Goal: Task Accomplishment & Management: Use online tool/utility

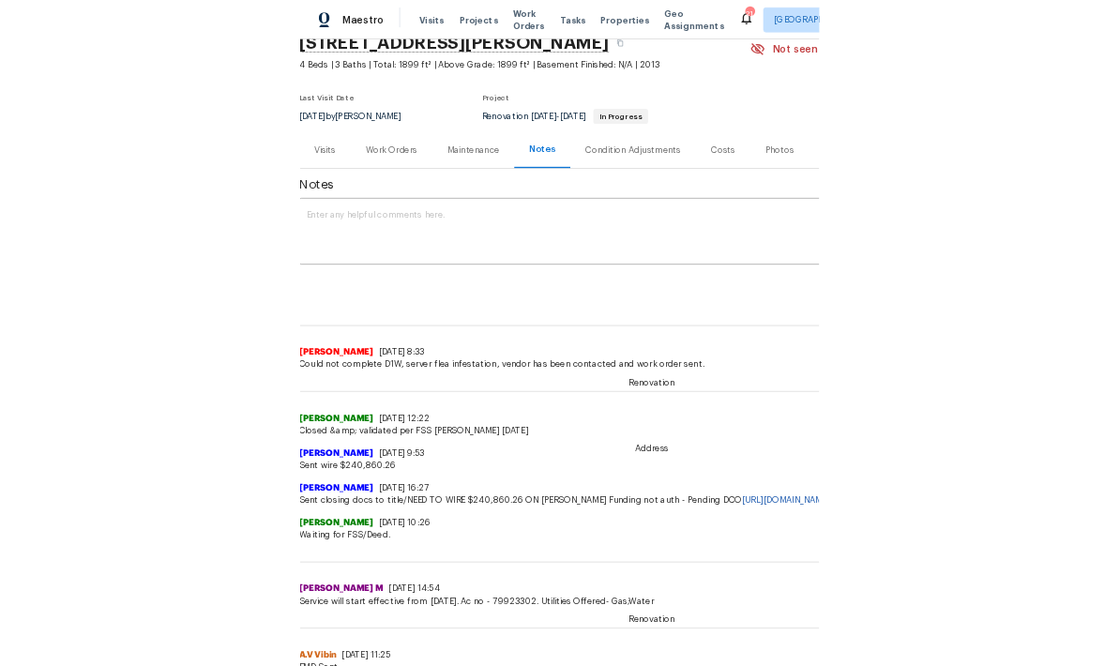
scroll to position [73, 6]
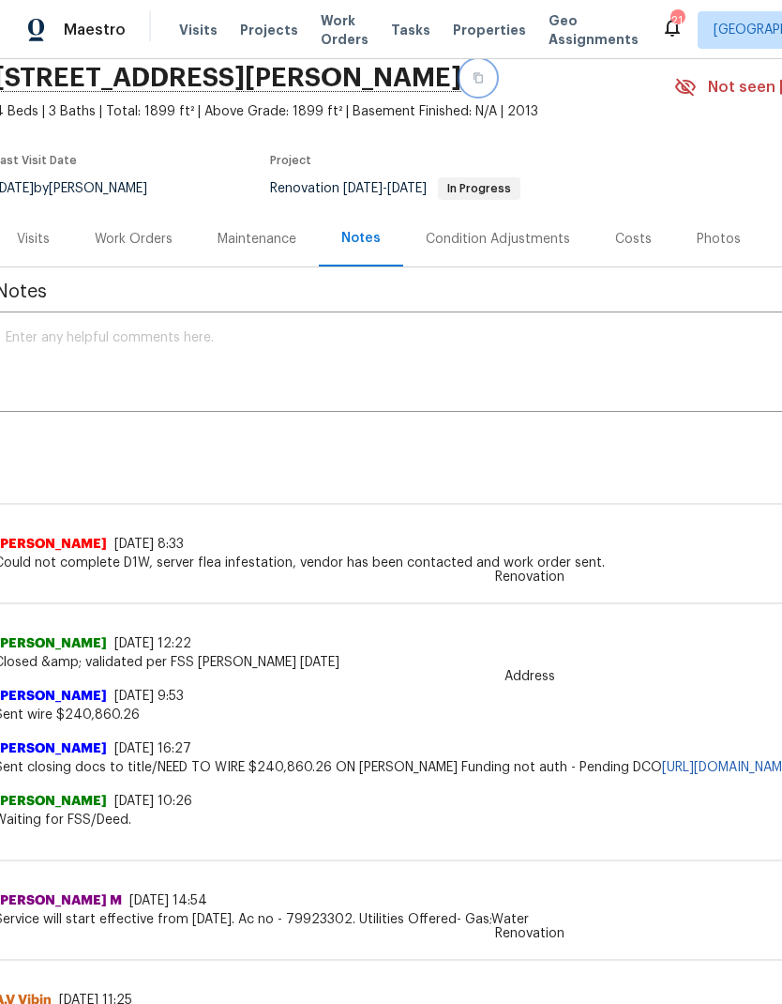
click at [484, 74] on icon "button" at bounding box center [478, 77] width 11 height 11
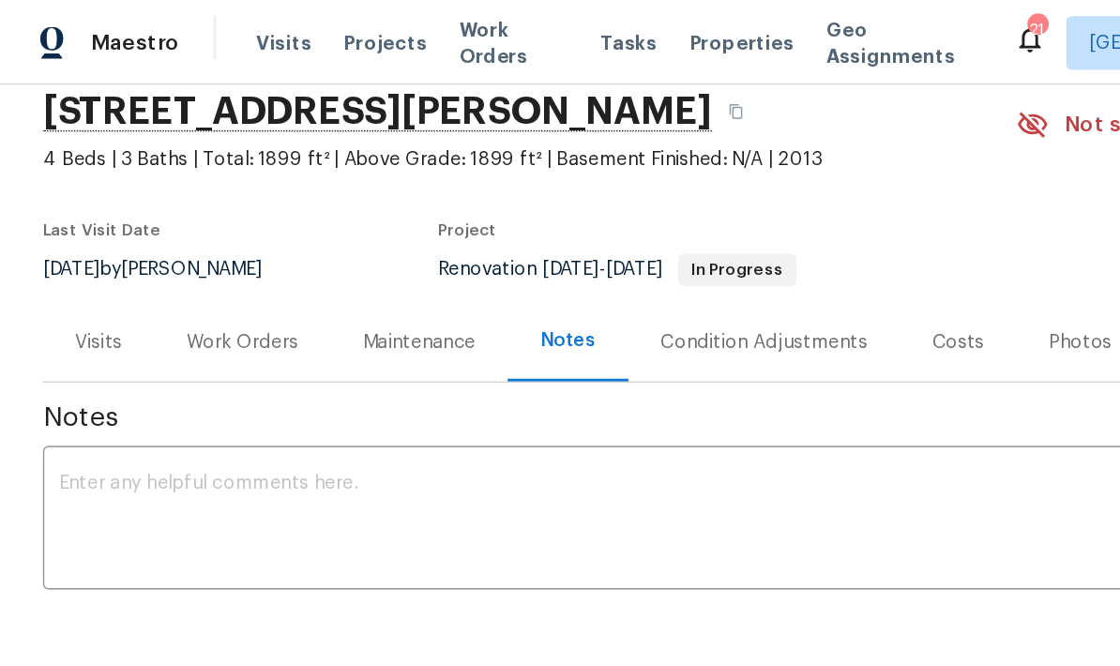
scroll to position [73, 0]
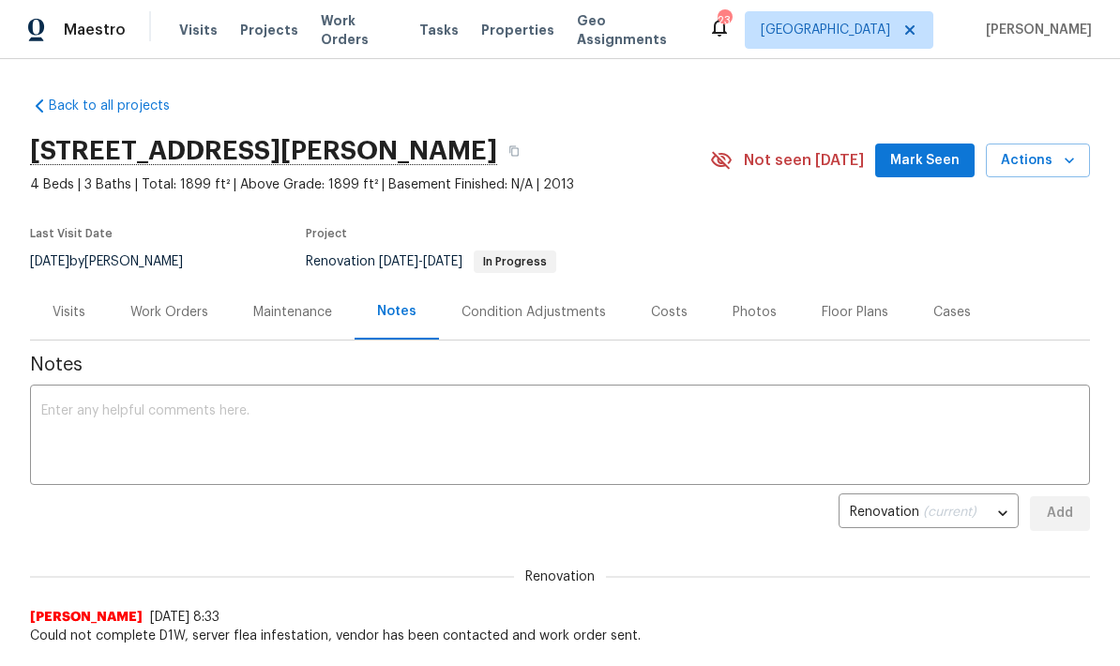
click at [659, 322] on div "Costs" at bounding box center [669, 311] width 82 height 55
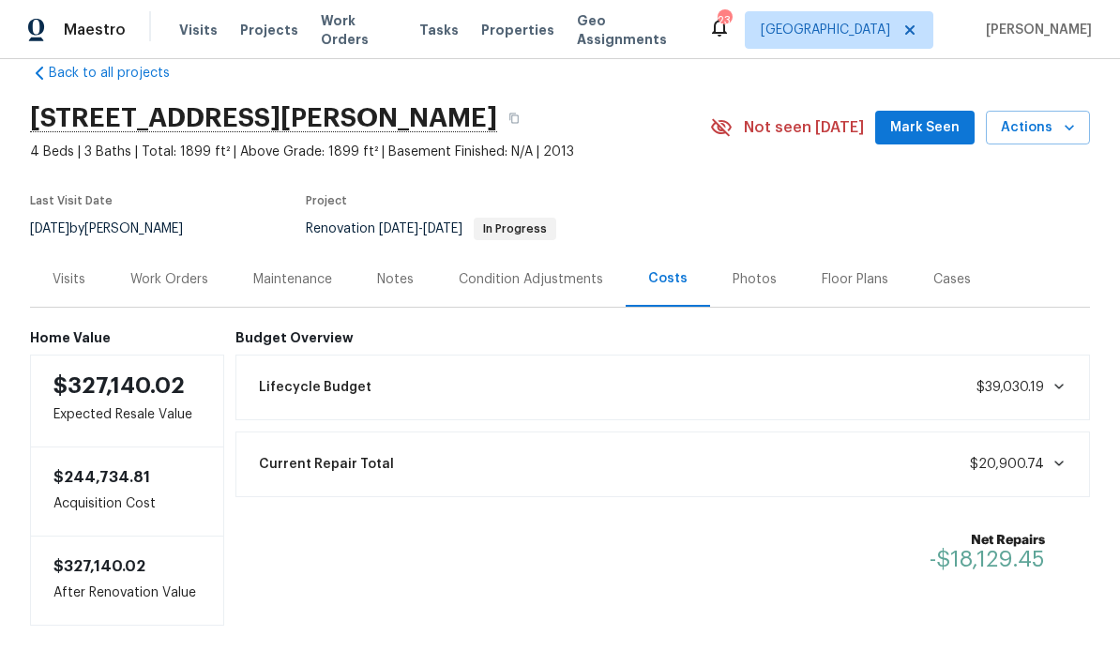
scroll to position [32, 0]
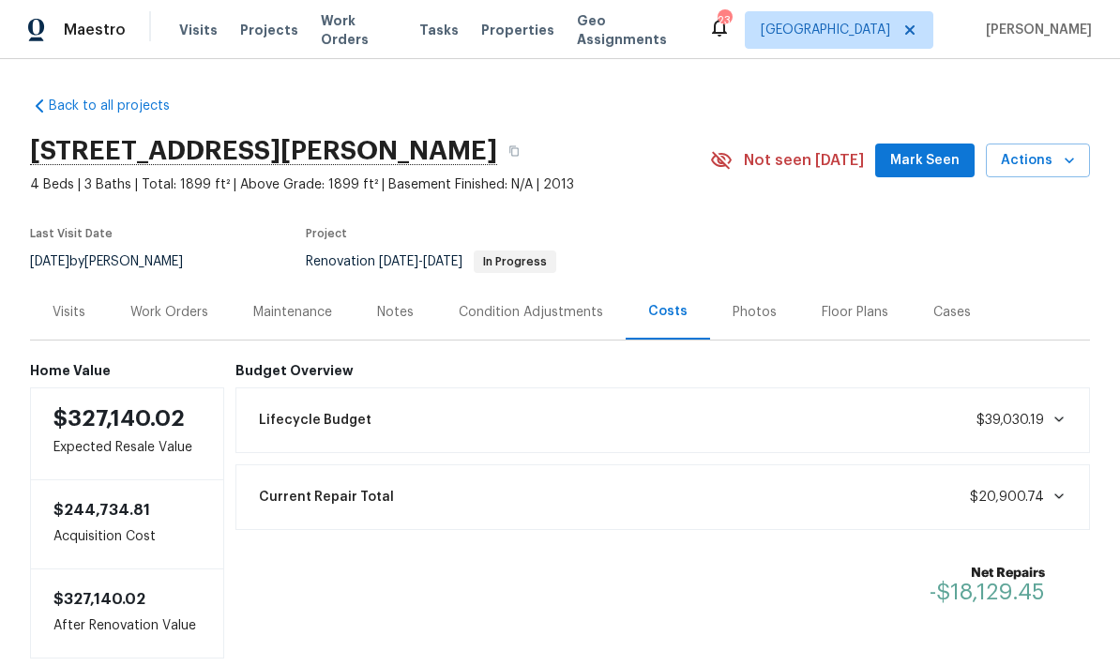
click at [189, 336] on div "Work Orders" at bounding box center [169, 311] width 123 height 55
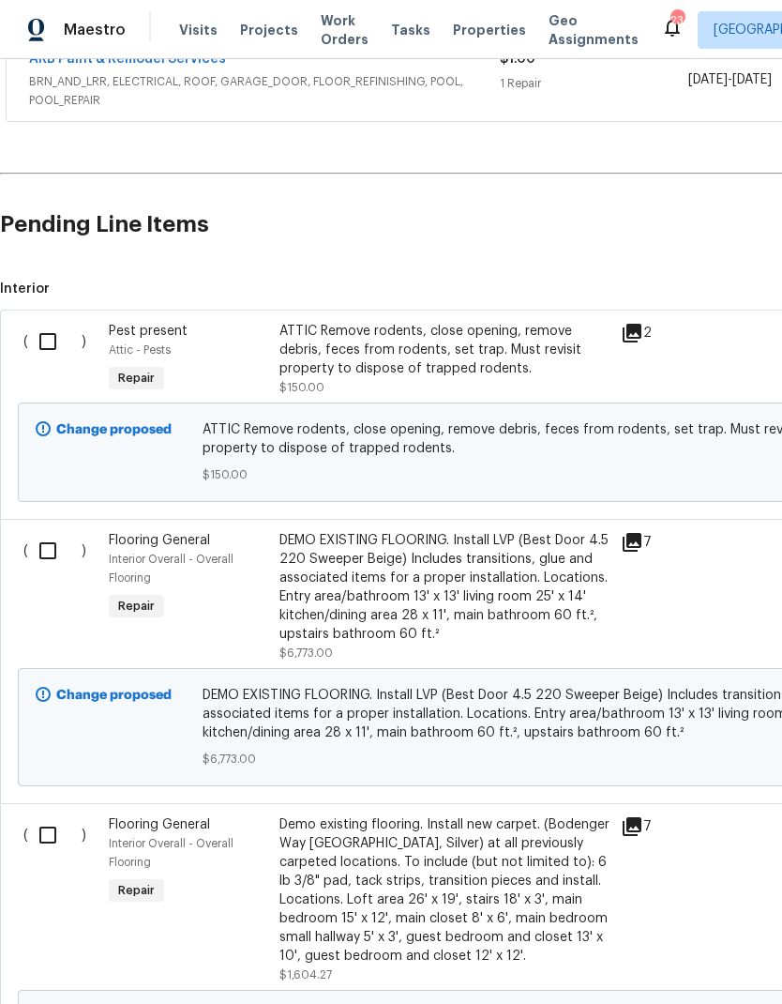
scroll to position [726, 0]
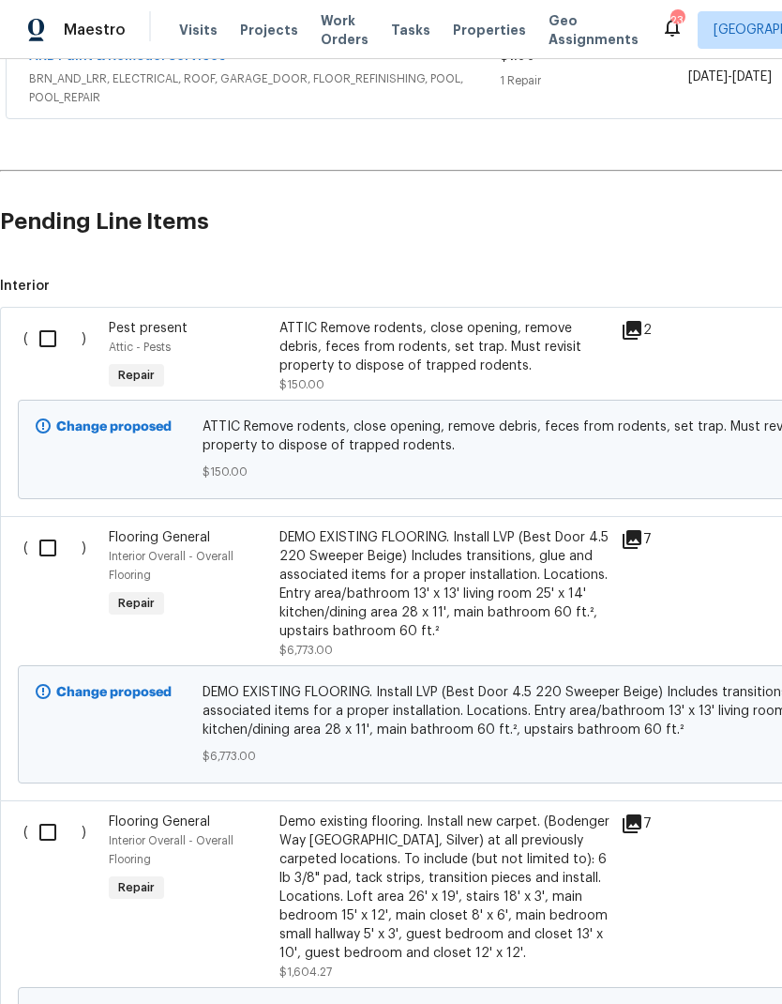
click at [53, 333] on input "checkbox" at bounding box center [54, 338] width 53 height 39
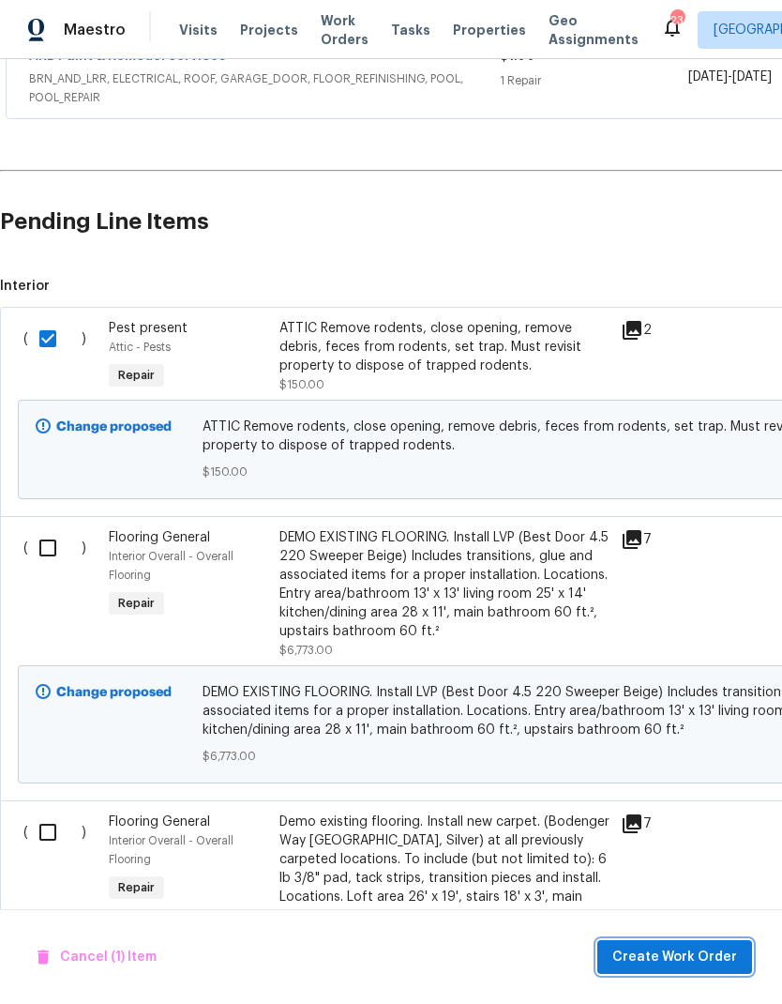
click at [644, 954] on span "Create Work Order" at bounding box center [675, 956] width 125 height 23
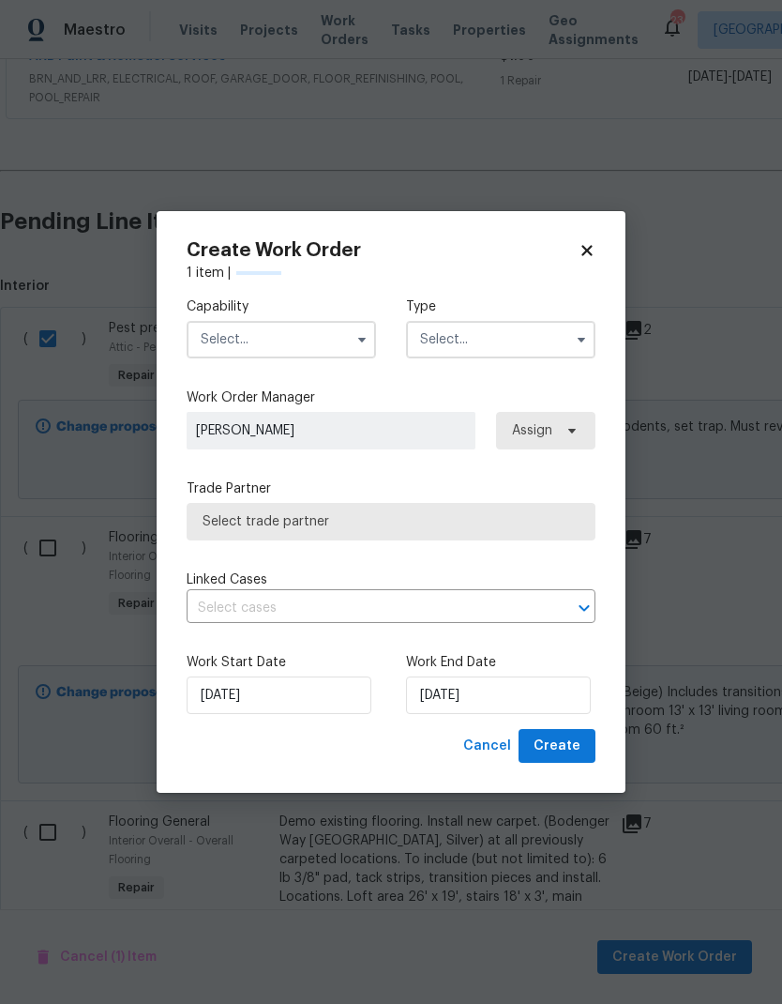
checkbox input "false"
click at [245, 334] on input "text" at bounding box center [281, 340] width 189 height 38
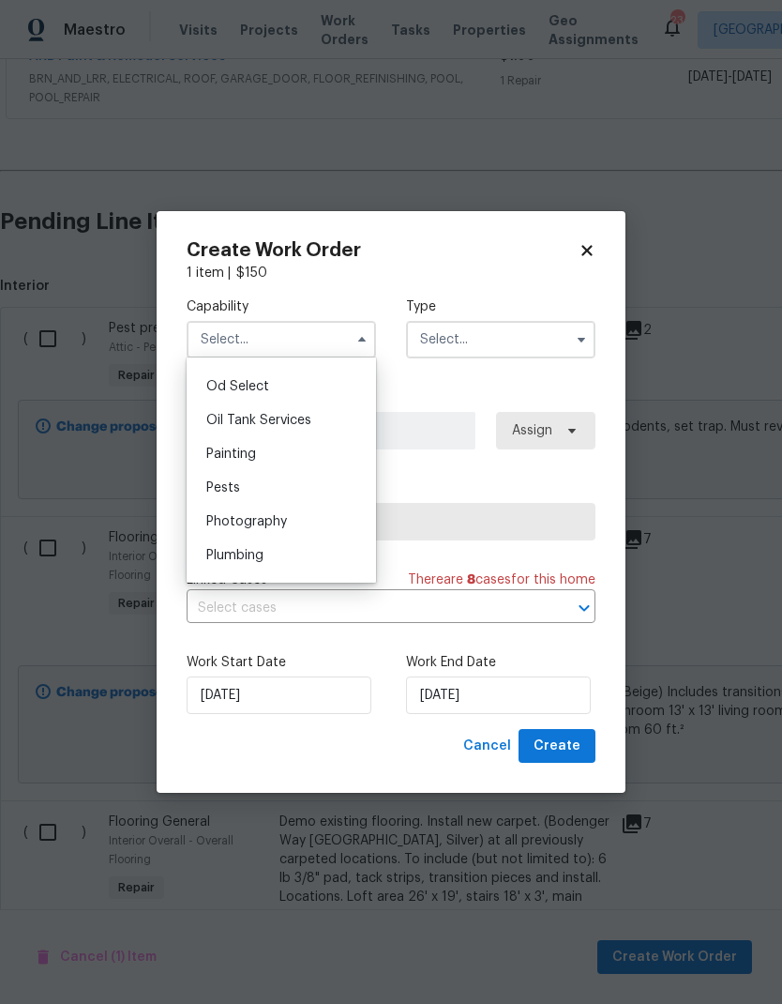
scroll to position [1517, 0]
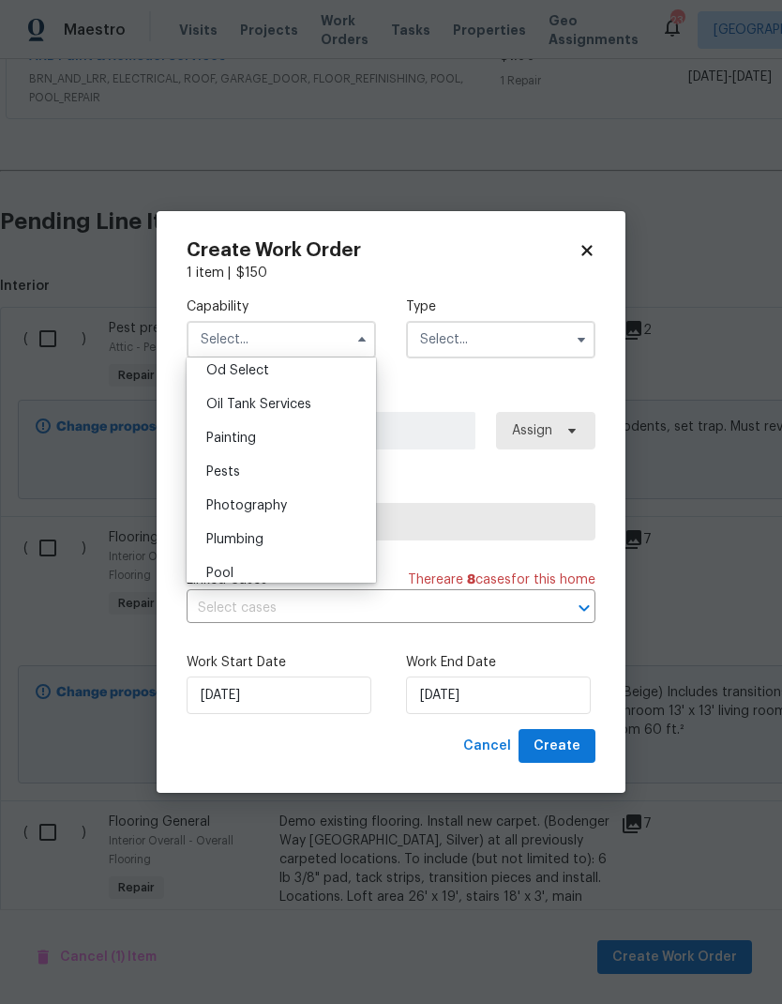
click at [213, 468] on span "Pests" at bounding box center [223, 471] width 34 height 13
type input "Pests"
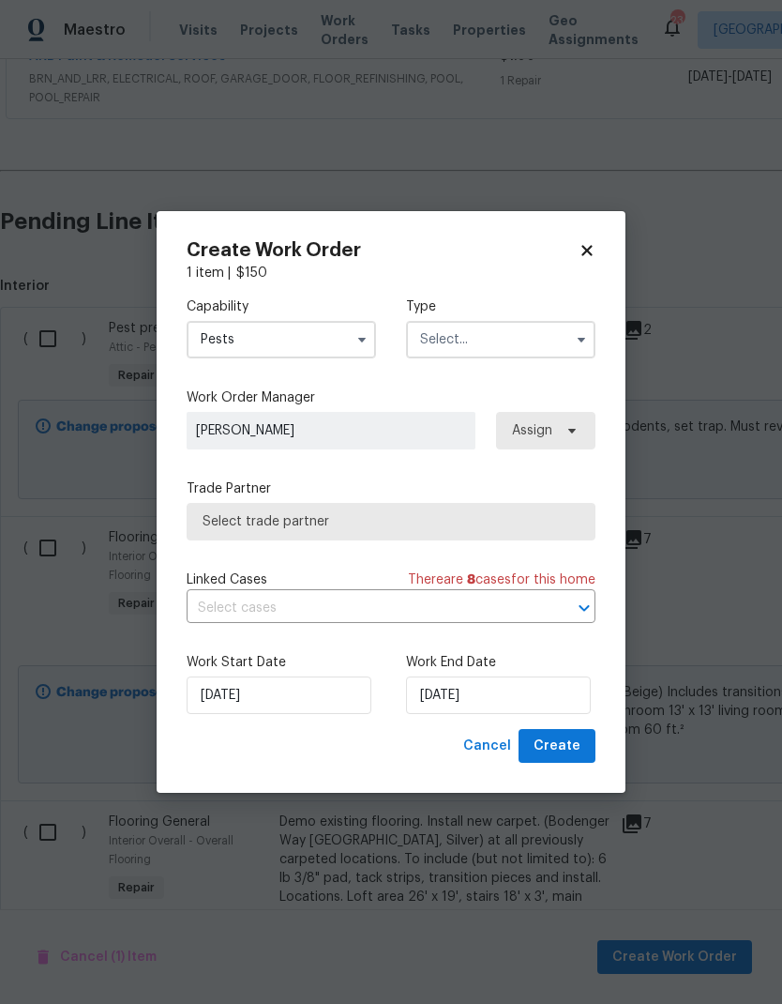
click at [444, 342] on input "text" at bounding box center [500, 340] width 189 height 38
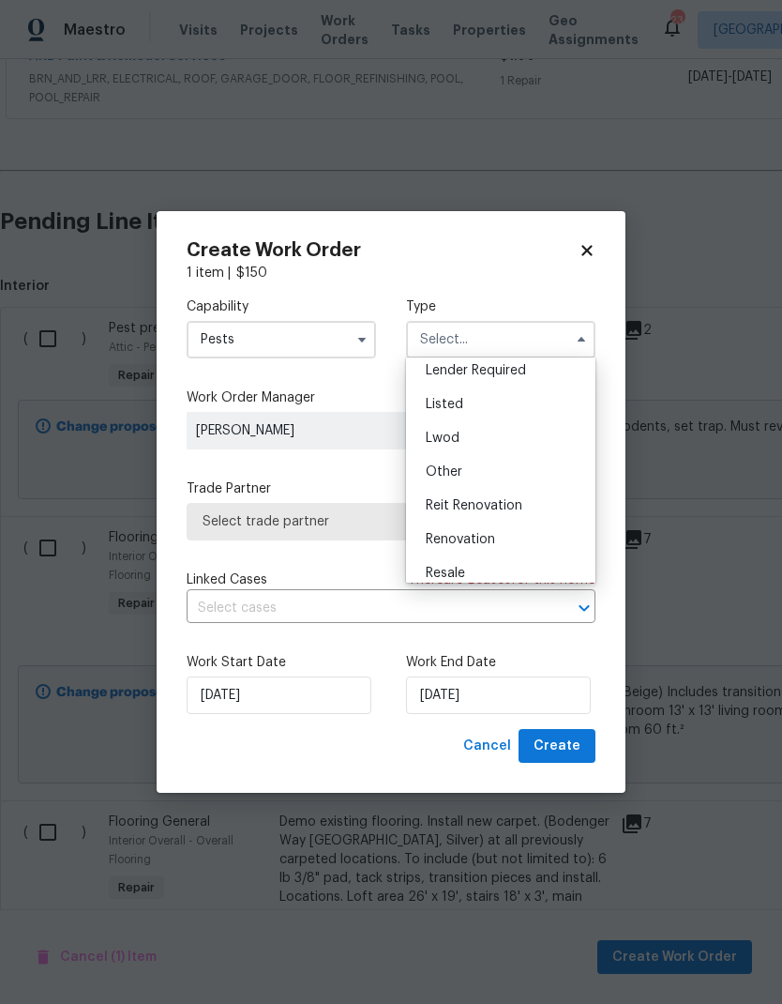
scroll to position [182, 0]
click at [431, 494] on span "Renovation" at bounding box center [460, 500] width 69 height 13
type input "Renovation"
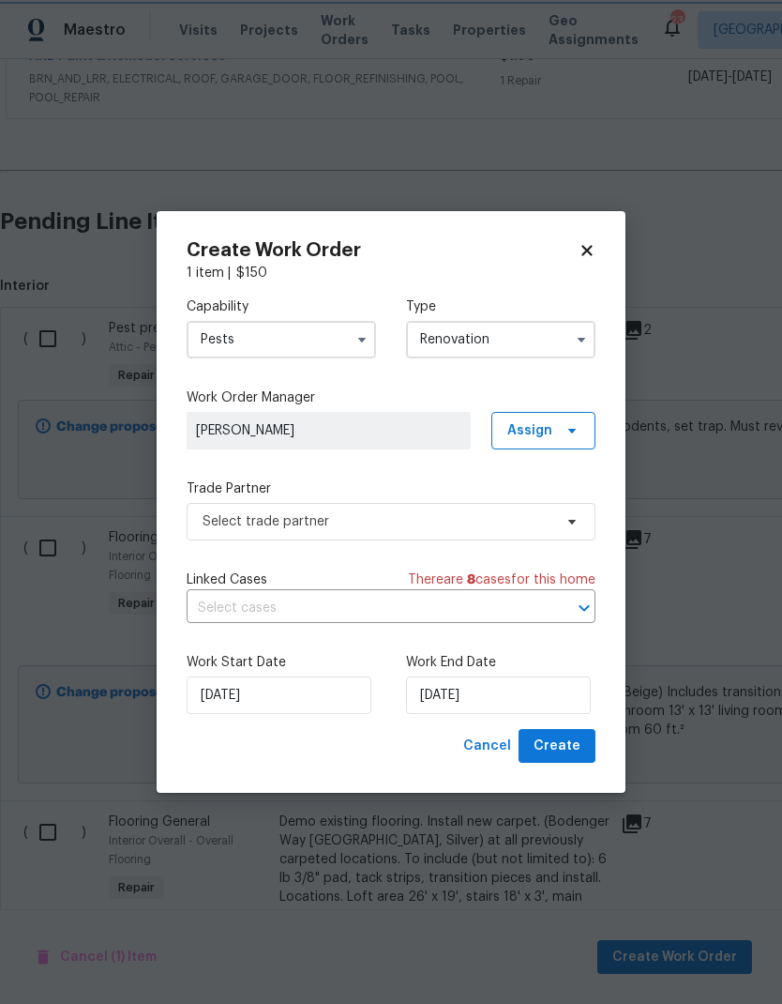
scroll to position [0, 0]
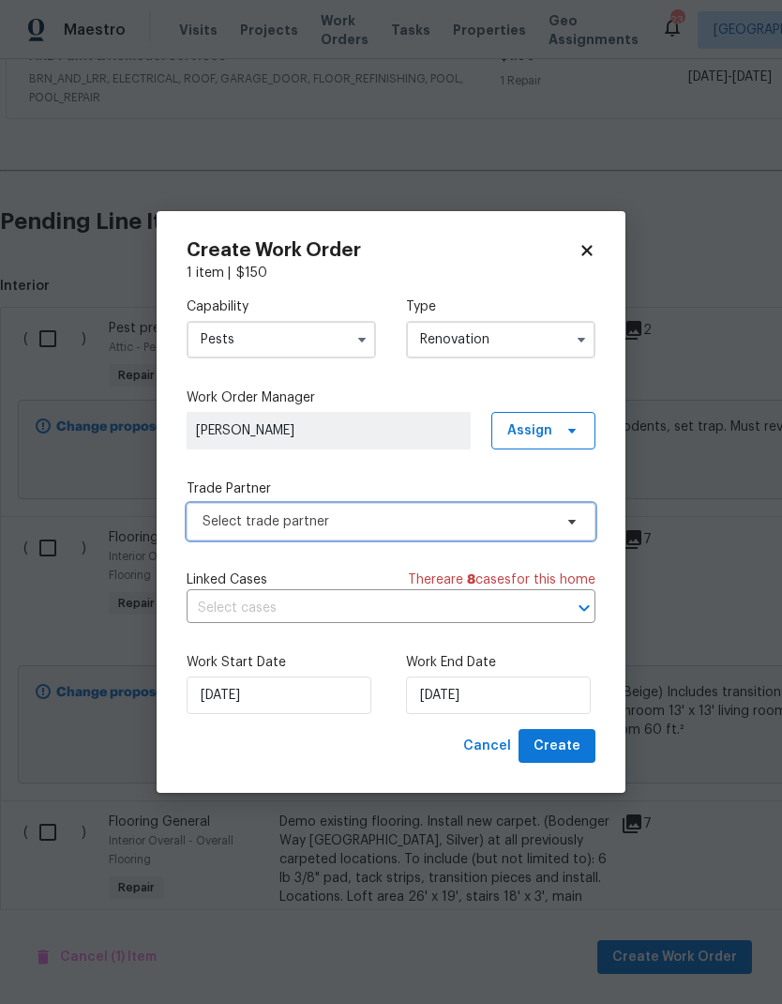
click at [514, 519] on span "Select trade partner" at bounding box center [378, 521] width 350 height 19
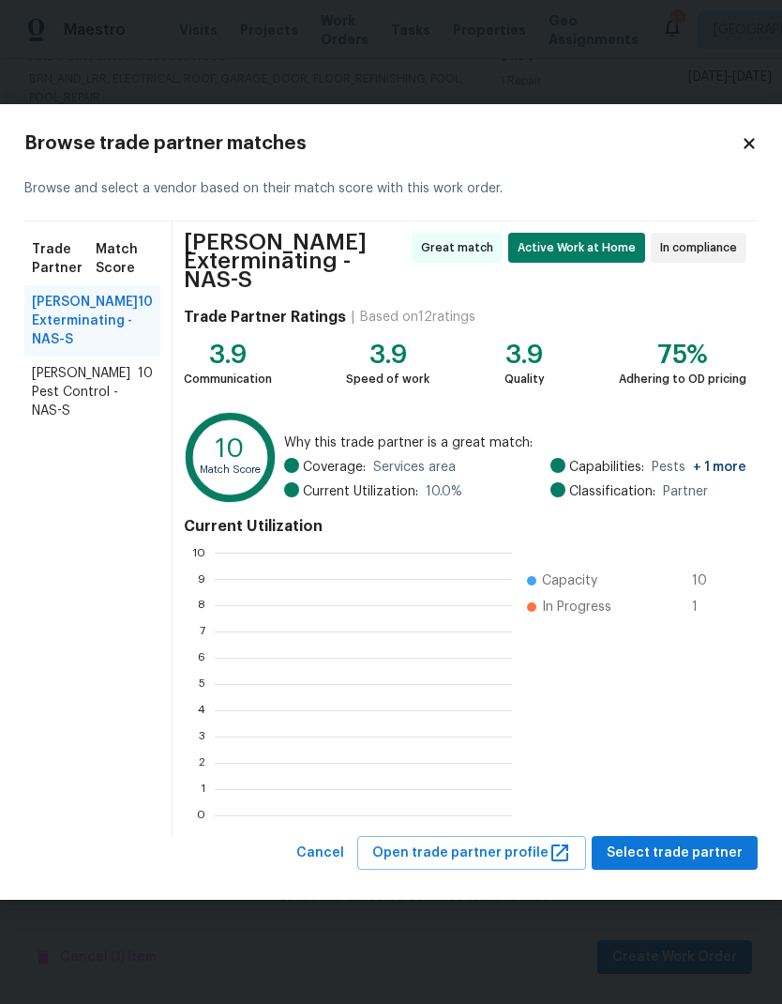
scroll to position [263, 297]
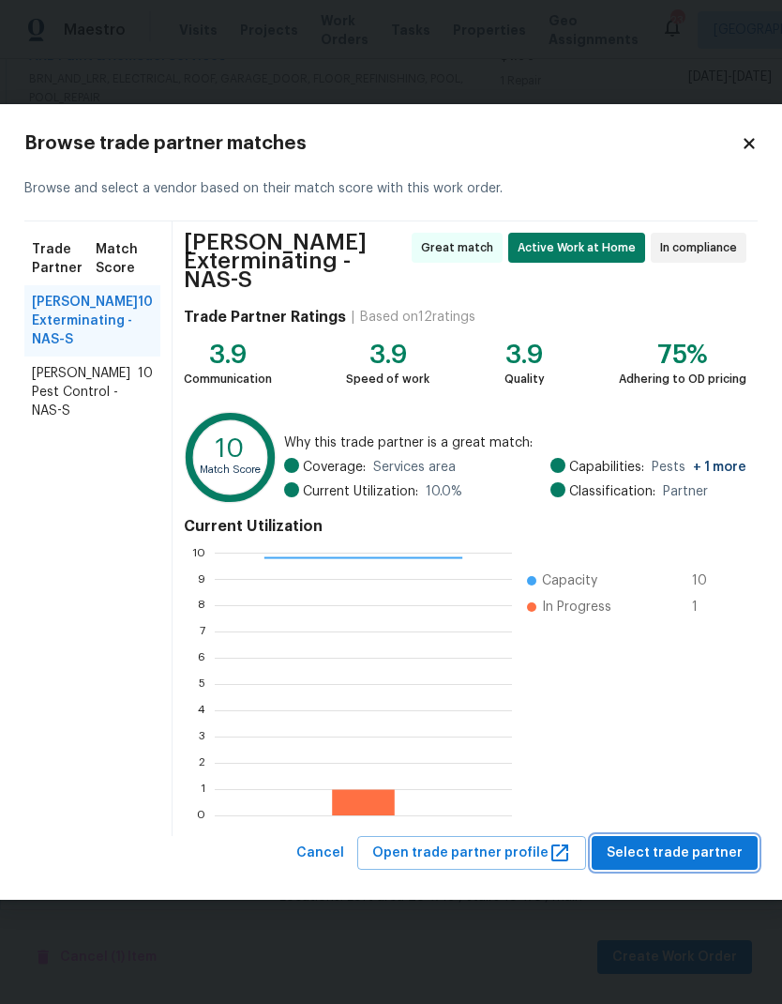
click at [641, 845] on span "Select trade partner" at bounding box center [675, 852] width 136 height 23
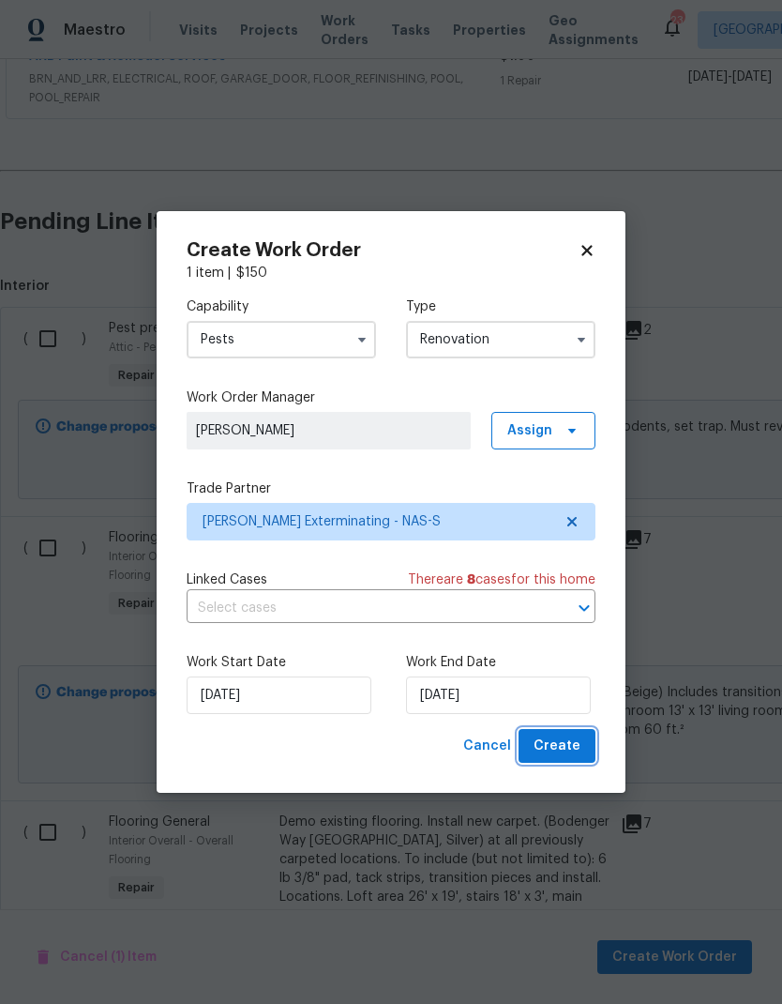
click at [559, 757] on span "Create" at bounding box center [557, 745] width 47 height 23
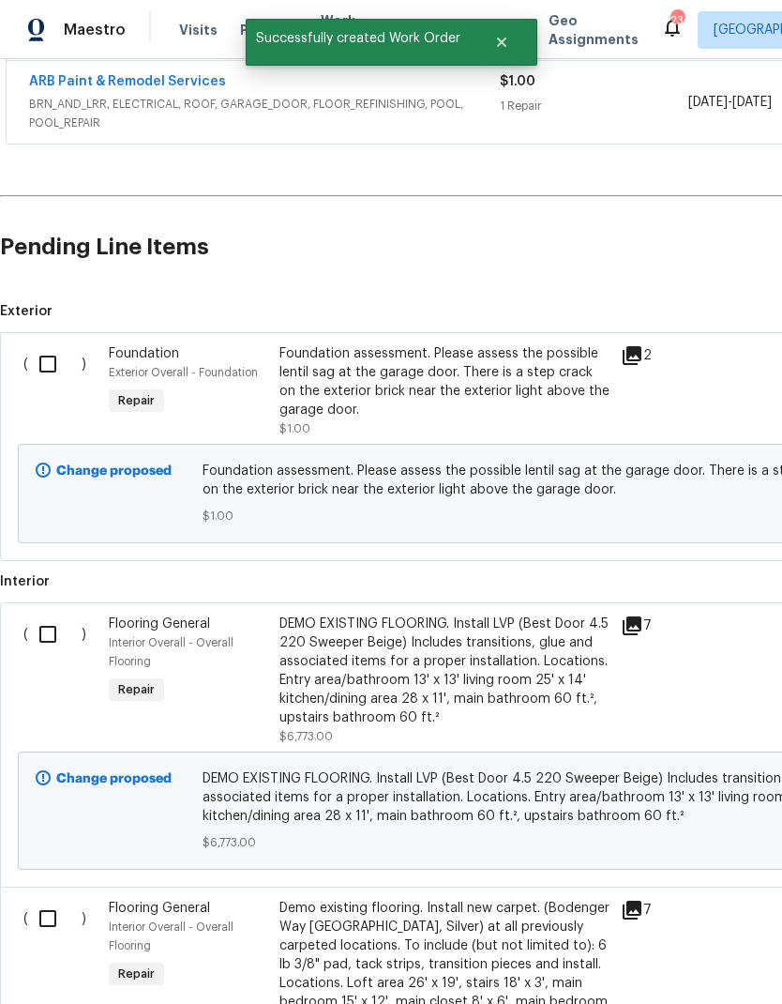
scroll to position [790, 0]
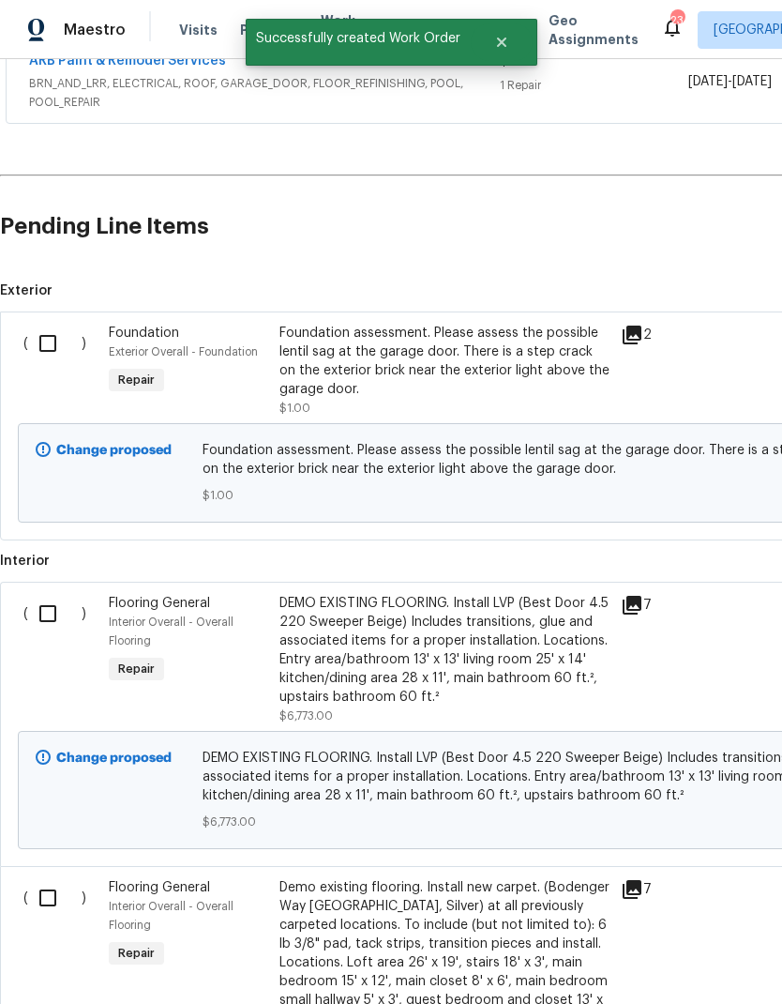
click at [45, 345] on input "checkbox" at bounding box center [54, 343] width 53 height 39
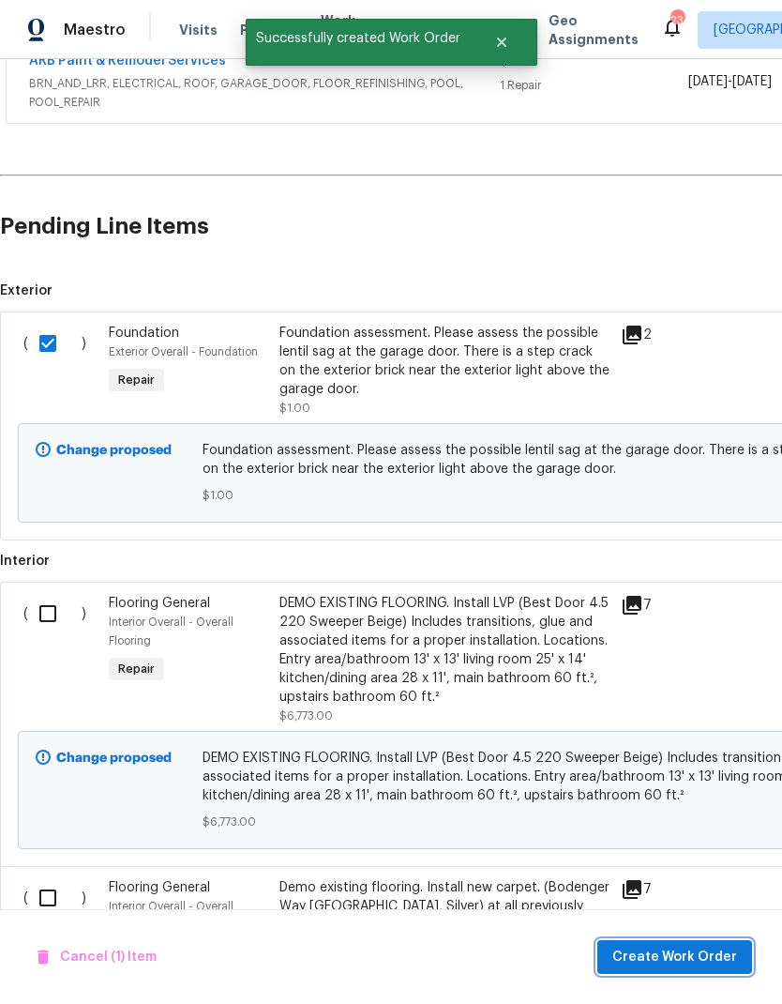
click at [643, 961] on span "Create Work Order" at bounding box center [675, 956] width 125 height 23
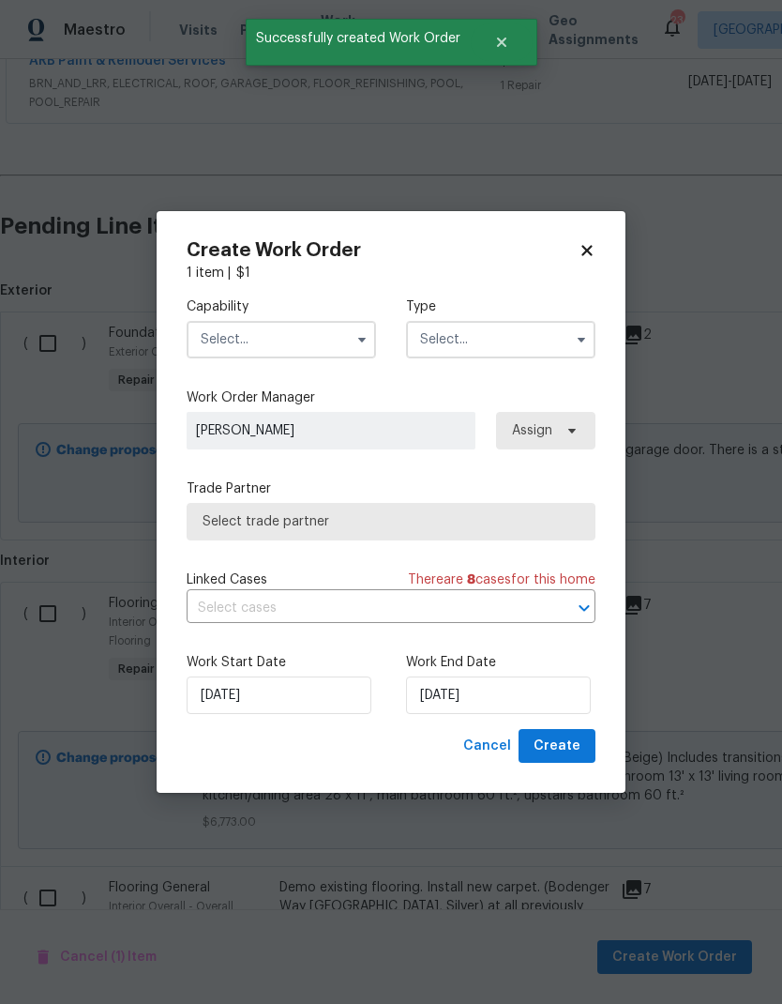
checkbox input "false"
click at [225, 340] on input "text" at bounding box center [281, 340] width 189 height 38
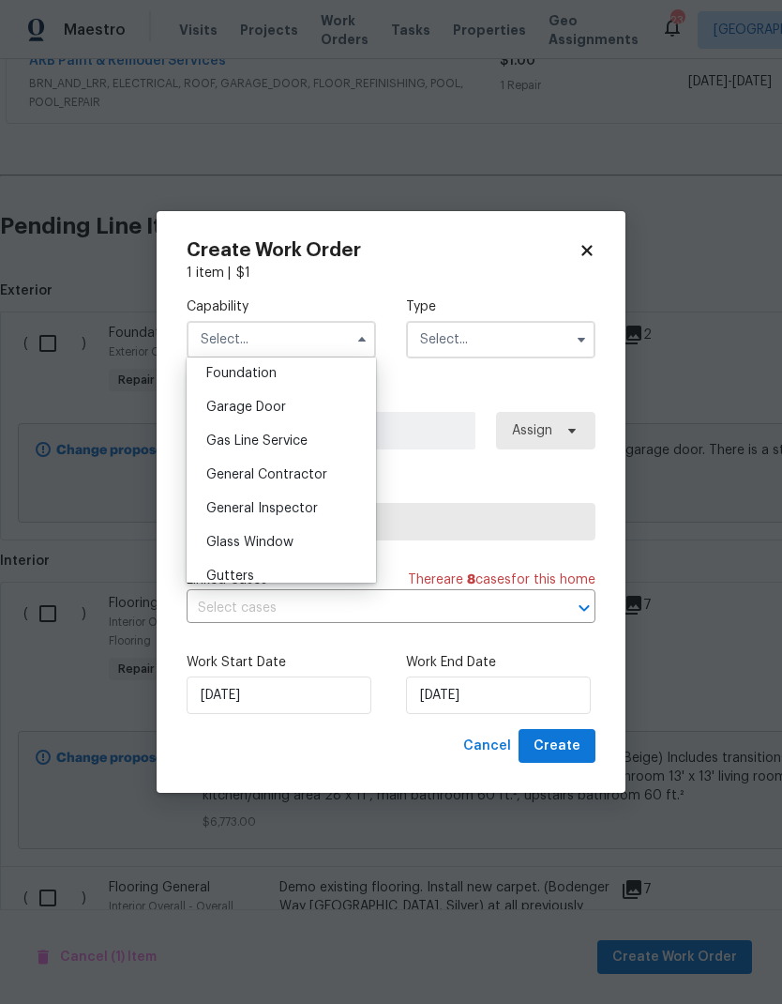
click at [224, 372] on span "Foundation" at bounding box center [241, 373] width 70 height 13
type input "Foundation"
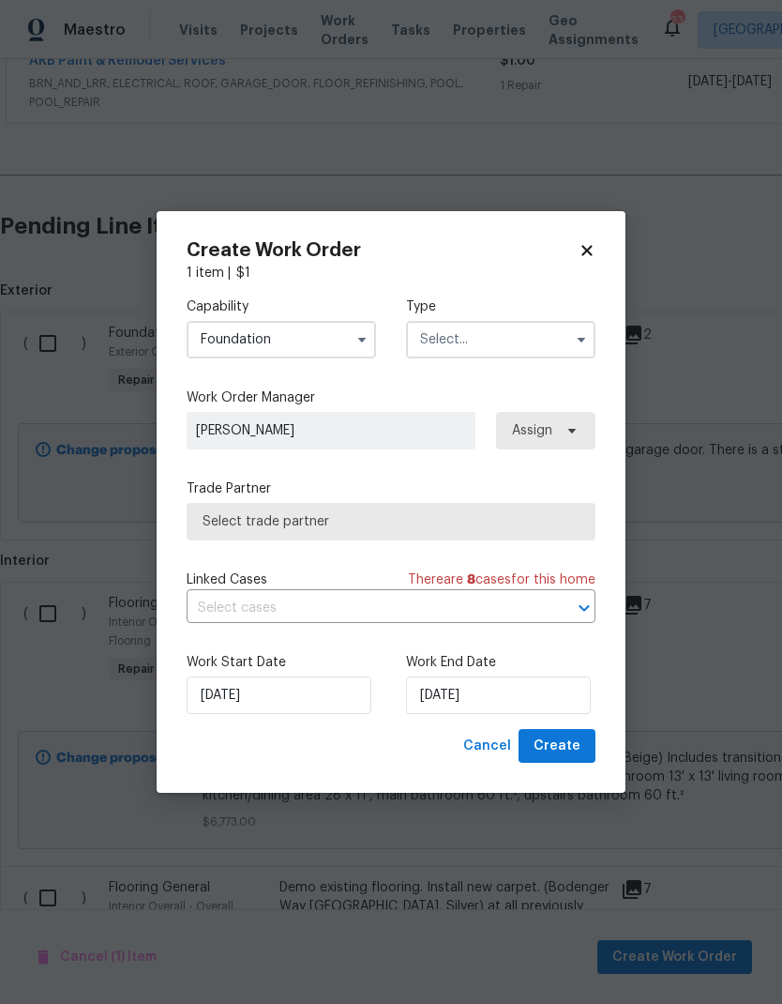
click at [502, 340] on input "text" at bounding box center [500, 340] width 189 height 38
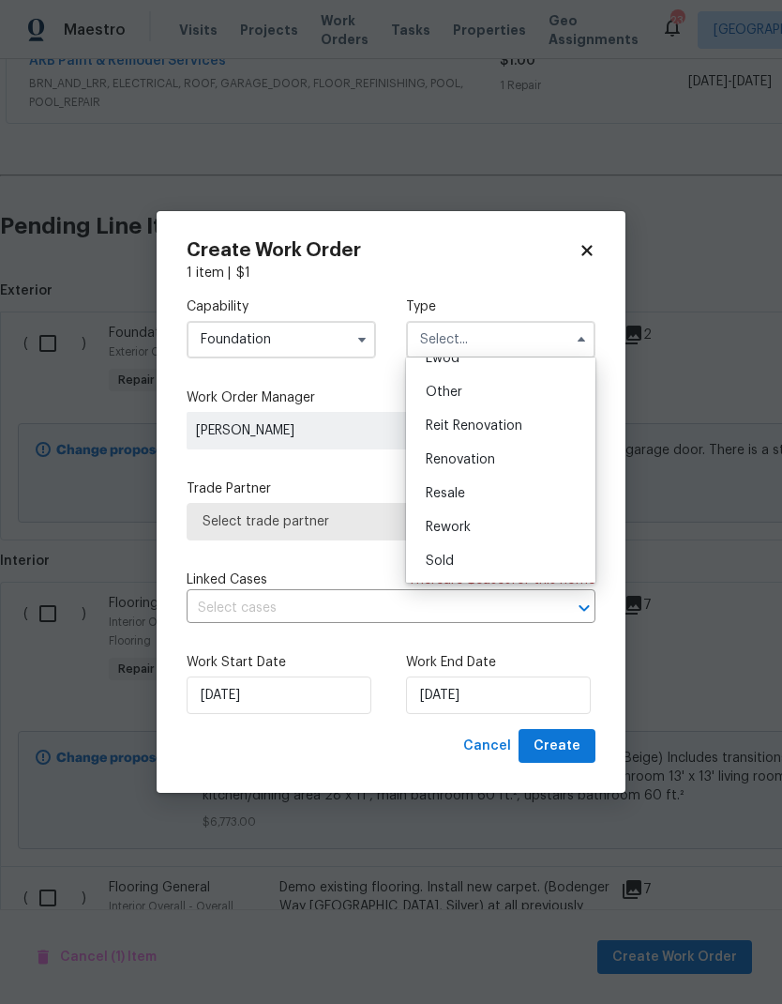
scroll to position [221, 0]
click at [451, 462] on span "Renovation" at bounding box center [460, 461] width 69 height 13
type input "Renovation"
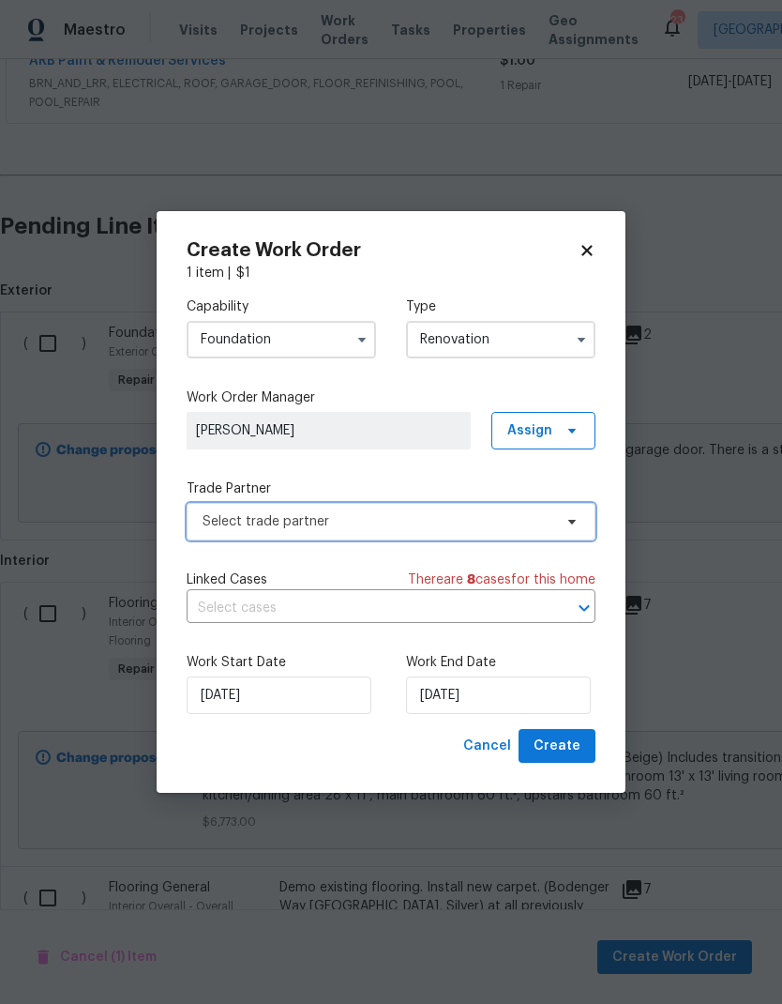
click at [509, 526] on span "Select trade partner" at bounding box center [378, 521] width 350 height 19
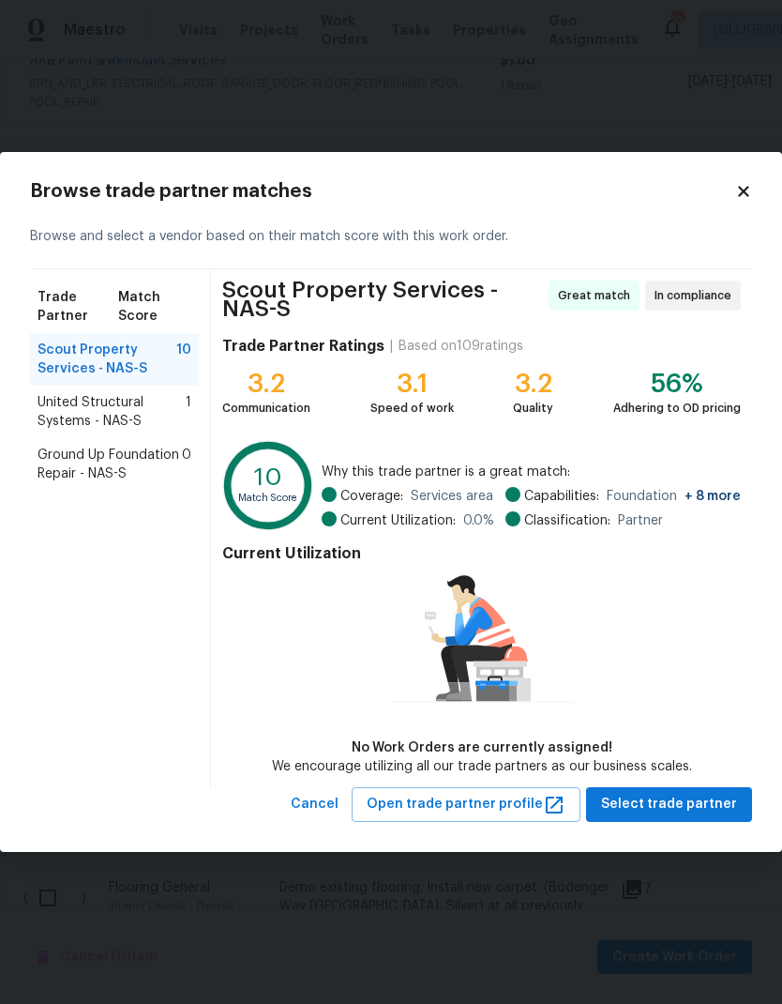
click at [84, 413] on span "United Structural Systems - NAS-S" at bounding box center [112, 412] width 148 height 38
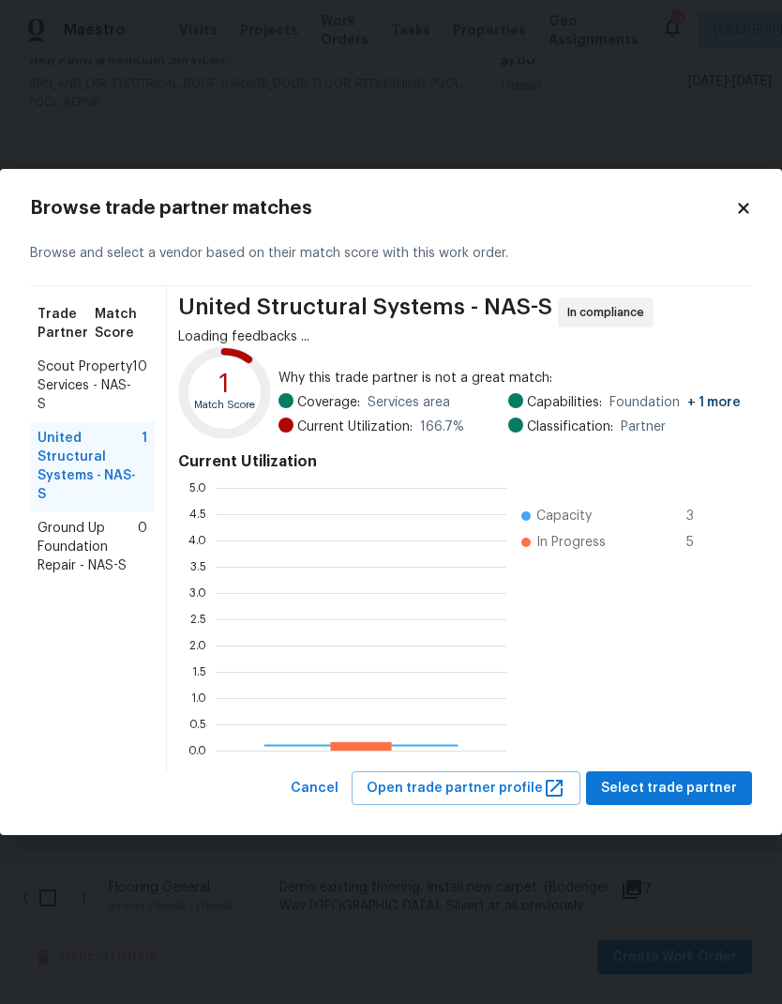
scroll to position [263, 291]
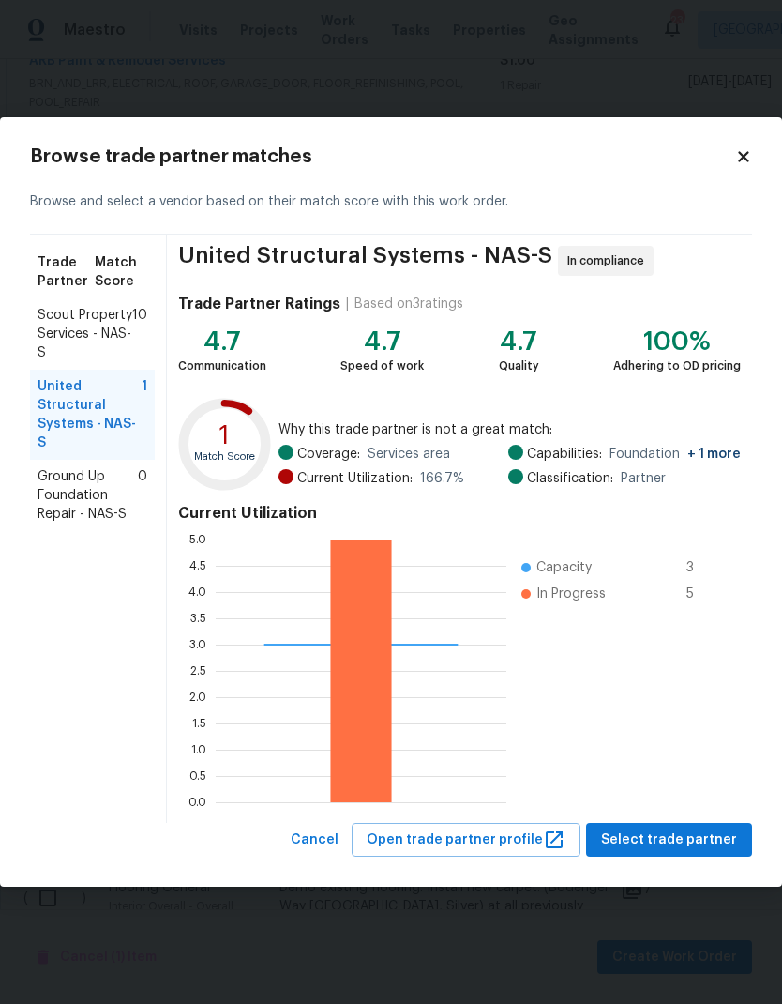
click at [68, 477] on span "Ground Up Foundation Repair - NAS-S" at bounding box center [88, 495] width 100 height 56
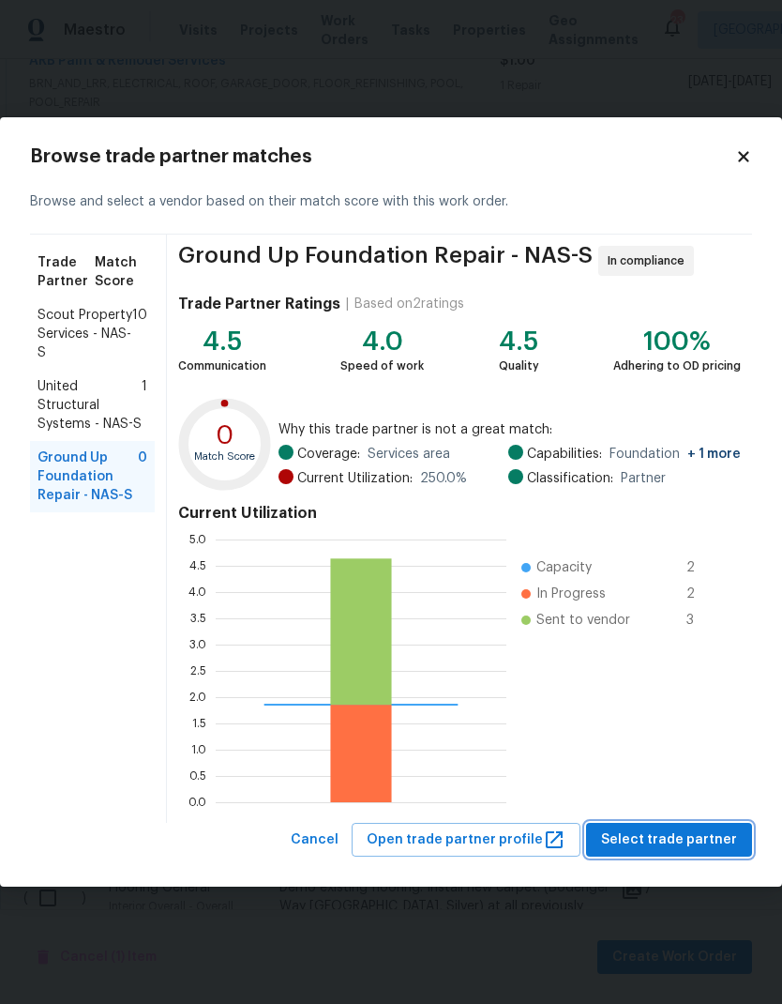
click at [646, 838] on span "Select trade partner" at bounding box center [669, 839] width 136 height 23
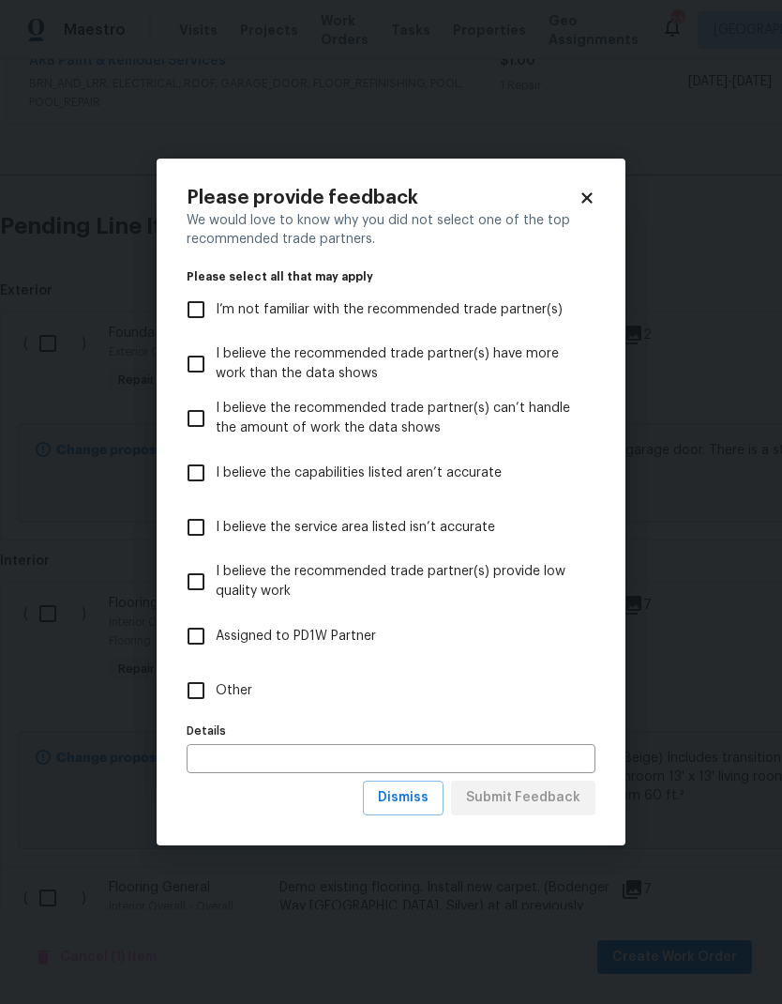
click at [205, 689] on input "Other" at bounding box center [195, 690] width 39 height 39
checkbox input "true"
click at [528, 799] on span "Submit Feedback" at bounding box center [523, 797] width 114 height 23
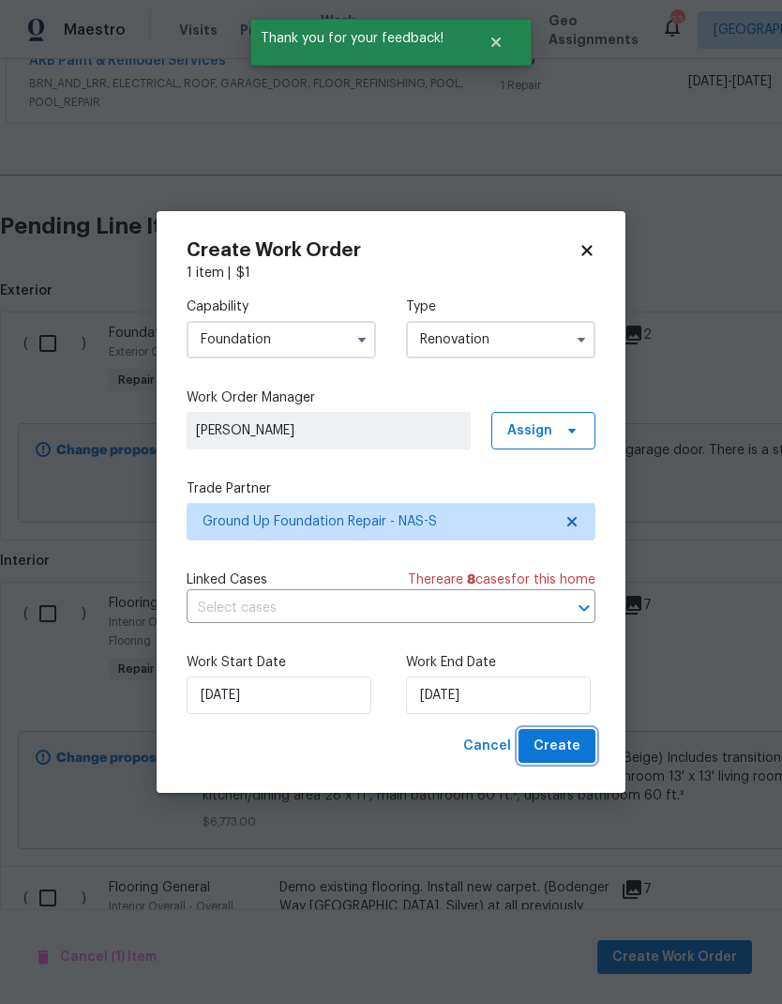
click at [557, 750] on span "Create" at bounding box center [557, 745] width 47 height 23
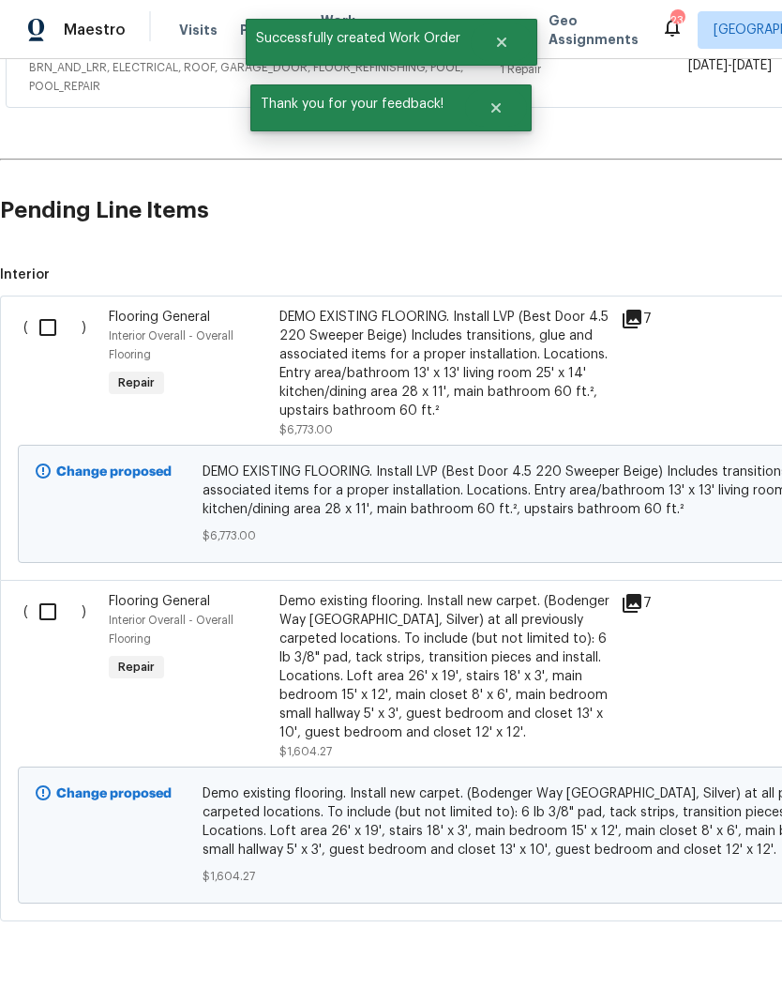
scroll to position [850, -1]
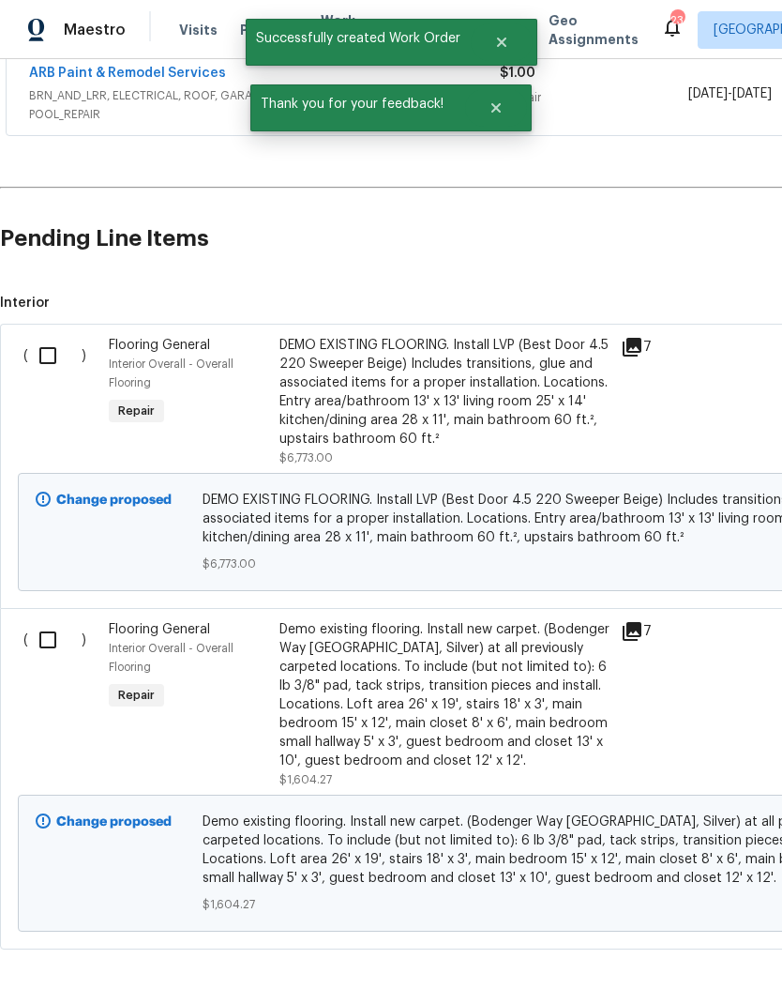
click at [46, 349] on input "checkbox" at bounding box center [54, 355] width 53 height 39
checkbox input "true"
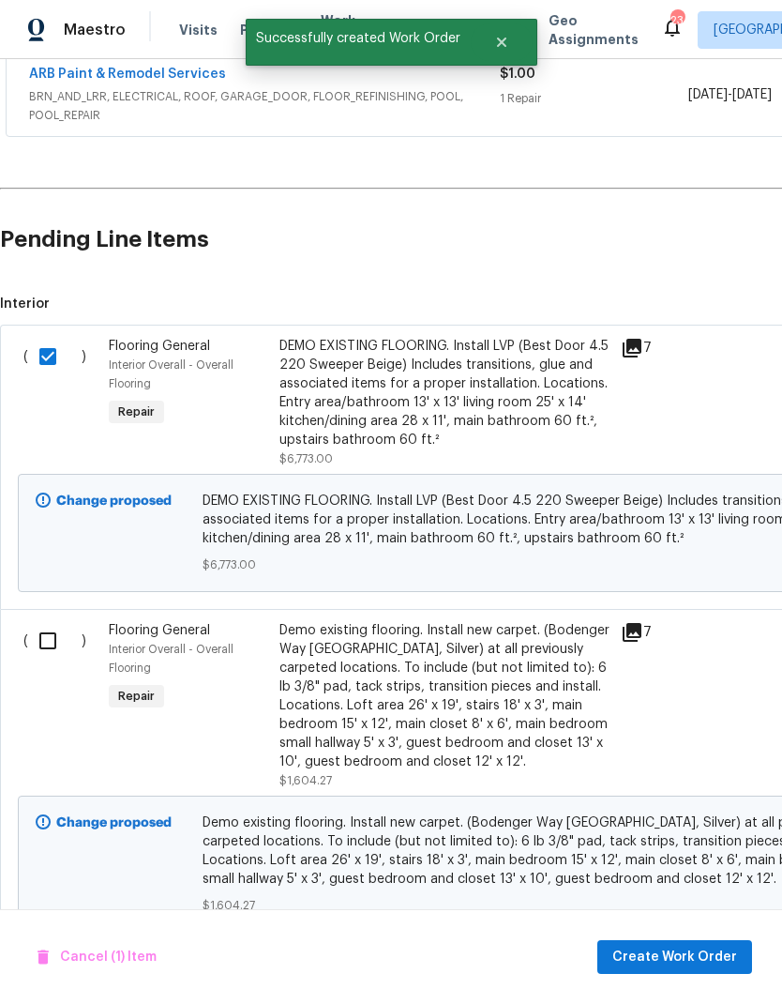
click at [38, 643] on input "checkbox" at bounding box center [54, 640] width 53 height 39
checkbox input "true"
click at [644, 949] on span "Create Work Order" at bounding box center [675, 956] width 125 height 23
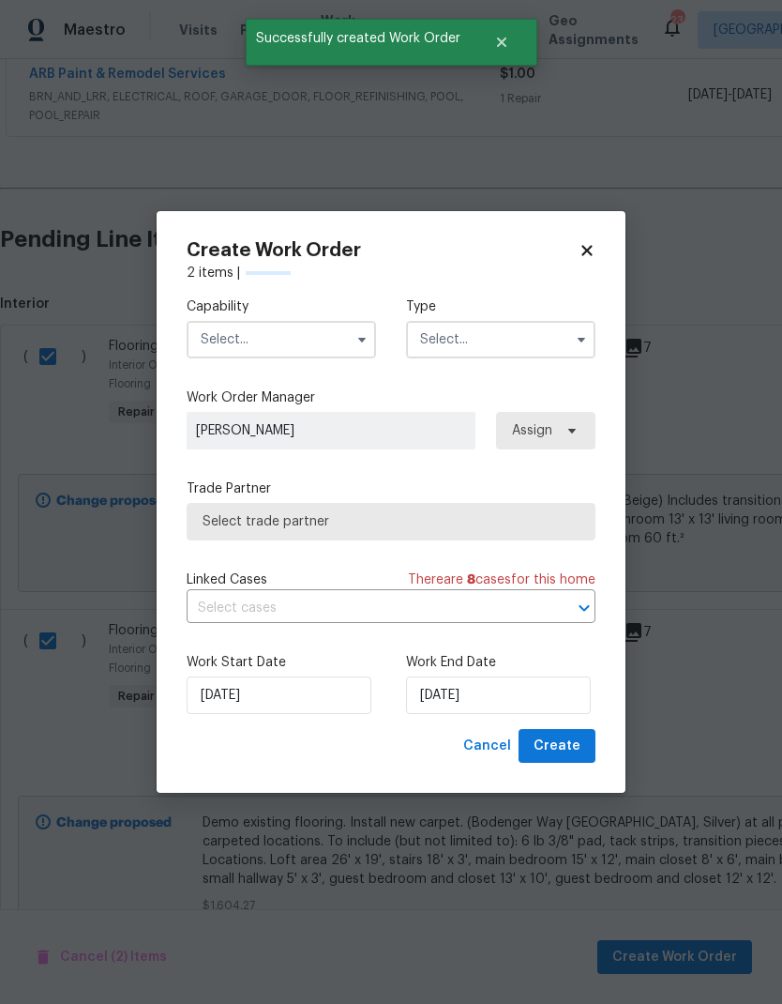
checkbox input "false"
click at [250, 332] on input "text" at bounding box center [281, 340] width 189 height 38
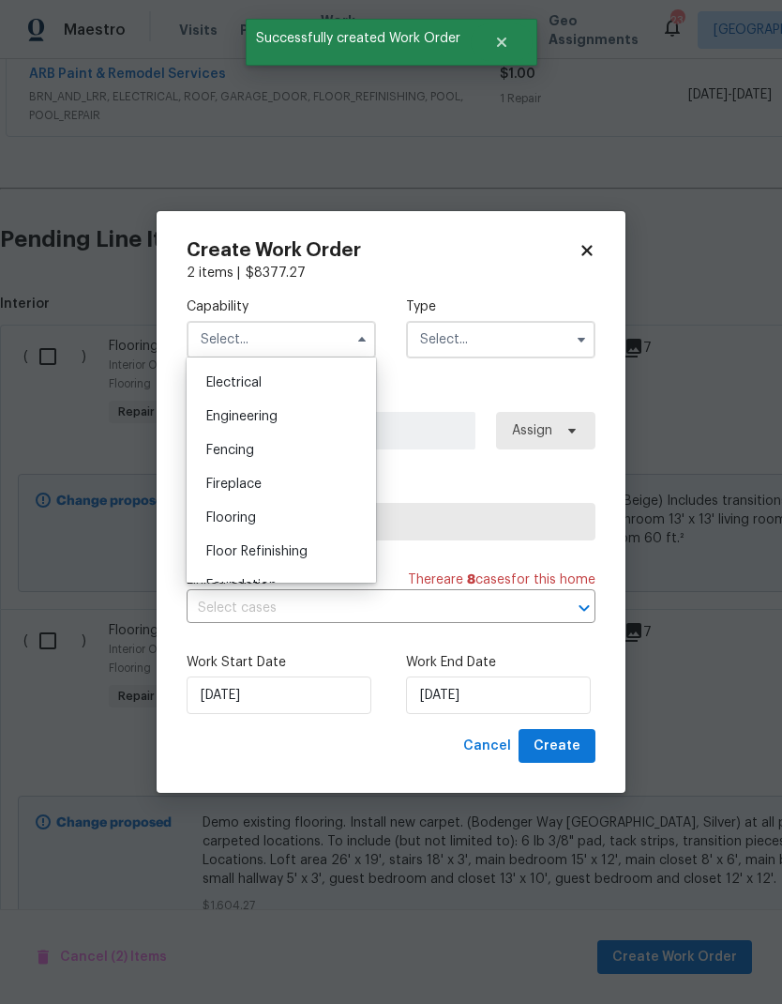
scroll to position [592, 0]
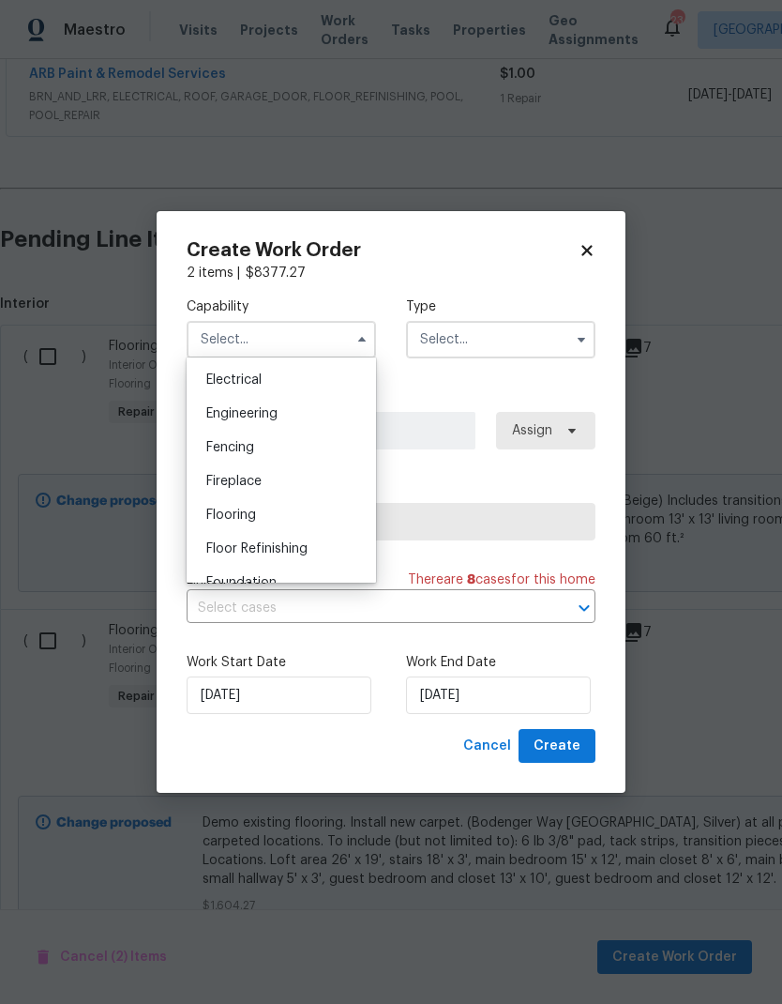
click at [221, 521] on span "Flooring" at bounding box center [231, 514] width 50 height 13
type input "Flooring"
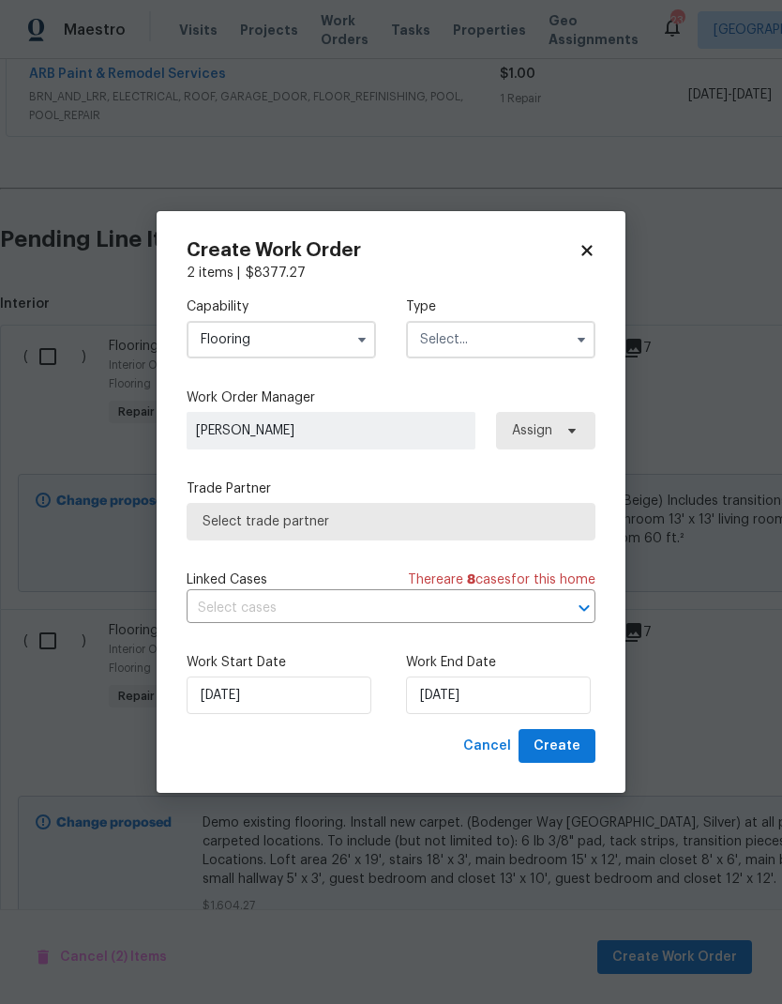
click at [437, 336] on input "text" at bounding box center [500, 340] width 189 height 38
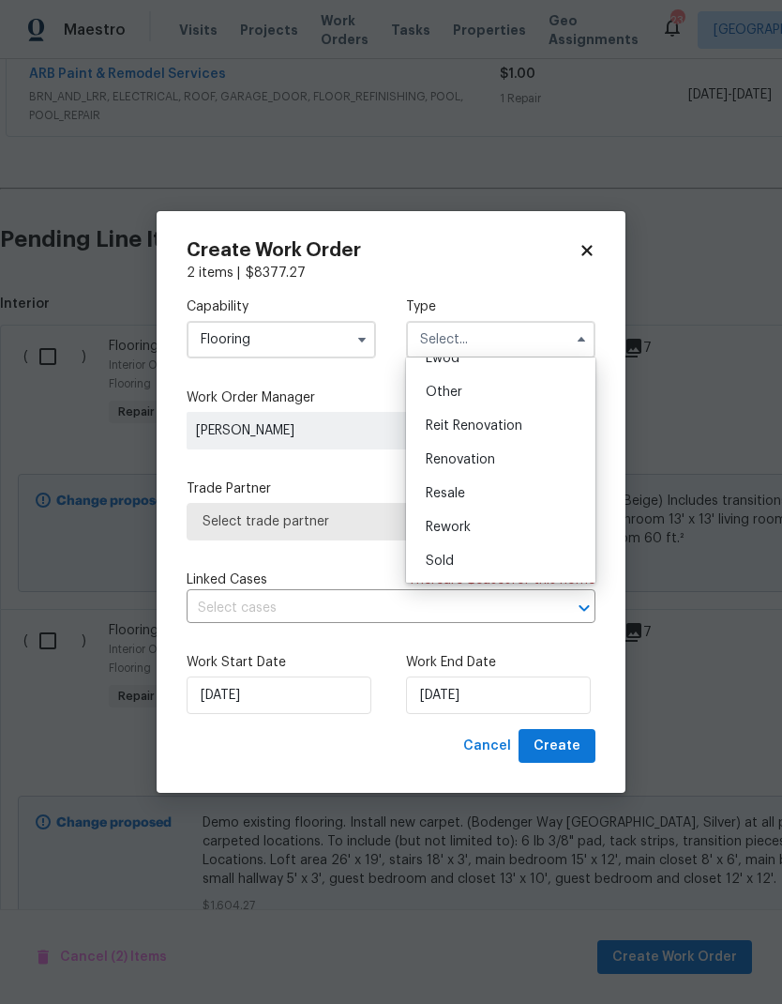
scroll to position [223, 0]
click at [438, 458] on span "Renovation" at bounding box center [460, 459] width 69 height 13
type input "Renovation"
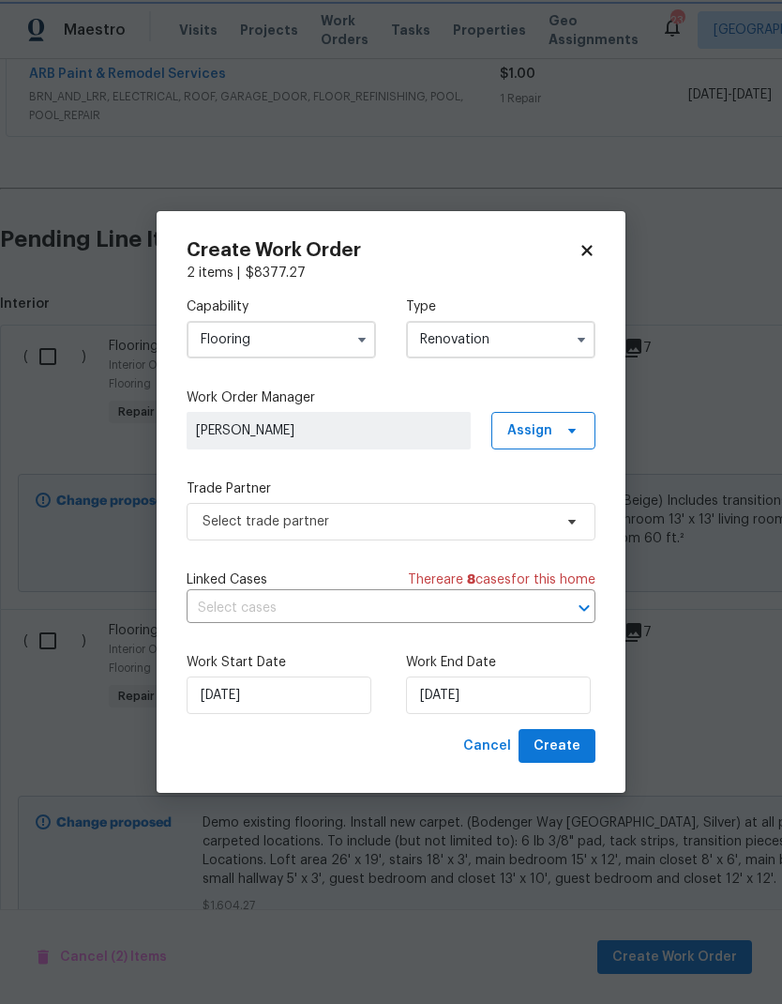
scroll to position [0, 0]
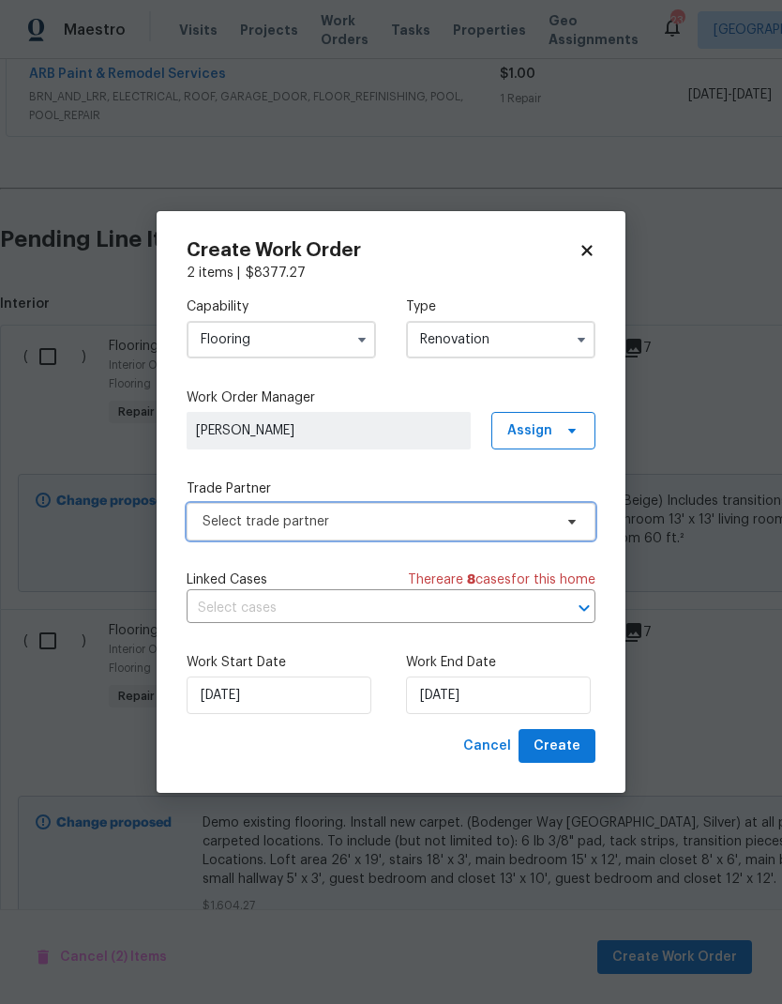
click at [281, 520] on span "Select trade partner" at bounding box center [378, 521] width 350 height 19
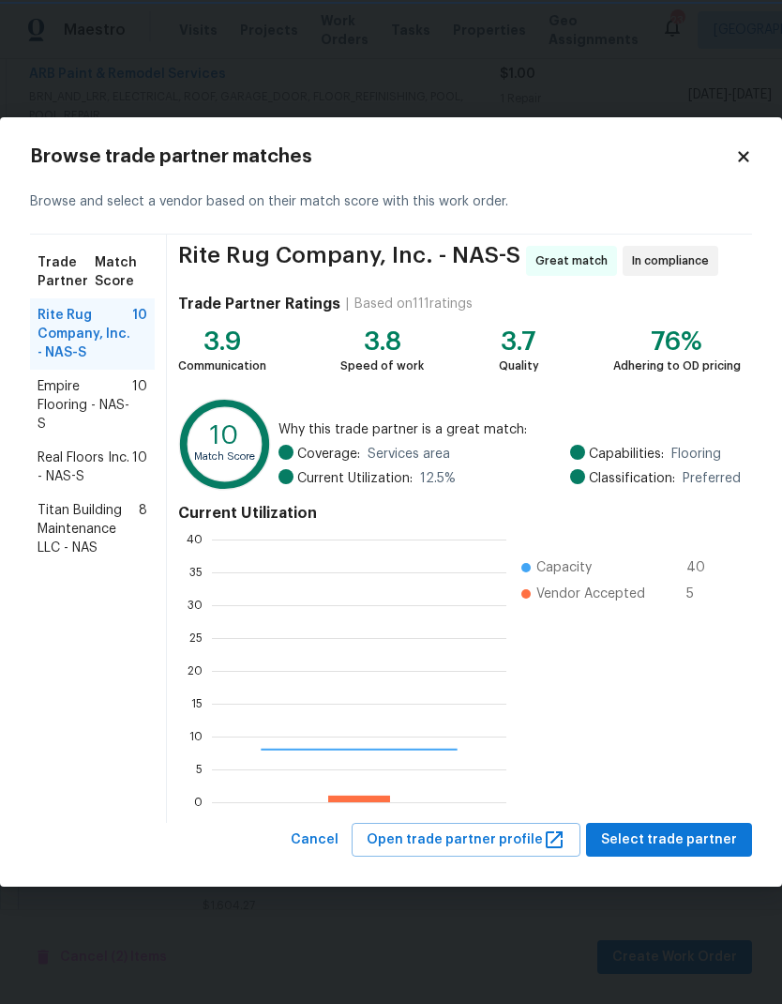
scroll to position [263, 295]
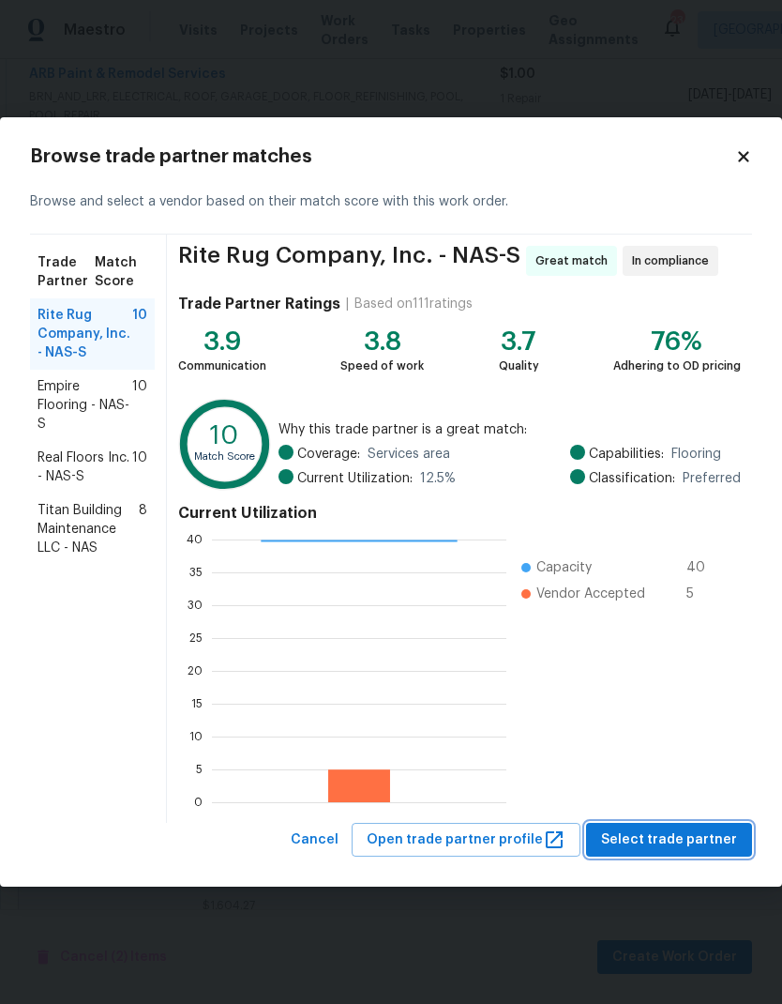
click at [609, 830] on button "Select trade partner" at bounding box center [669, 840] width 166 height 35
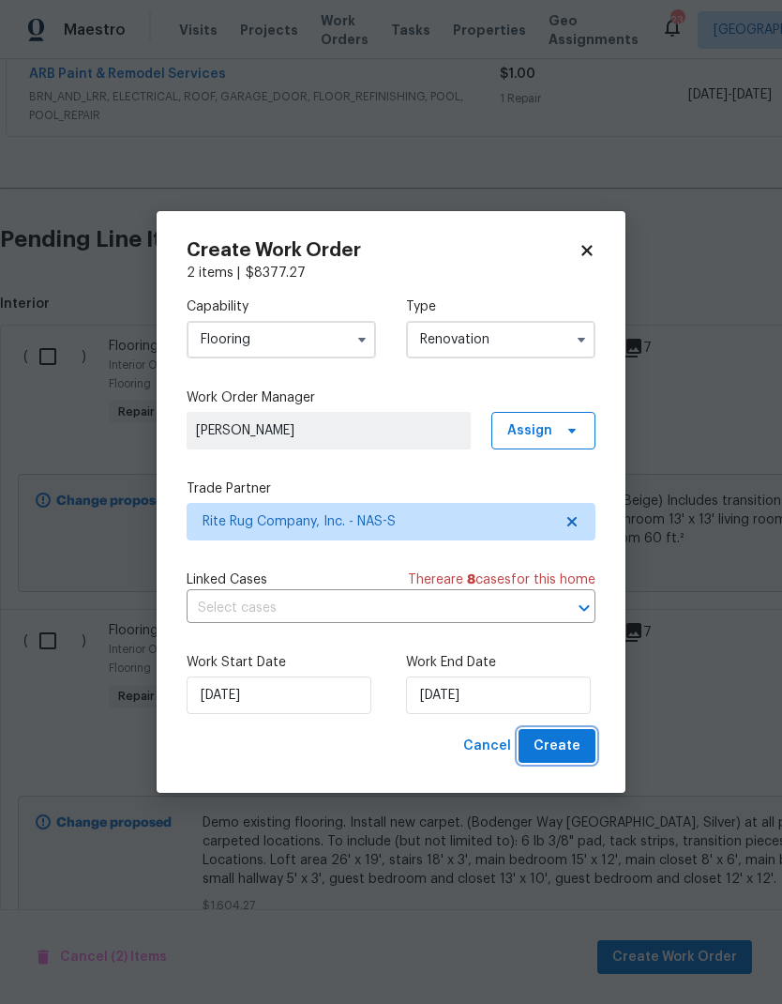
click at [570, 753] on span "Create" at bounding box center [557, 745] width 47 height 23
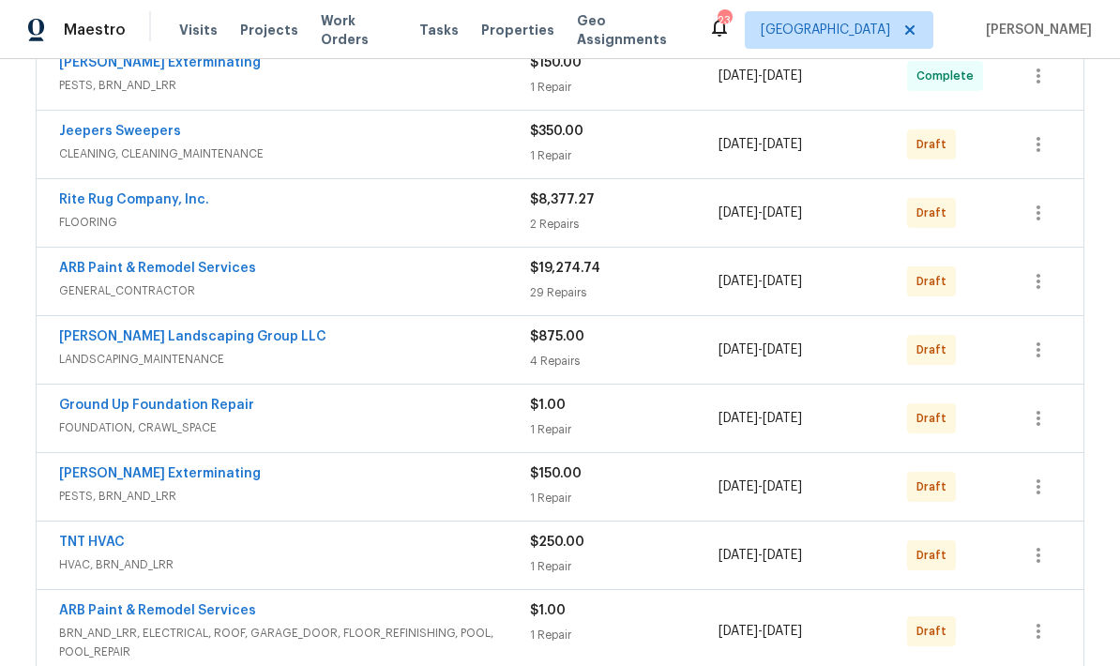
scroll to position [379, 0]
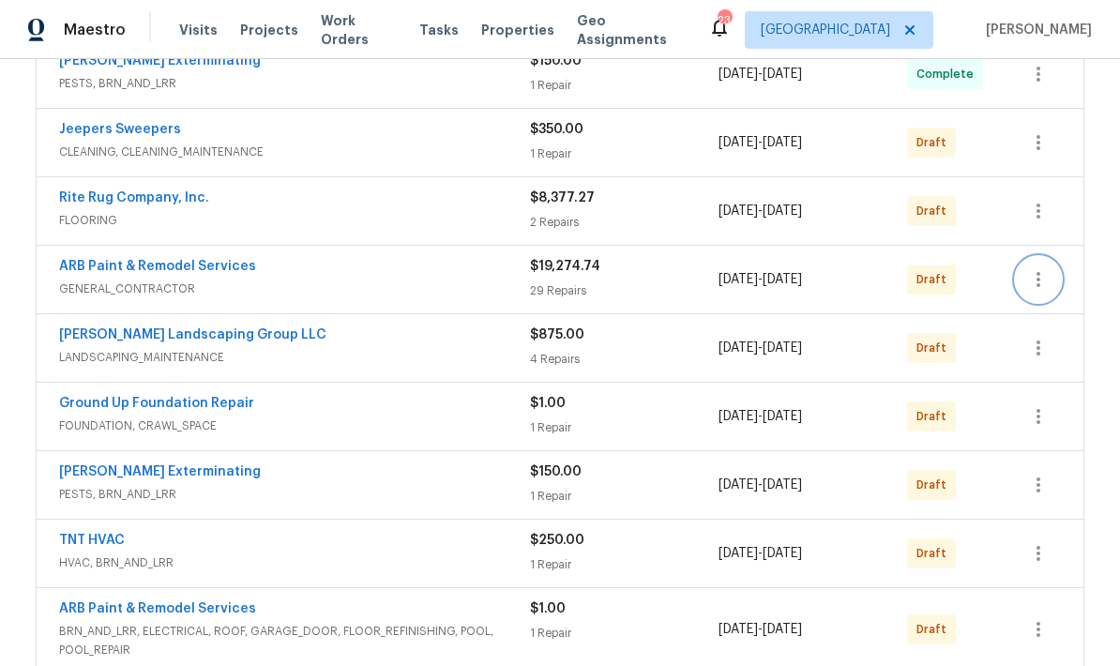
click at [781, 292] on button "button" at bounding box center [1038, 279] width 45 height 45
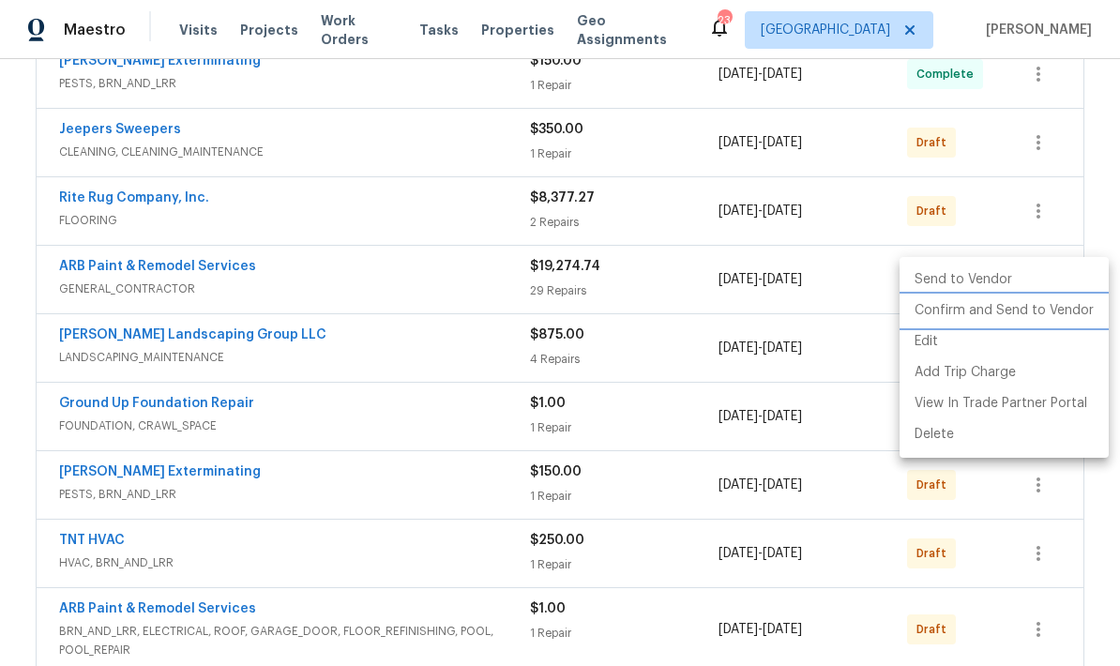
click at [781, 315] on li "Confirm and Send to Vendor" at bounding box center [1004, 310] width 209 height 31
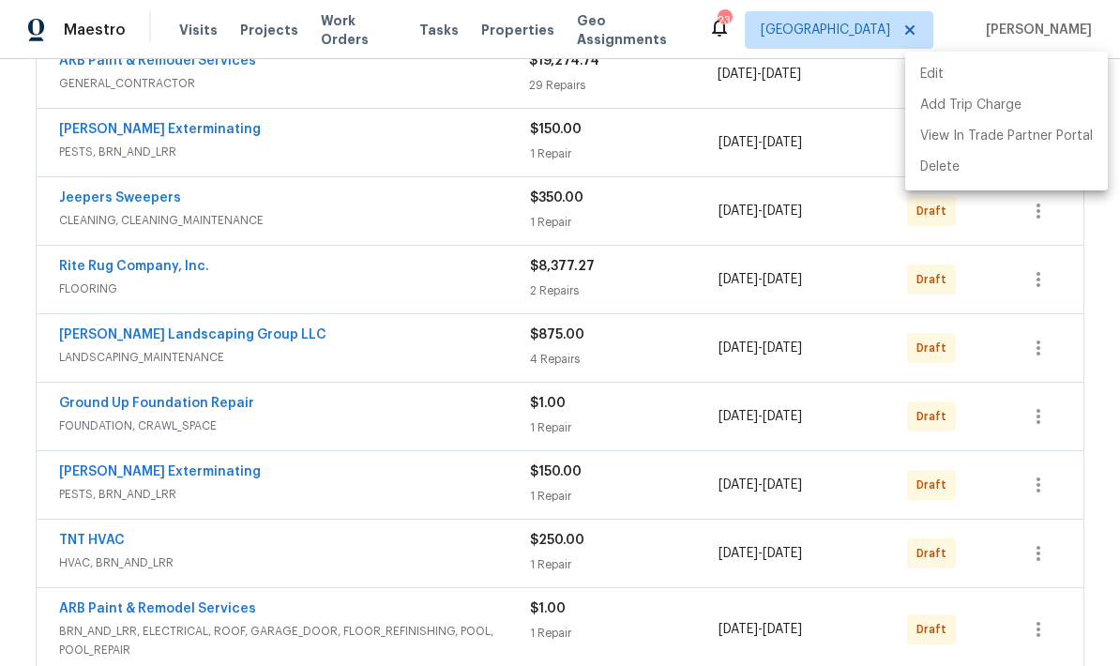
click at [781, 310] on div at bounding box center [560, 333] width 1120 height 666
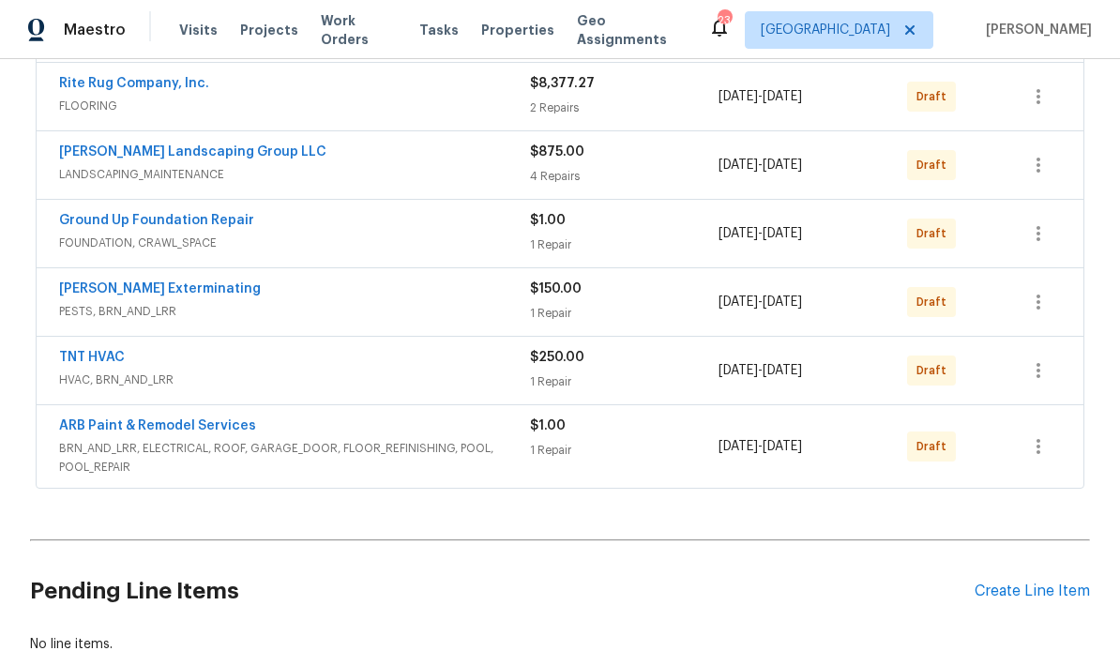
scroll to position [562, 0]
click at [781, 241] on icon "button" at bounding box center [1038, 233] width 23 height 23
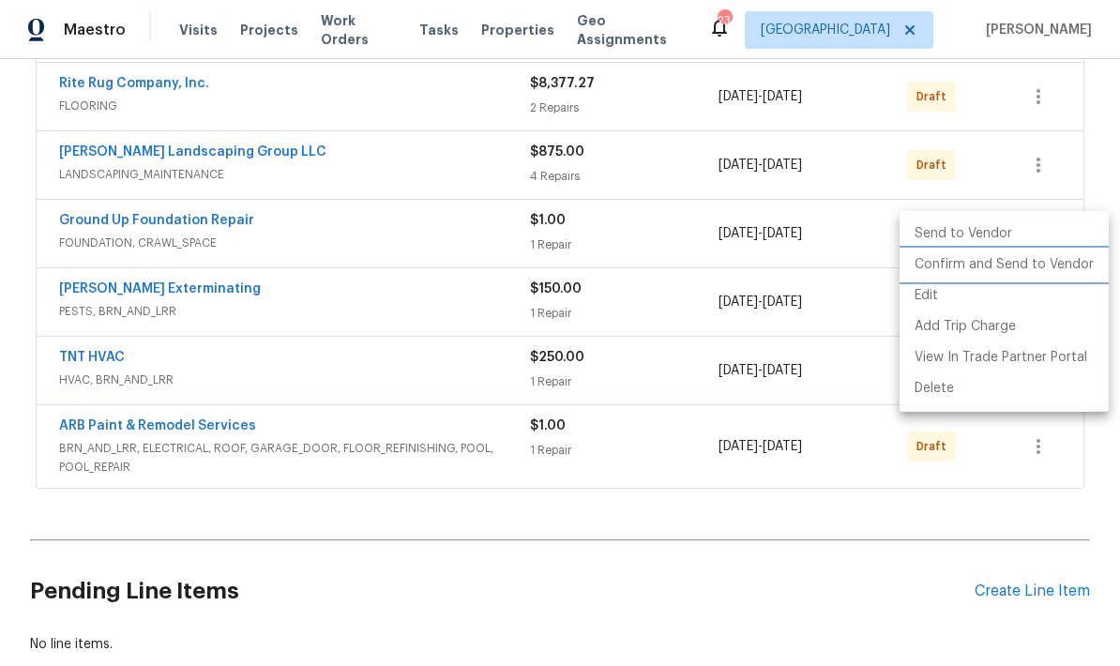
click at [781, 271] on li "Confirm and Send to Vendor" at bounding box center [1004, 265] width 209 height 31
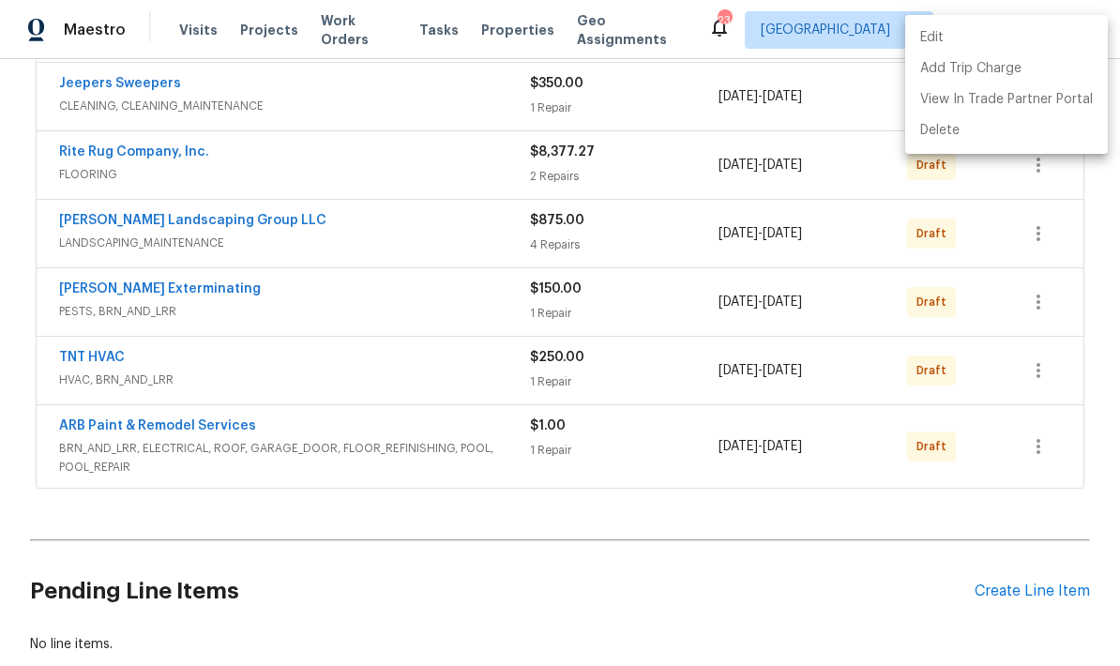
click at [781, 307] on div at bounding box center [560, 333] width 1120 height 666
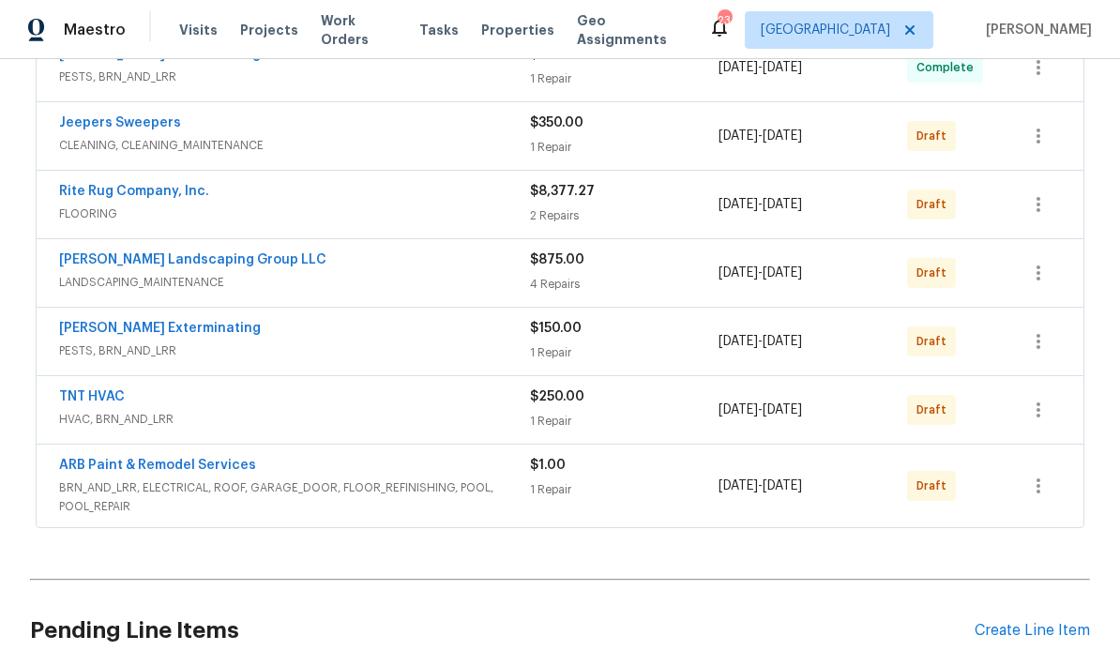
scroll to position [583, 0]
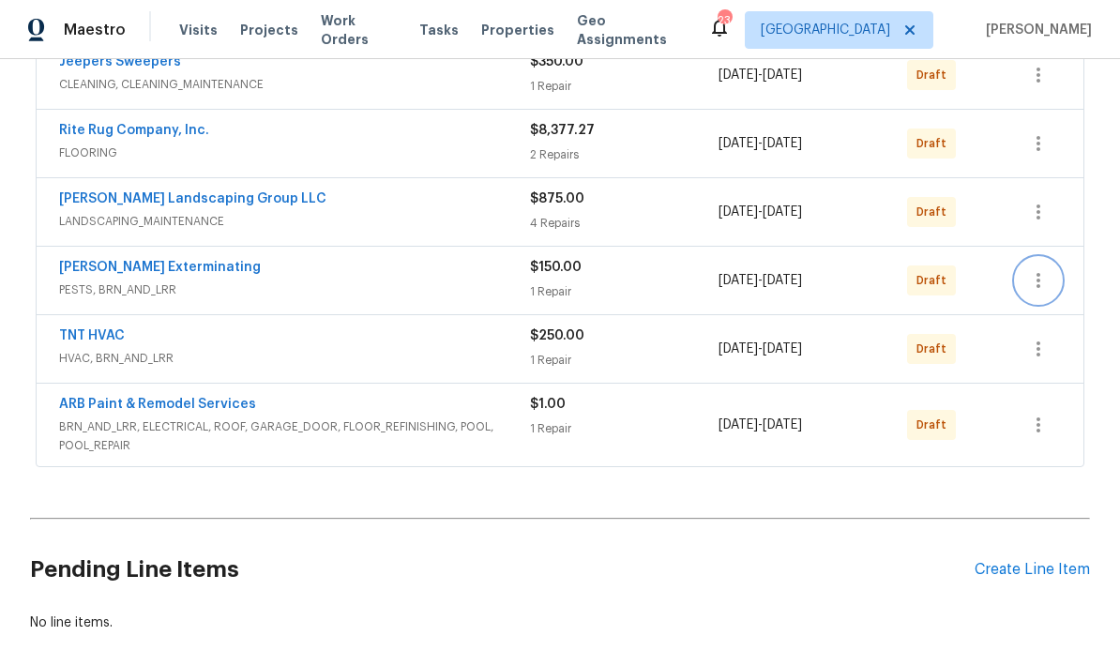
click at [781, 293] on button "button" at bounding box center [1038, 280] width 45 height 45
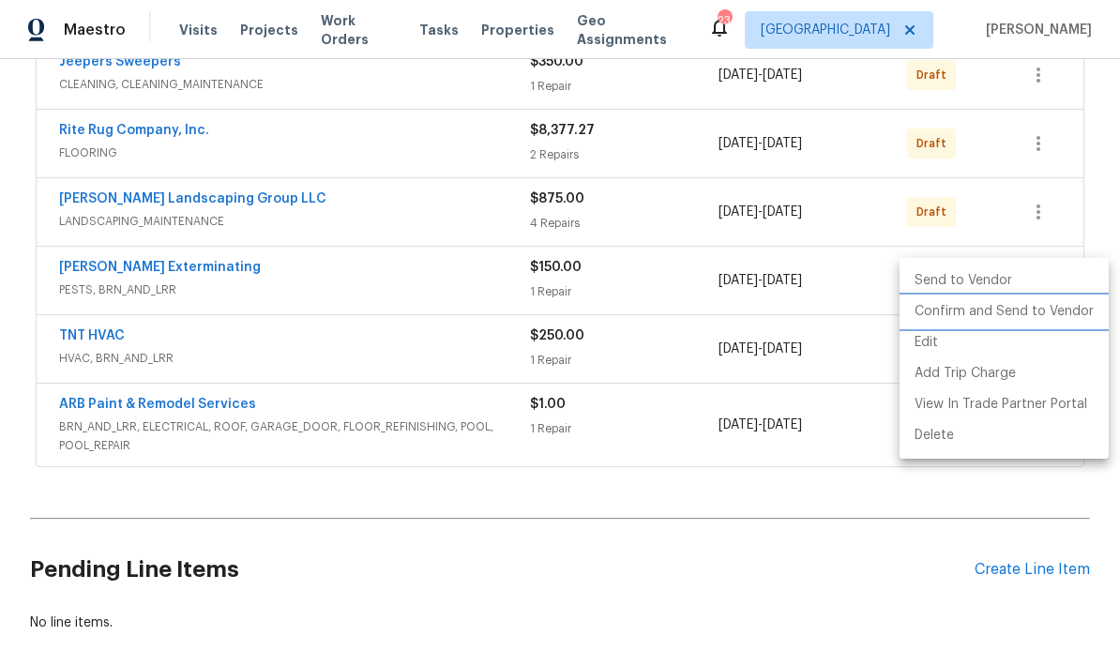
click at [781, 321] on li "Confirm and Send to Vendor" at bounding box center [1004, 311] width 209 height 31
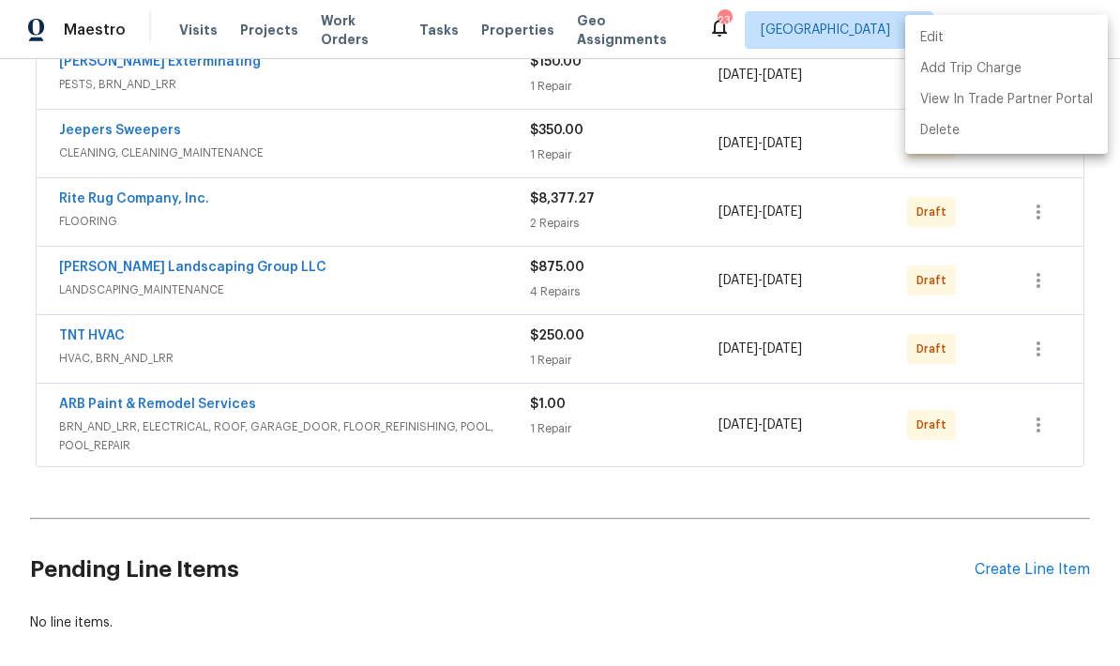
click at [641, 565] on div at bounding box center [560, 333] width 1120 height 666
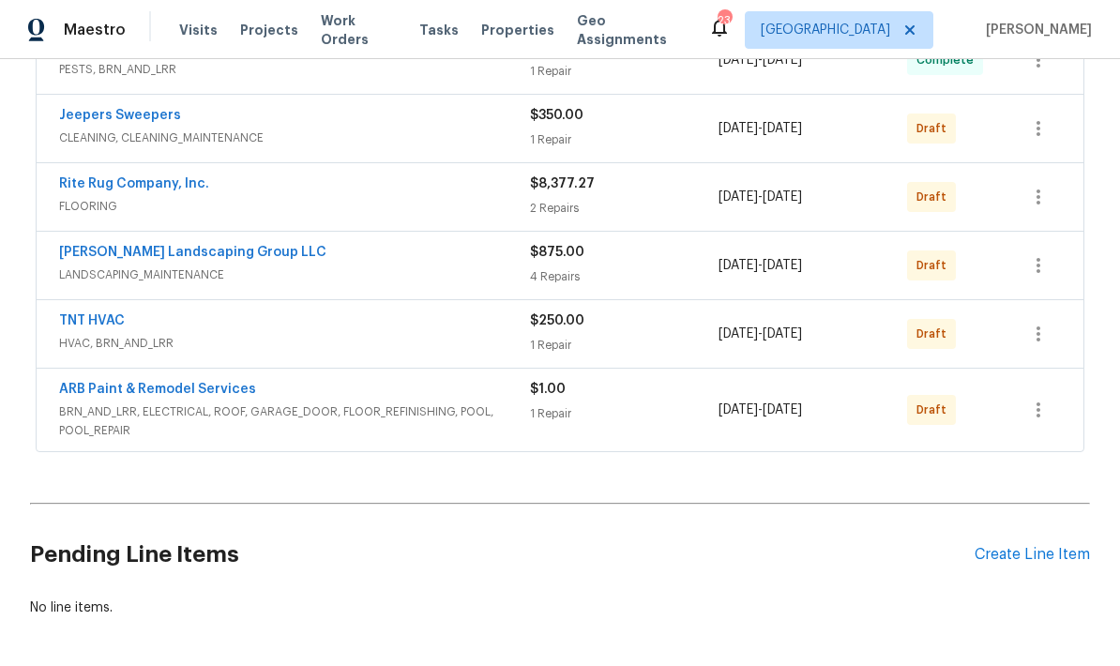
scroll to position [526, 0]
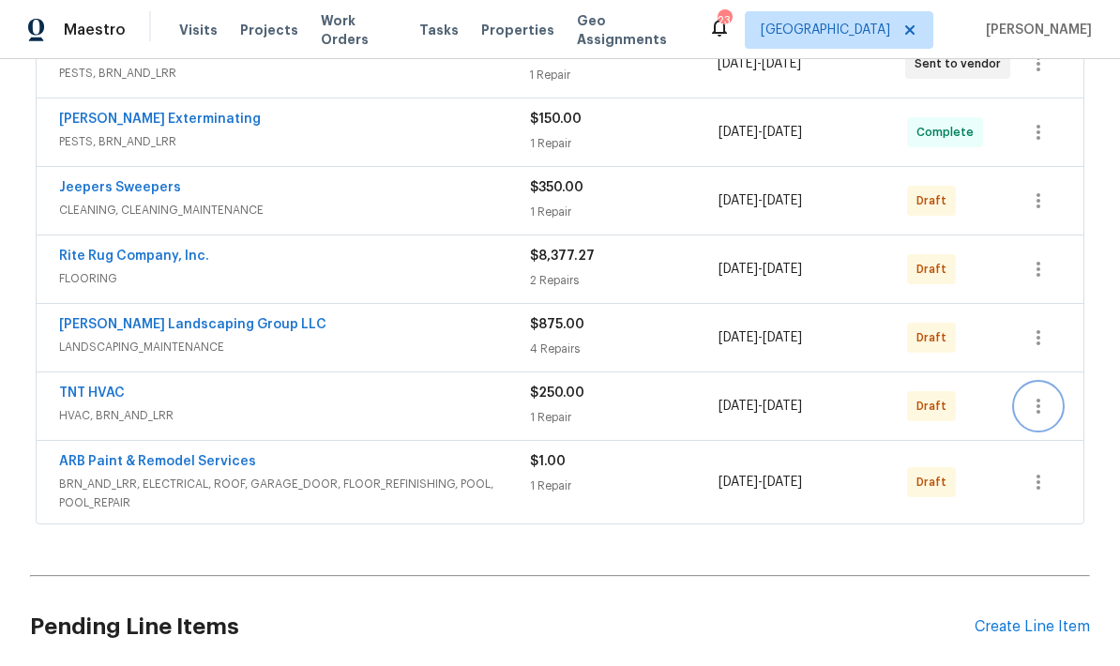
click at [781, 410] on icon "button" at bounding box center [1038, 406] width 23 height 23
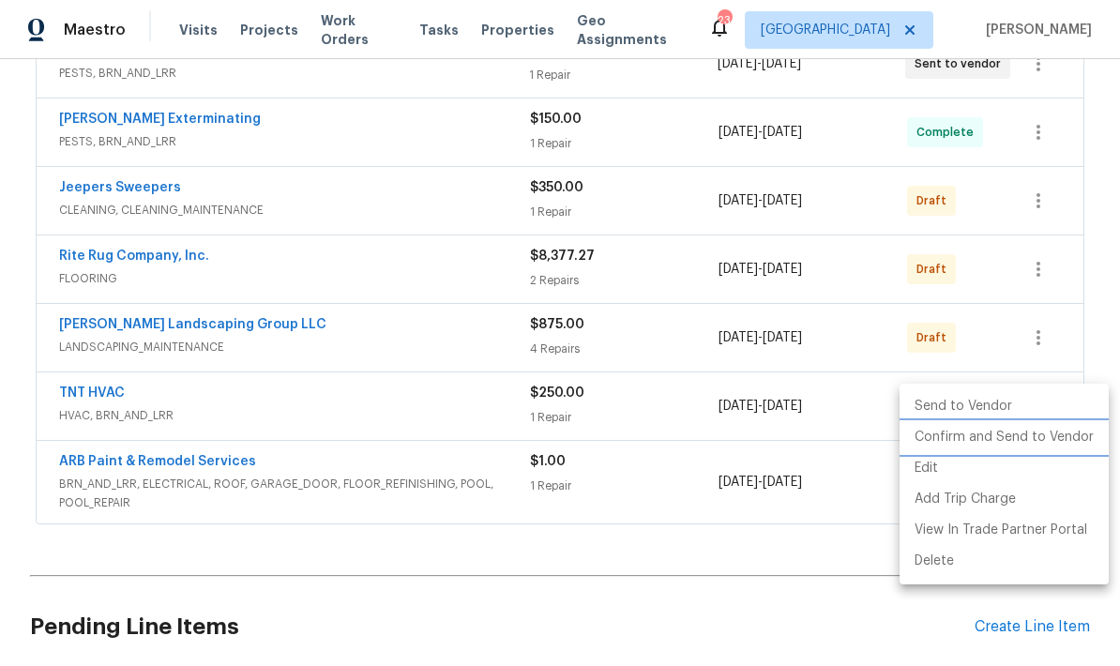
click at [781, 442] on li "Confirm and Send to Vendor" at bounding box center [1004, 437] width 209 height 31
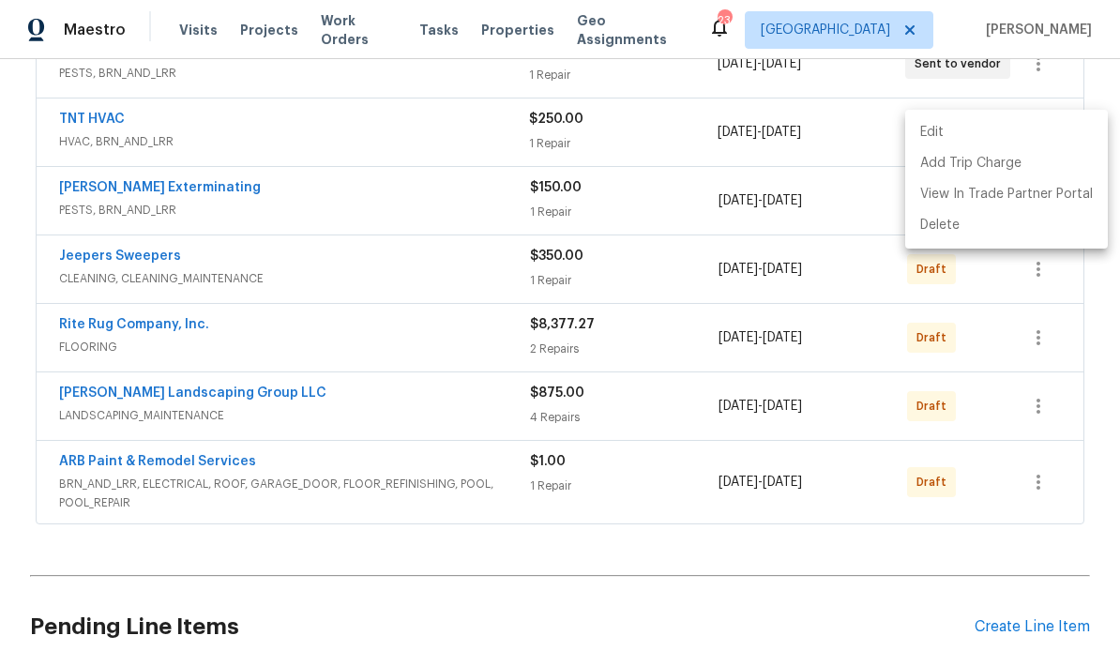
click at [629, 632] on div at bounding box center [560, 333] width 1120 height 666
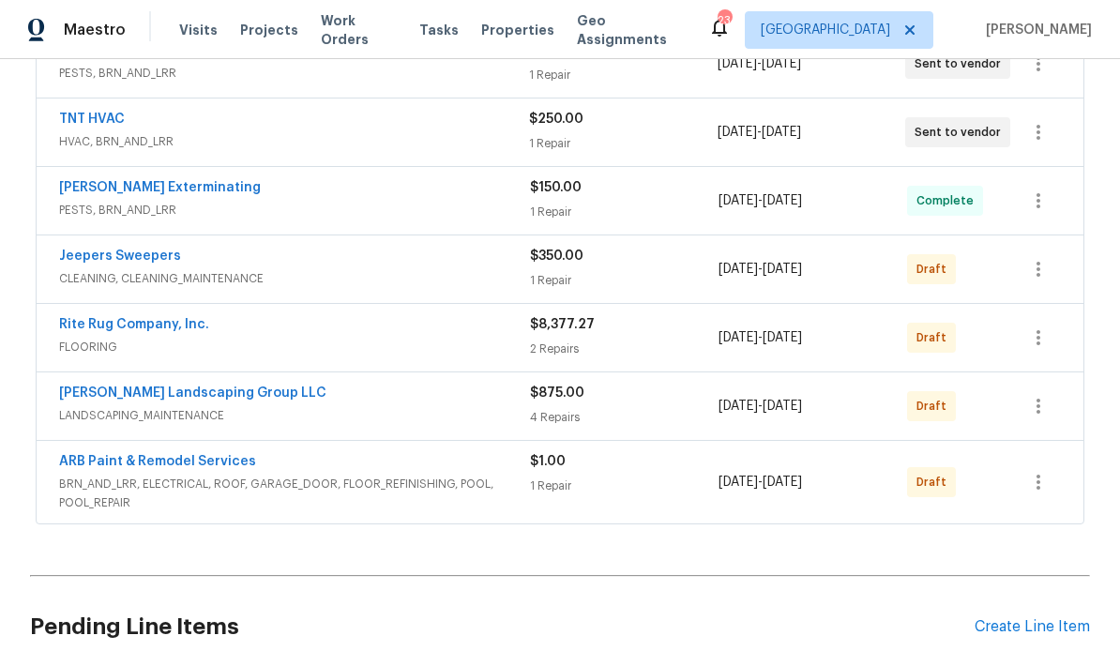
click at [640, 612] on h2 "Pending Line Items" at bounding box center [502, 626] width 945 height 87
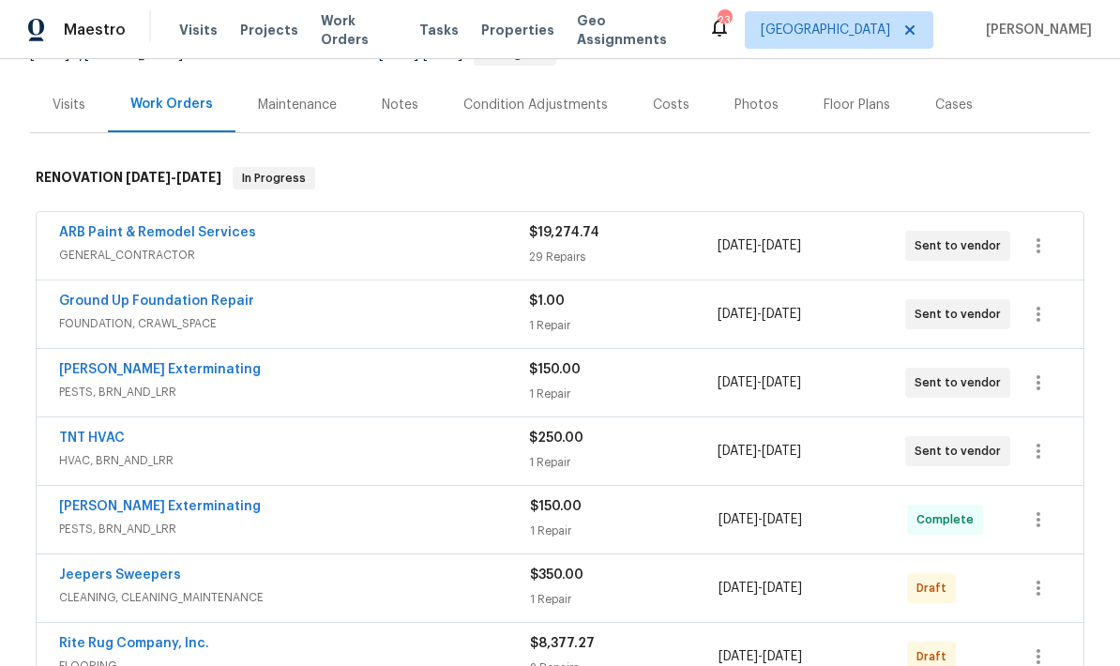
scroll to position [245, 0]
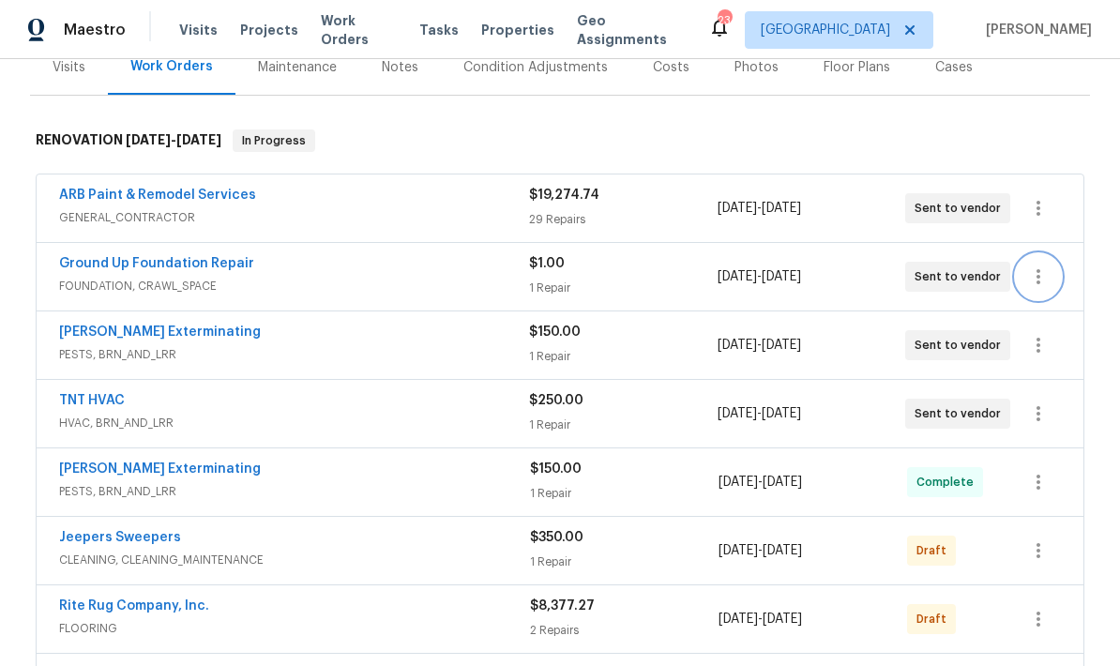
click at [781, 278] on icon "button" at bounding box center [1038, 276] width 23 height 23
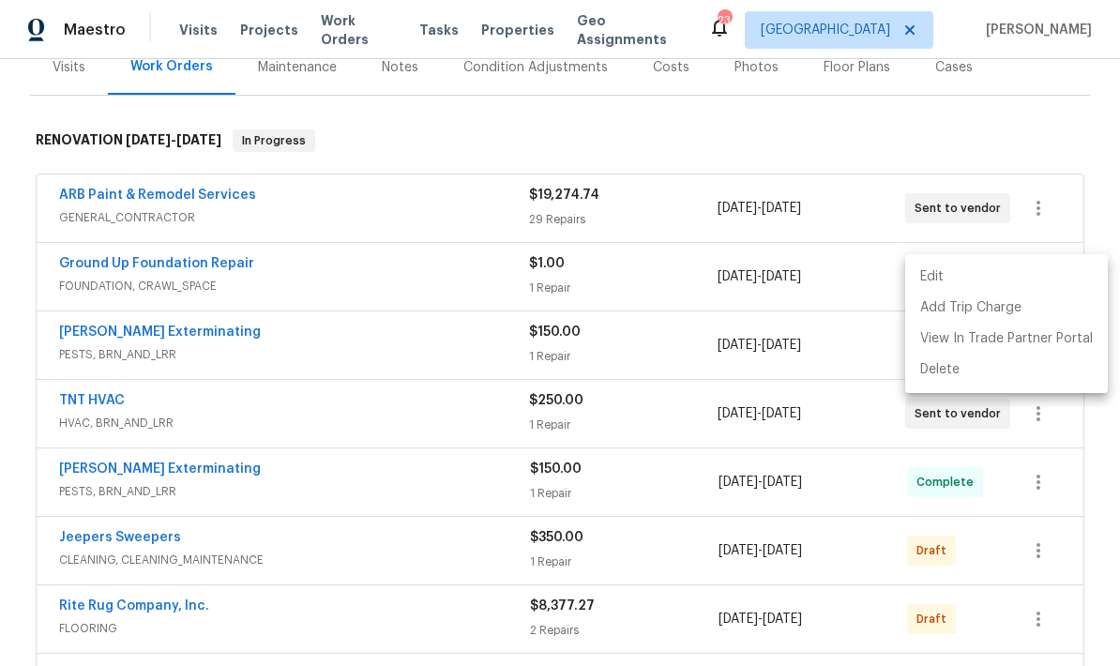
click at [781, 281] on li "Edit" at bounding box center [1006, 277] width 203 height 31
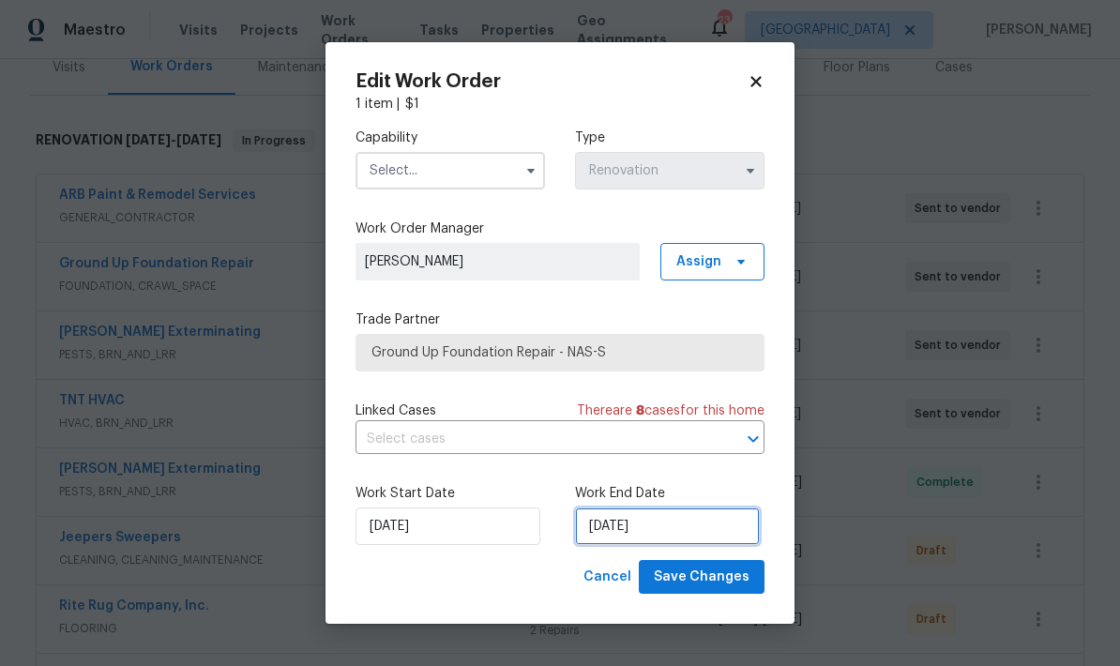
click at [698, 526] on input "[DATE]" at bounding box center [667, 526] width 185 height 38
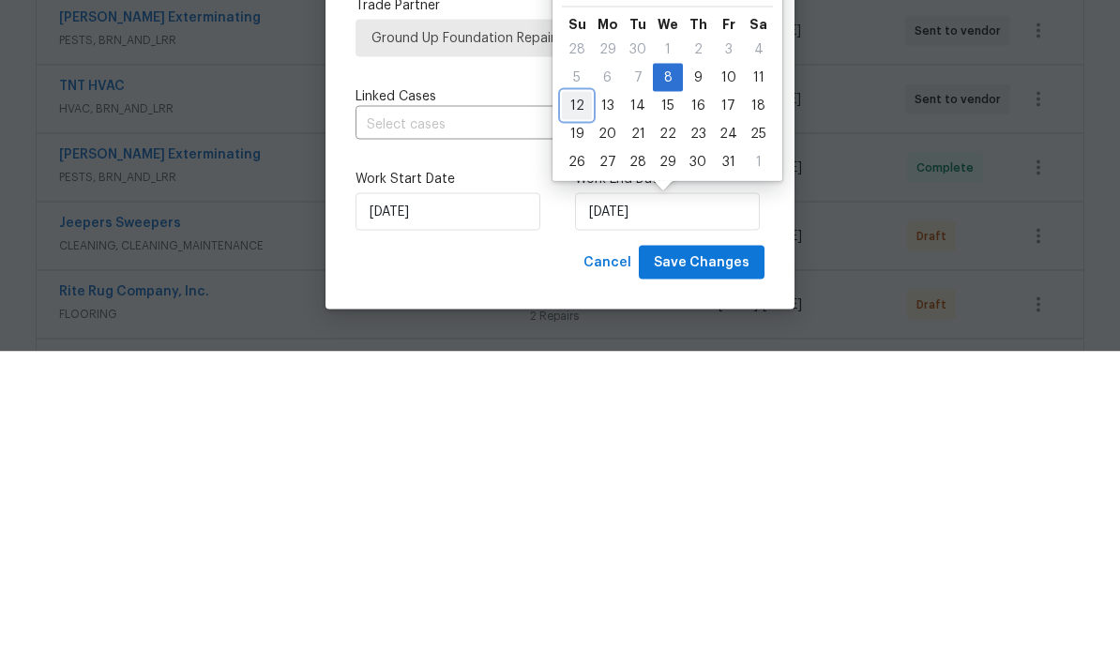
click at [584, 407] on div "12" at bounding box center [577, 420] width 30 height 26
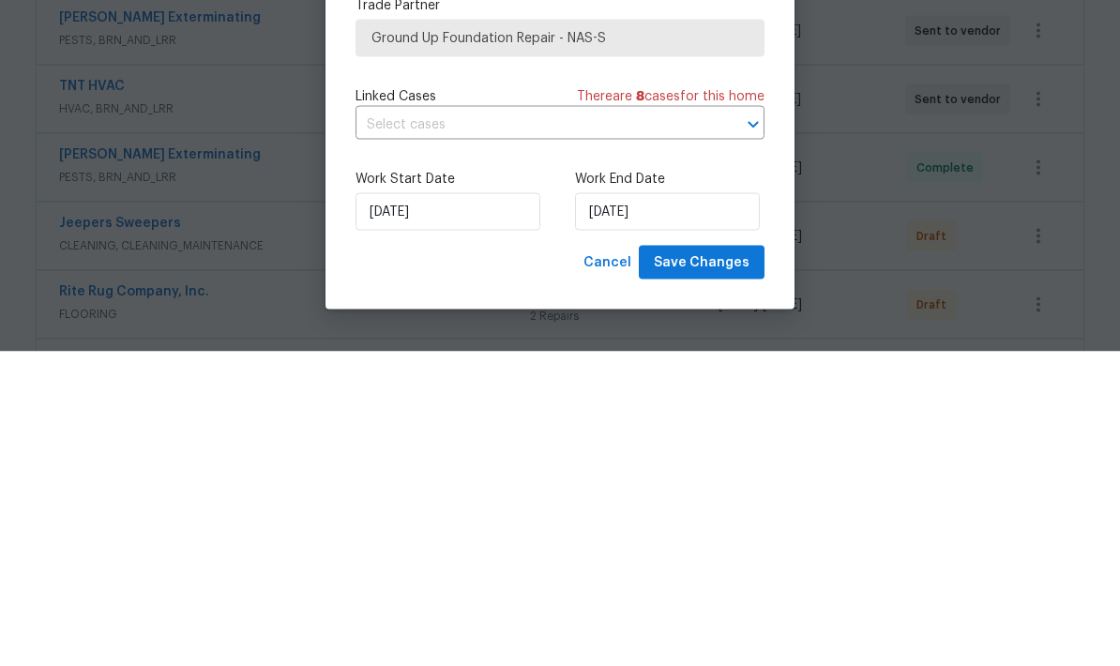
scroll to position [75, 0]
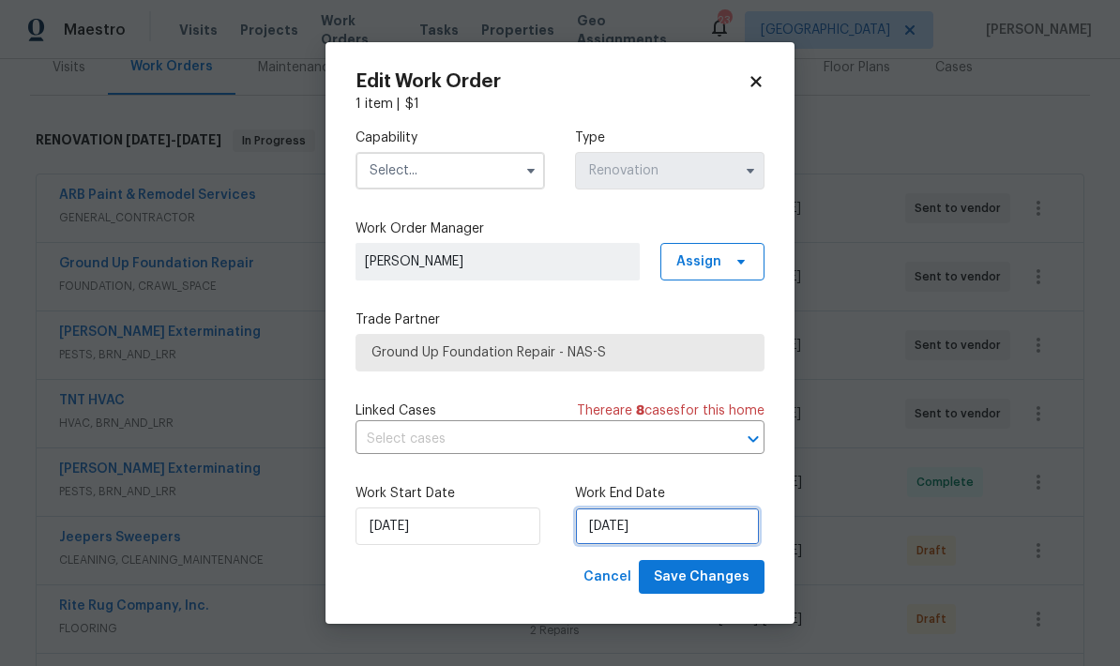
click at [668, 515] on input "[DATE]" at bounding box center [667, 526] width 185 height 38
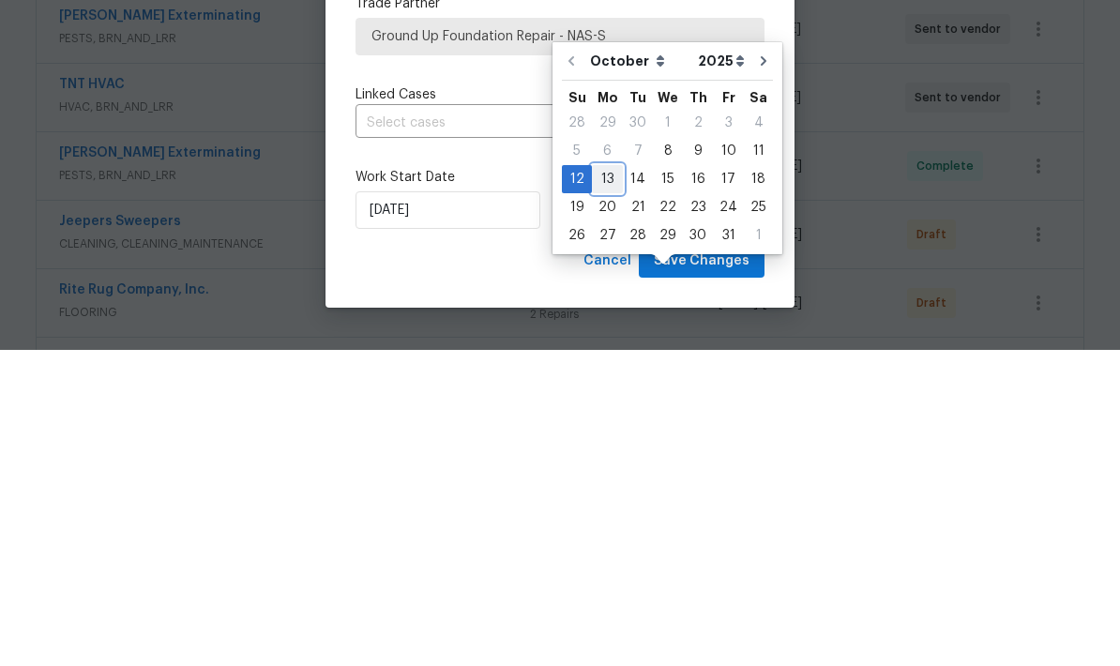
click at [594, 482] on div "13" at bounding box center [607, 495] width 31 height 26
type input "[DATE]"
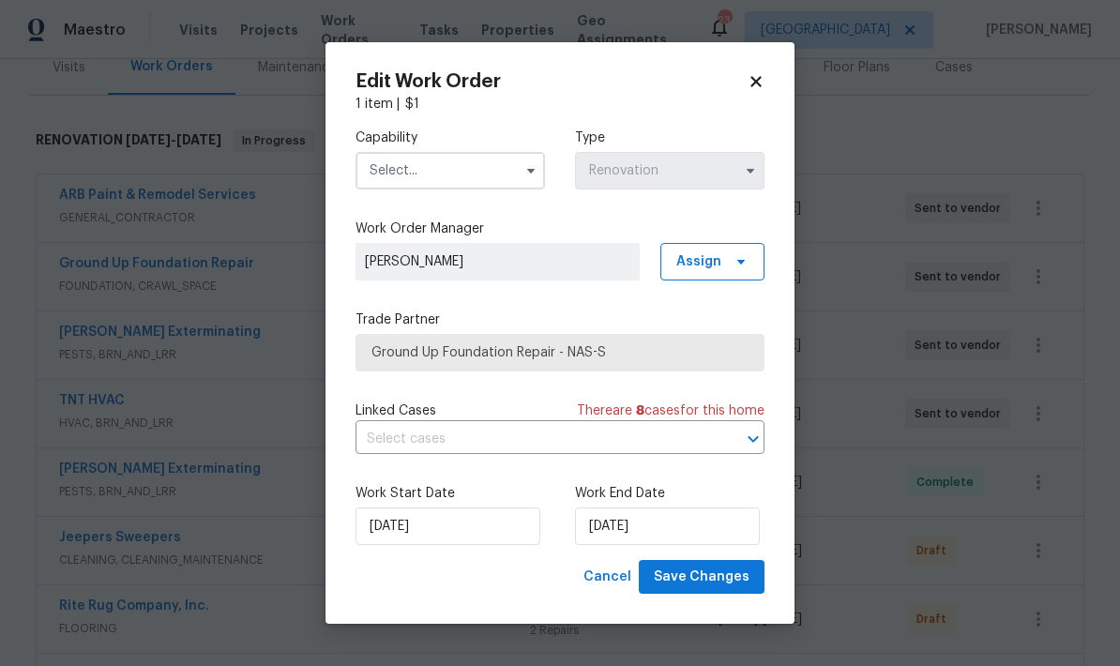
click at [705, 569] on span "Save Changes" at bounding box center [702, 577] width 96 height 23
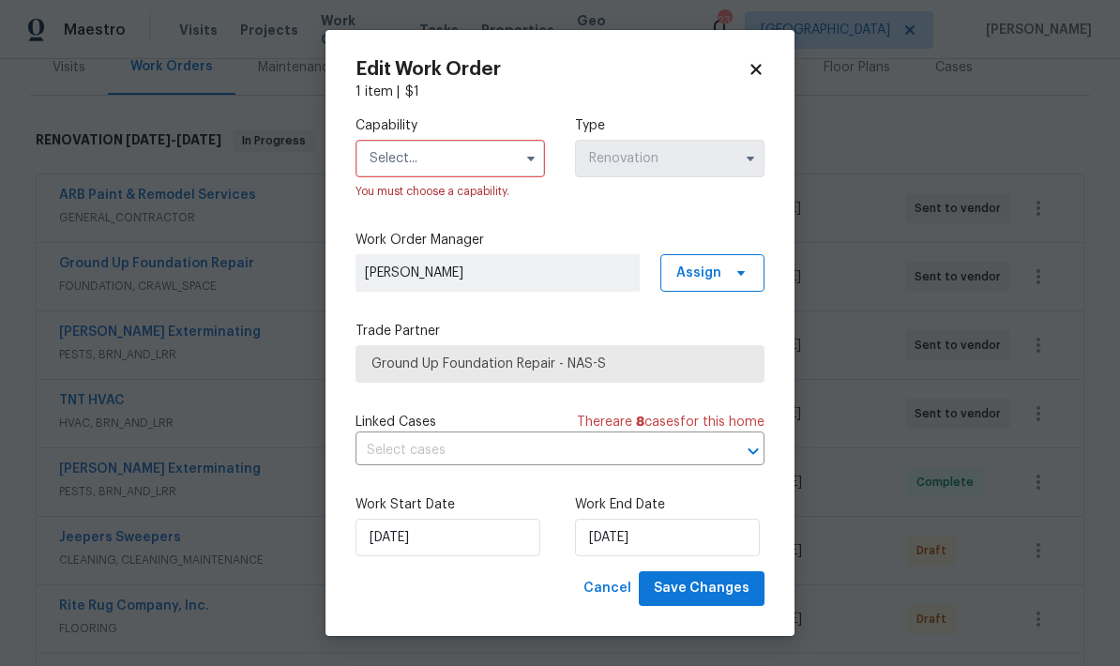
click at [492, 160] on input "text" at bounding box center [449, 159] width 189 height 38
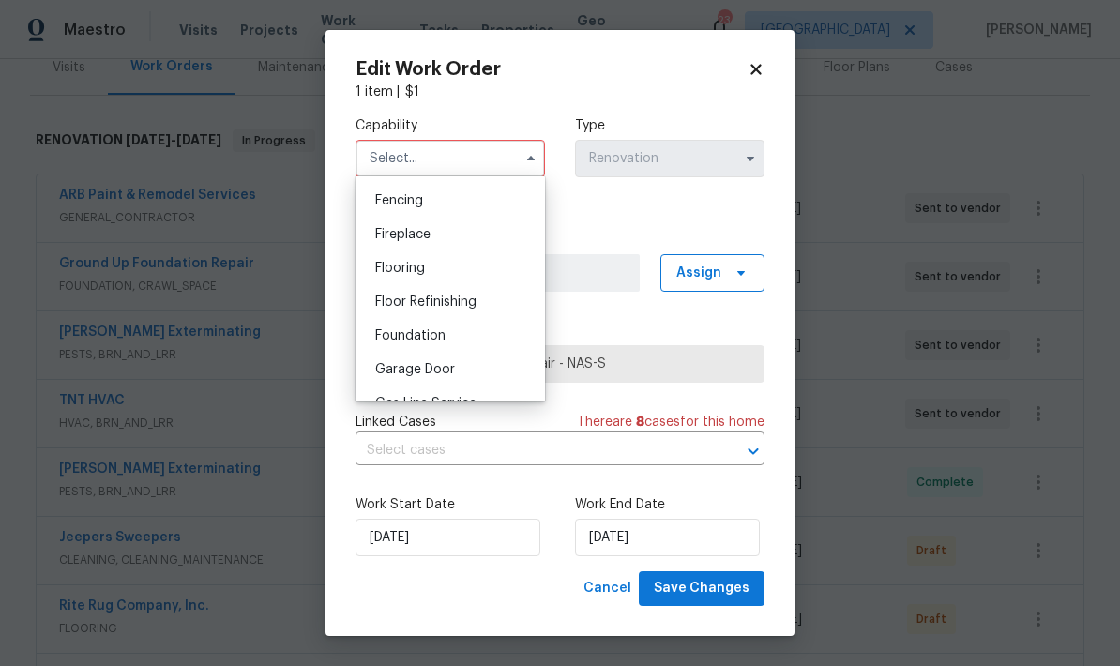
scroll to position [658, 0]
click at [442, 336] on span "Foundation" at bounding box center [410, 334] width 70 height 13
type input "Foundation"
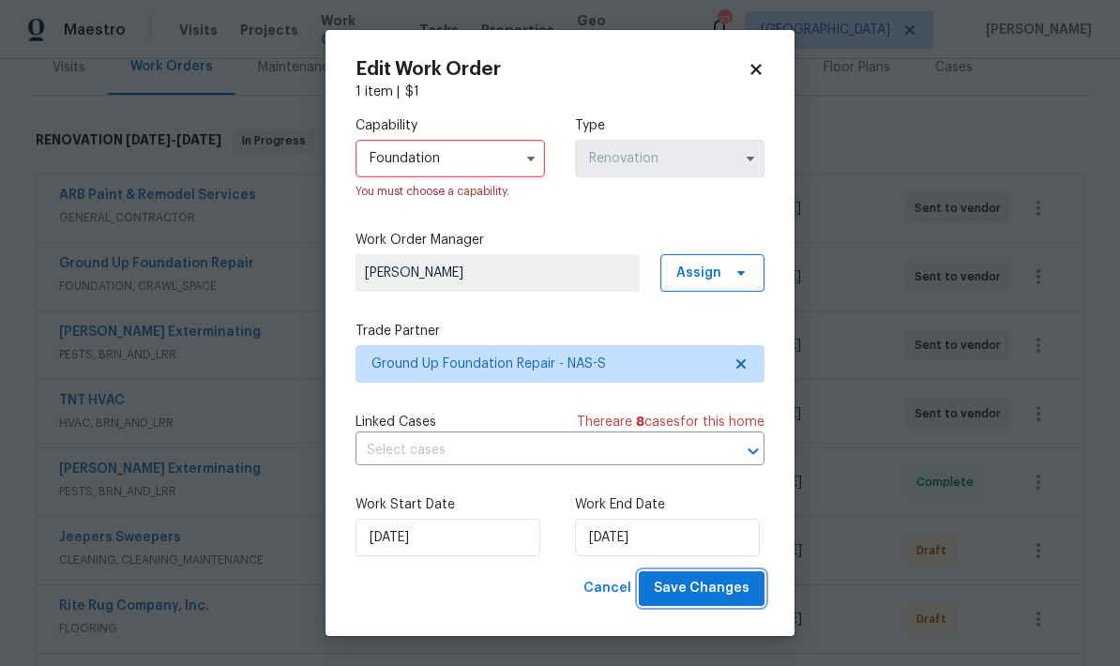
click at [706, 597] on span "Save Changes" at bounding box center [702, 588] width 96 height 23
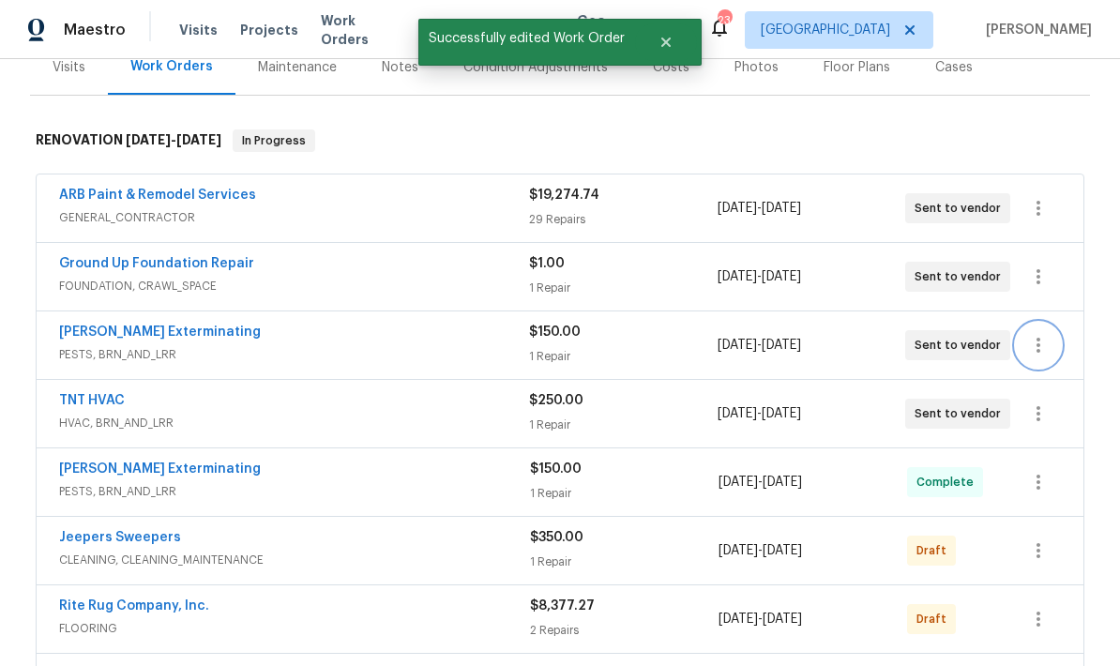
click at [781, 338] on icon "button" at bounding box center [1038, 345] width 4 height 15
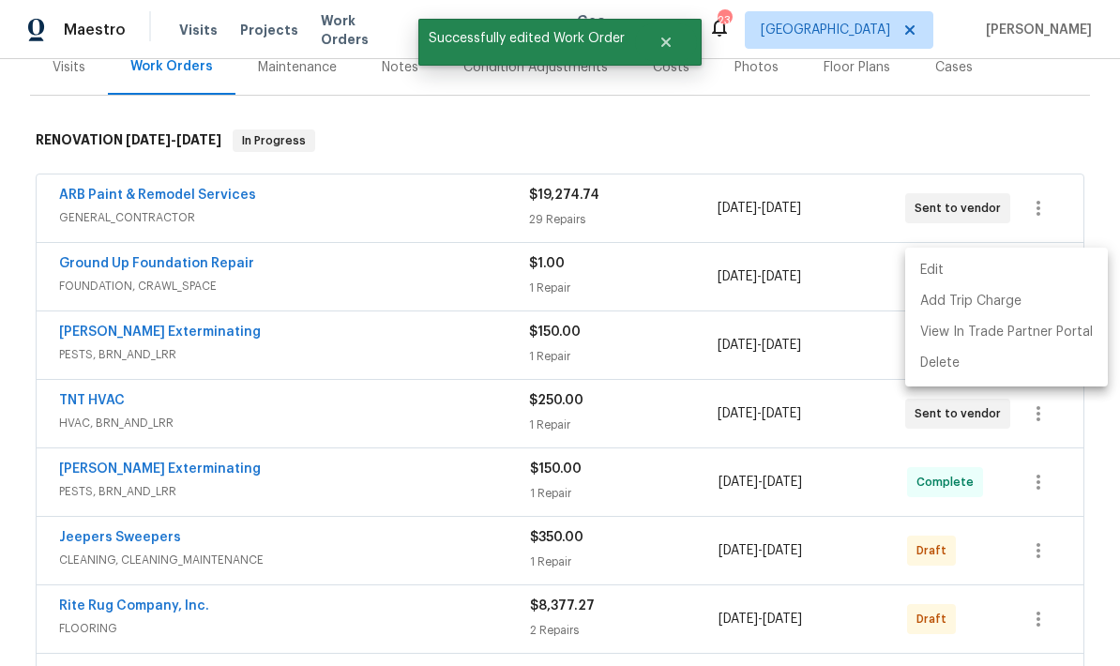
click at [781, 265] on li "Edit" at bounding box center [1006, 270] width 203 height 31
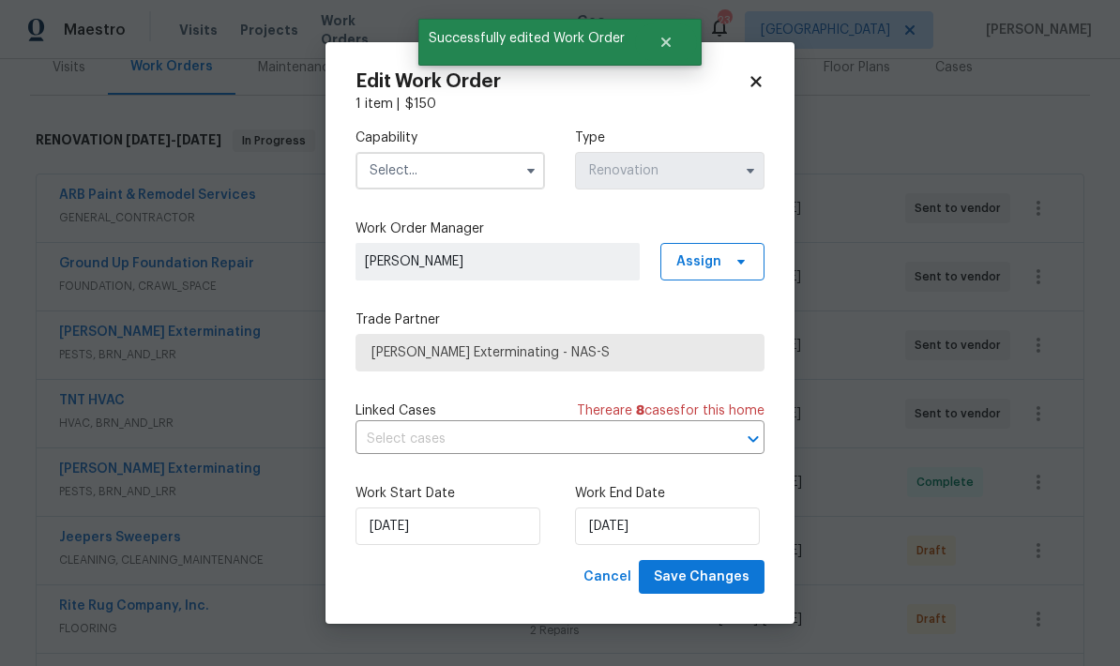
click at [461, 176] on input "text" at bounding box center [449, 171] width 189 height 38
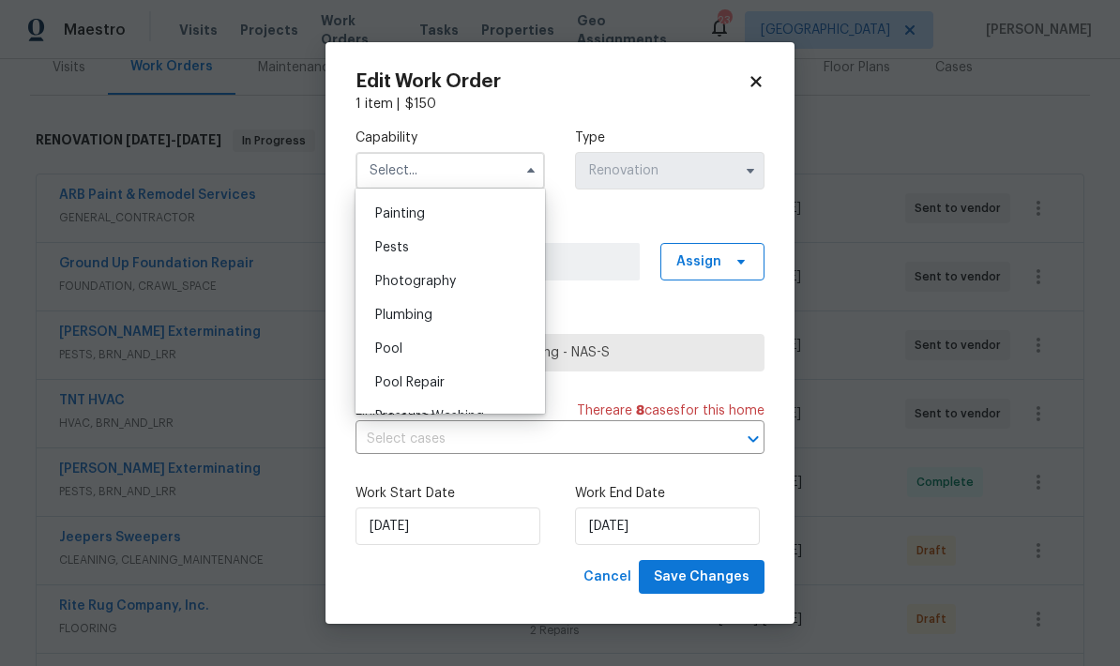
scroll to position [1578, 0]
click at [428, 237] on div "Pests" at bounding box center [450, 242] width 180 height 34
type input "Pests"
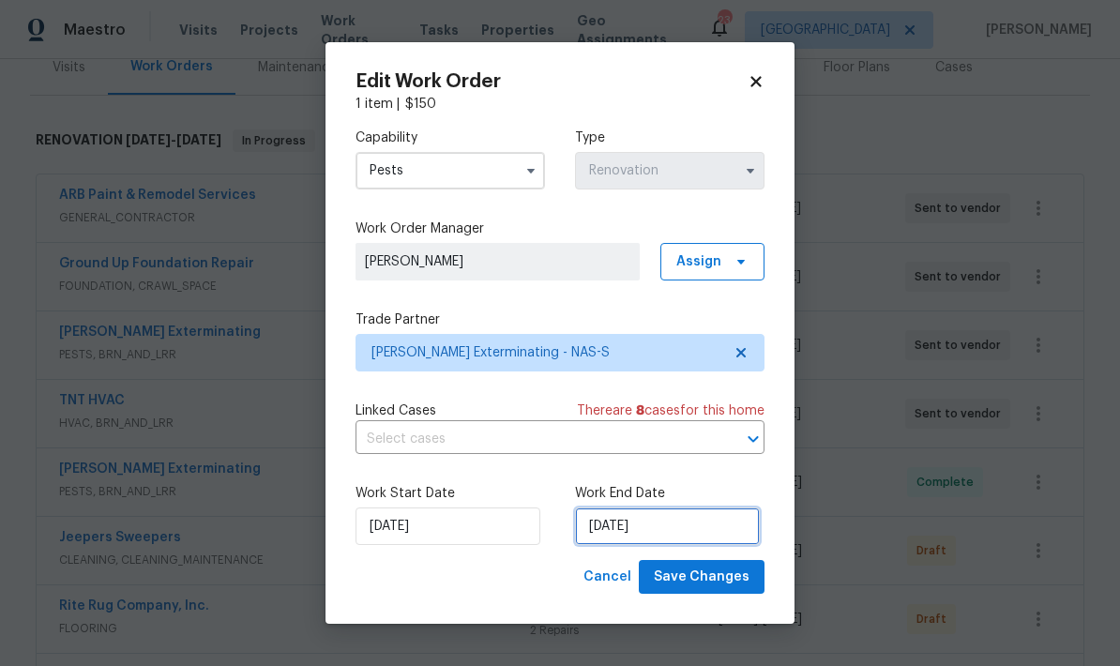
click at [671, 522] on input "[DATE]" at bounding box center [667, 526] width 185 height 38
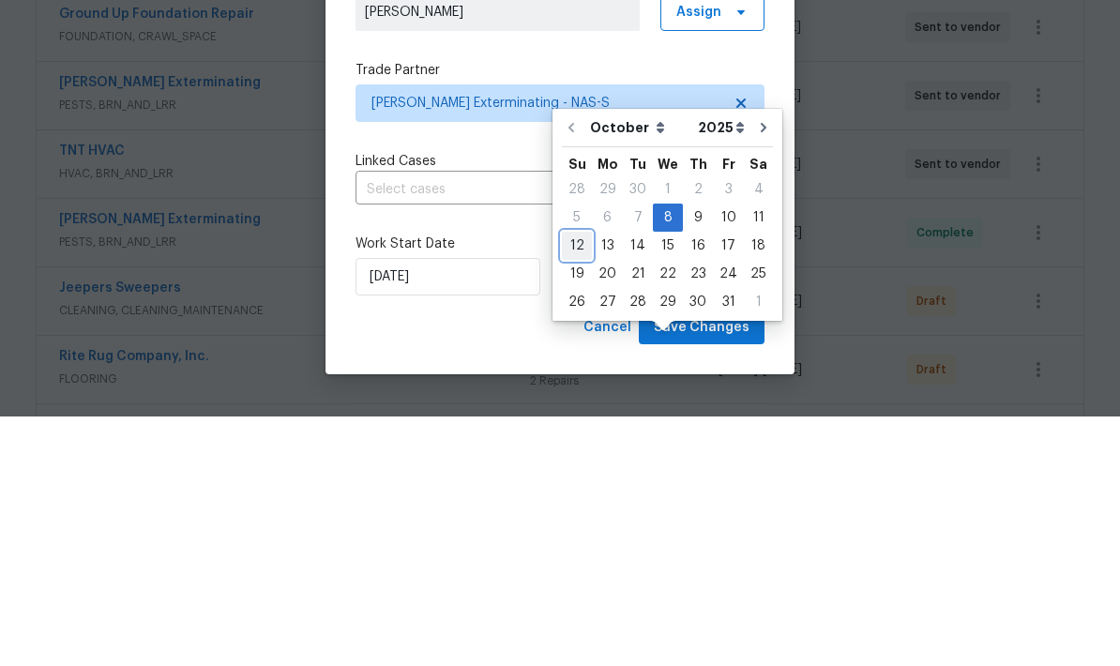
click at [582, 482] on div "12" at bounding box center [577, 495] width 30 height 26
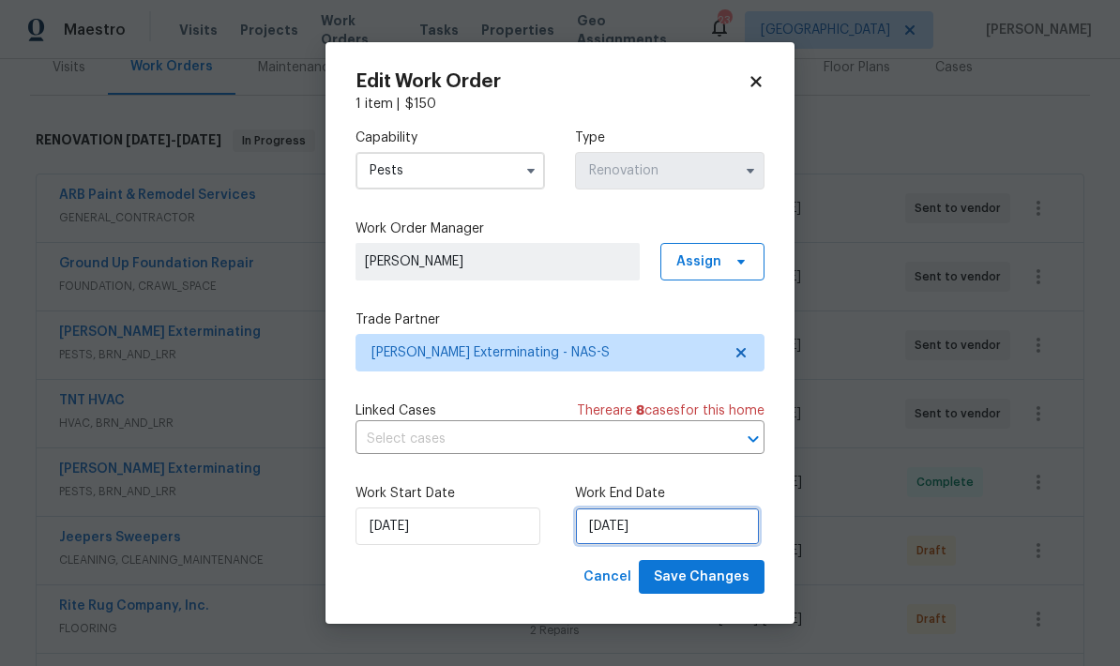
click at [675, 531] on input "[DATE]" at bounding box center [667, 526] width 185 height 38
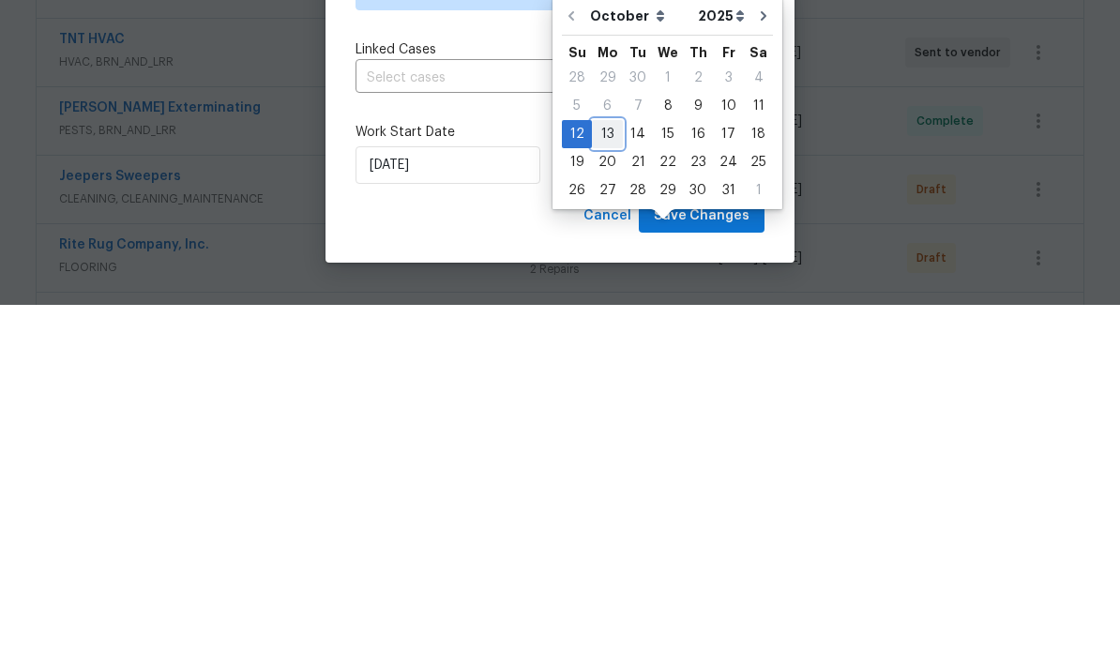
click at [607, 482] on div "13" at bounding box center [607, 495] width 31 height 26
type input "[DATE]"
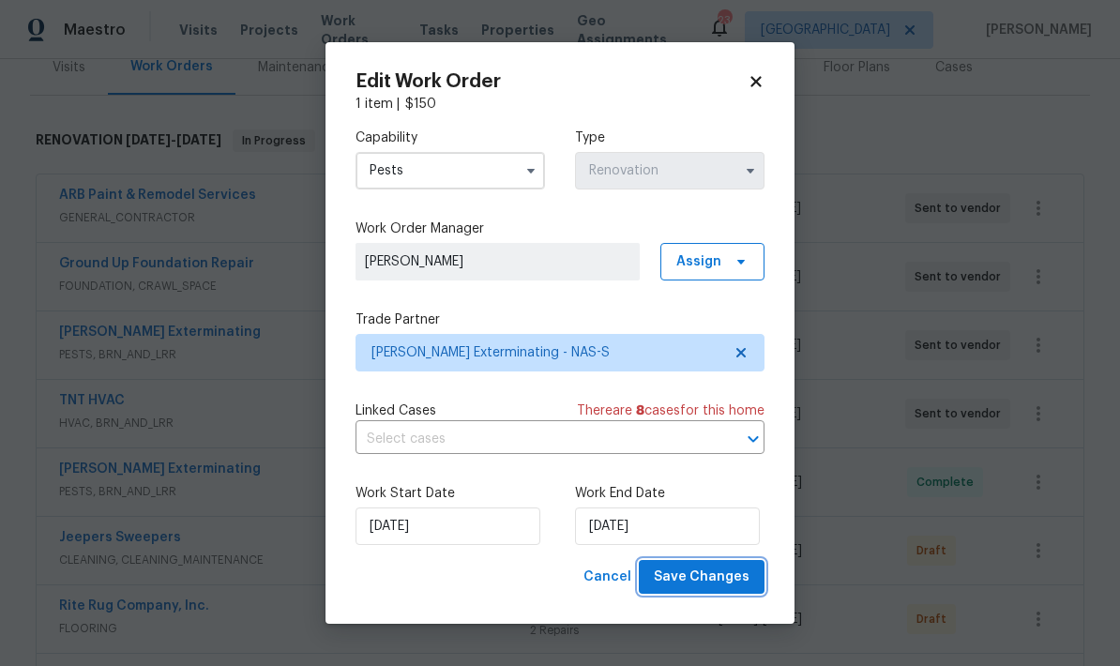
click at [709, 590] on button "Save Changes" at bounding box center [702, 577] width 126 height 35
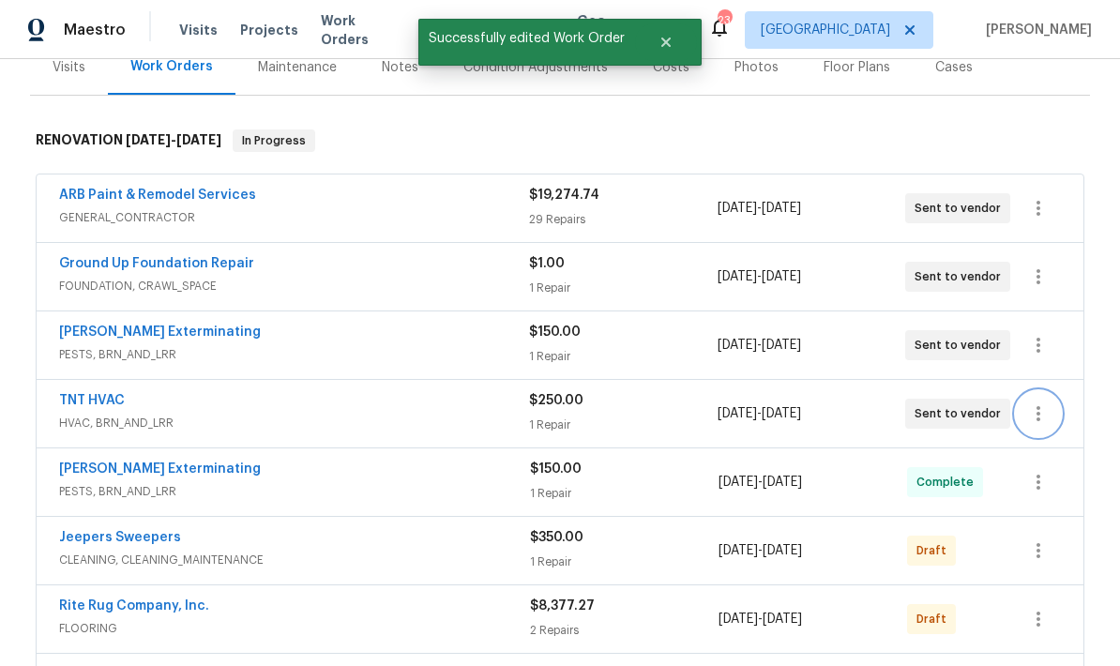
click at [781, 402] on icon "button" at bounding box center [1038, 413] width 23 height 23
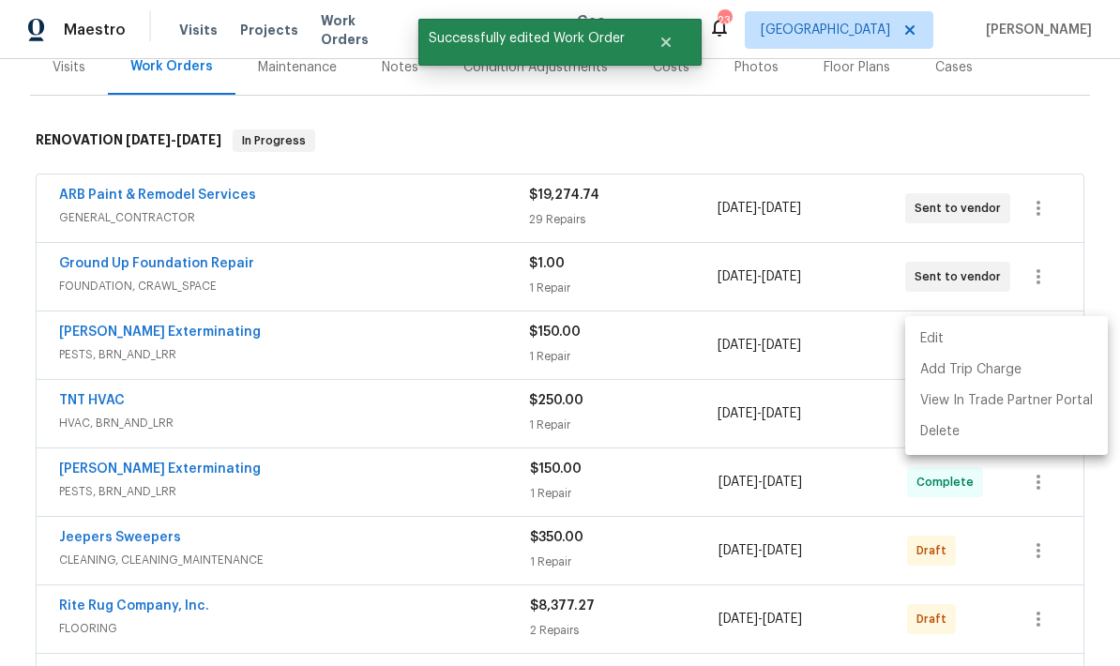
click at [781, 339] on li "Edit" at bounding box center [1006, 339] width 203 height 31
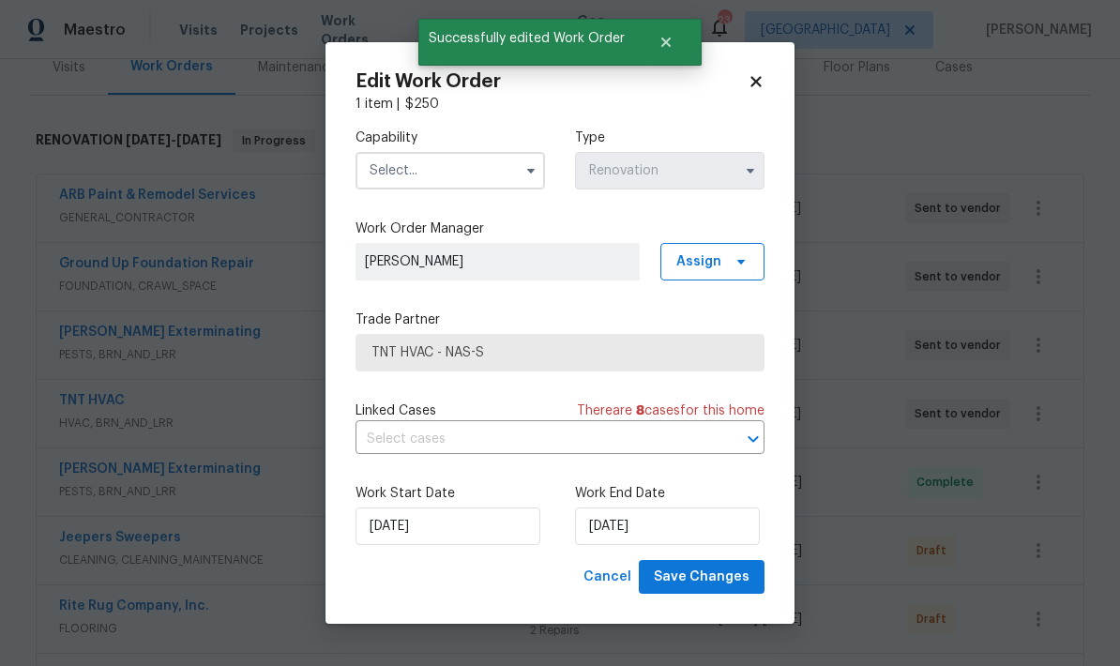
click at [455, 175] on input "text" at bounding box center [449, 171] width 189 height 38
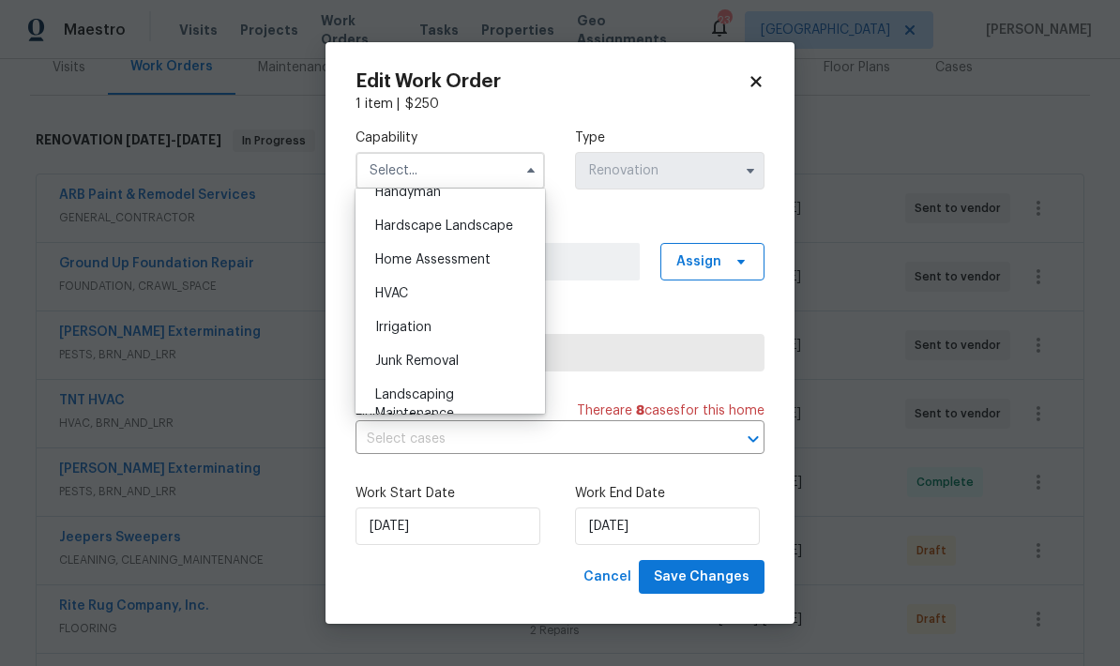
scroll to position [1051, 0]
click at [442, 291] on div "HVAC" at bounding box center [450, 292] width 180 height 34
type input "HVAC"
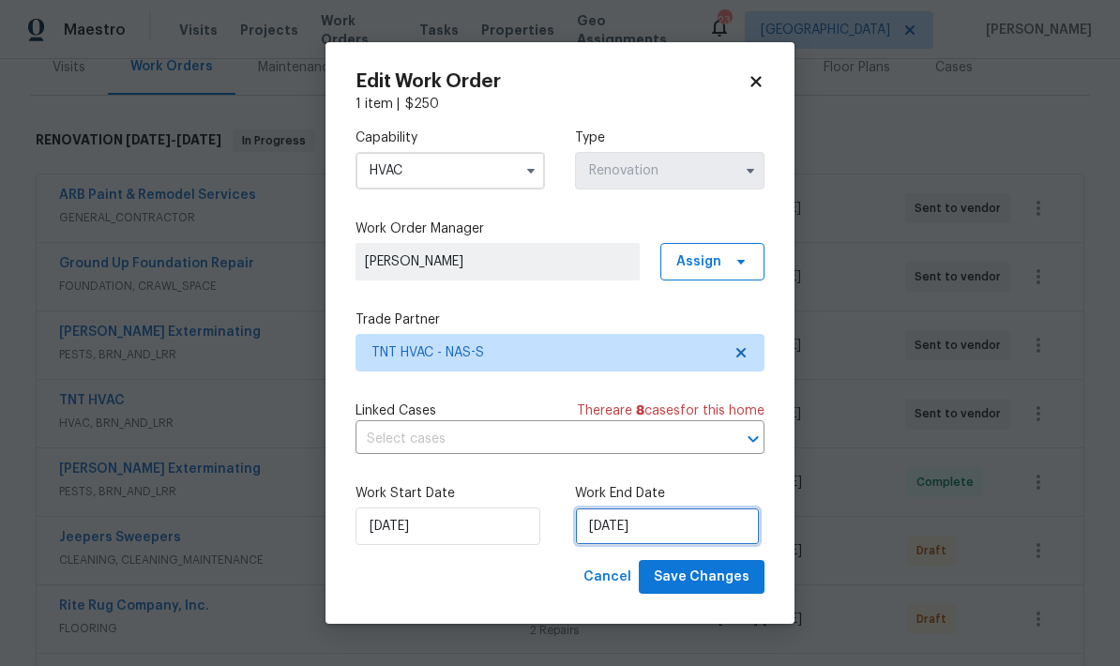
click at [713, 538] on input "[DATE]" at bounding box center [667, 526] width 185 height 38
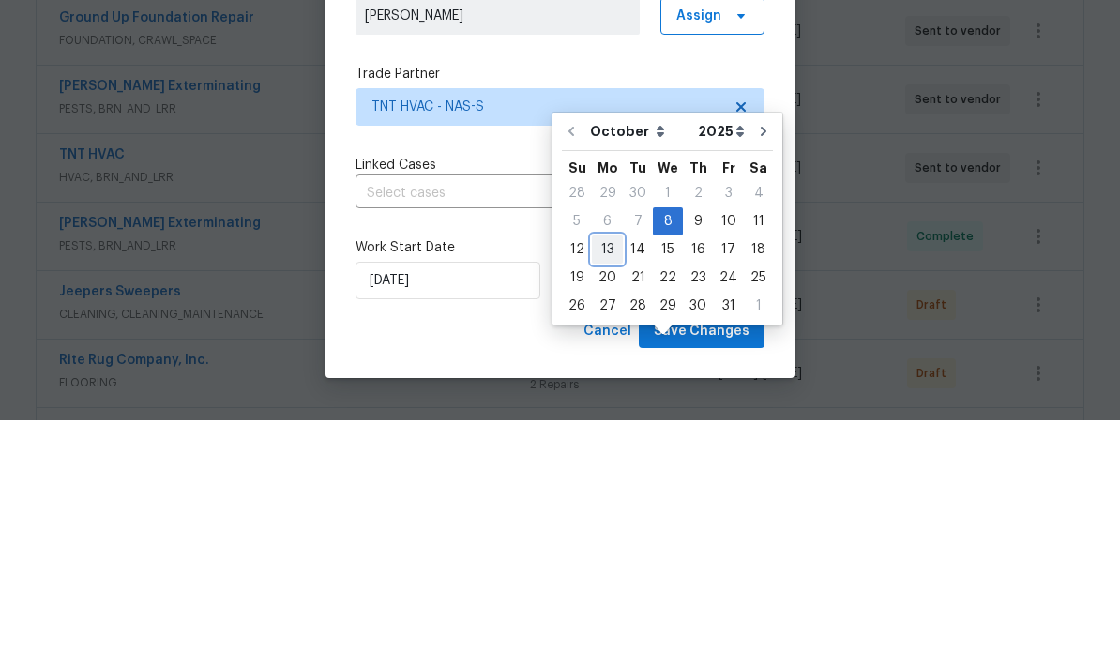
click at [609, 482] on div "13" at bounding box center [607, 495] width 31 height 26
type input "[DATE]"
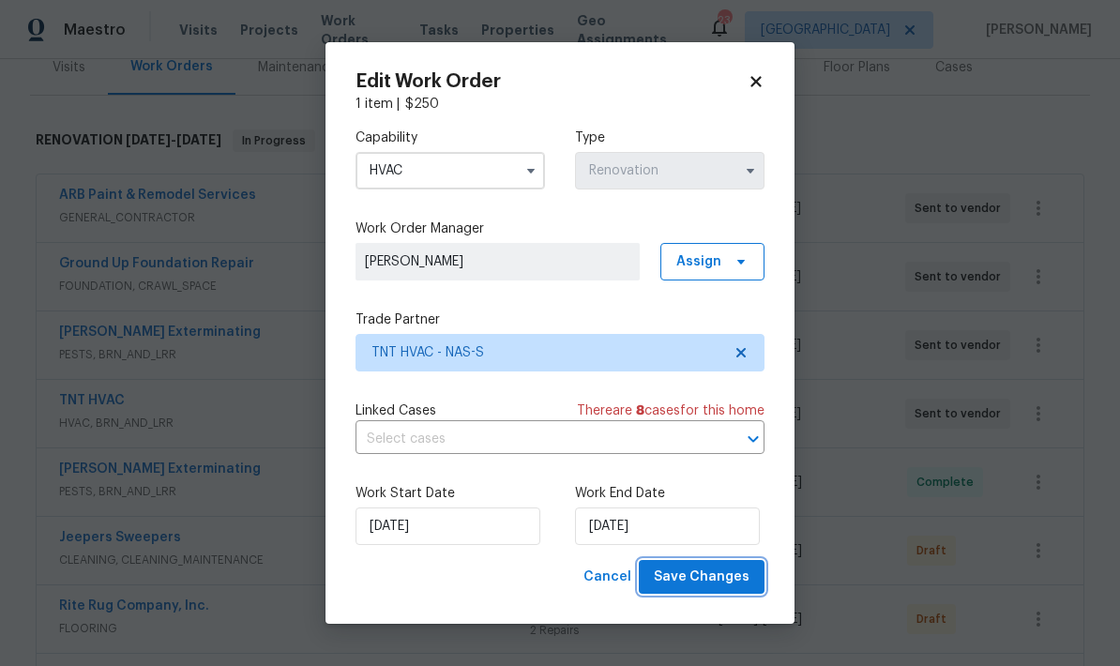
click at [728, 580] on span "Save Changes" at bounding box center [702, 577] width 96 height 23
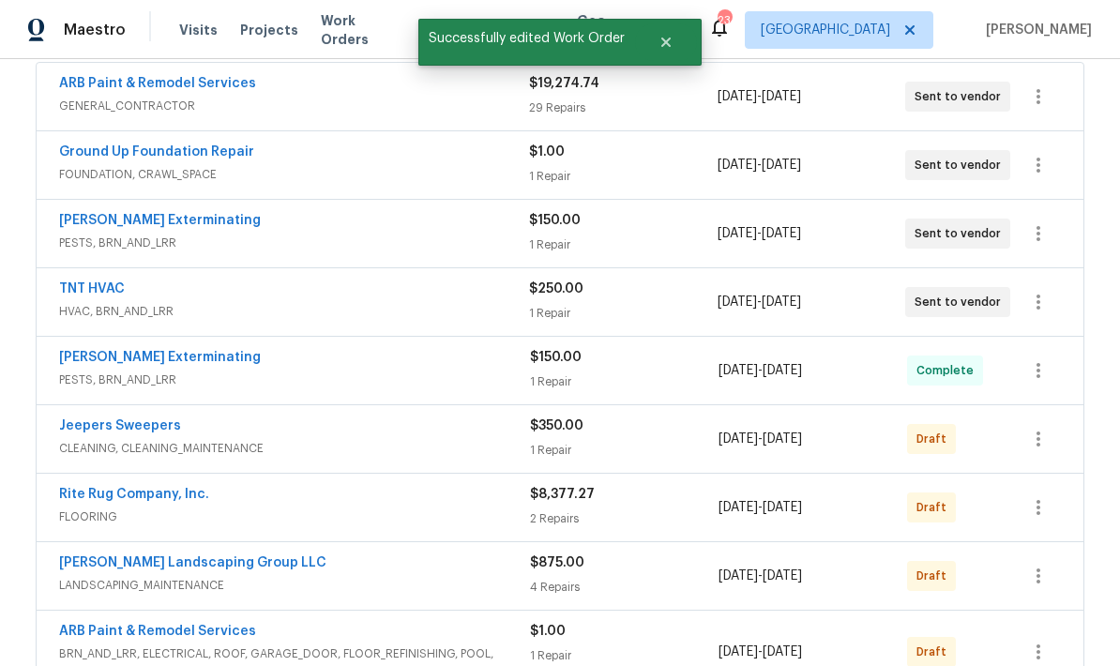
scroll to position [365, 0]
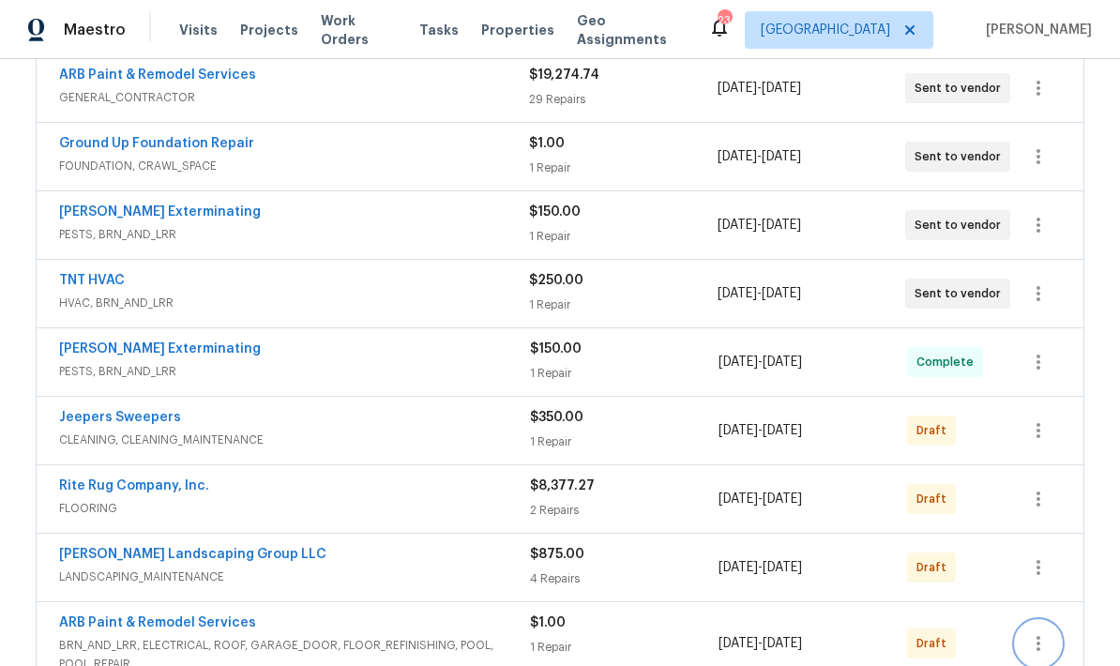
click at [781, 632] on icon "button" at bounding box center [1038, 643] width 23 height 23
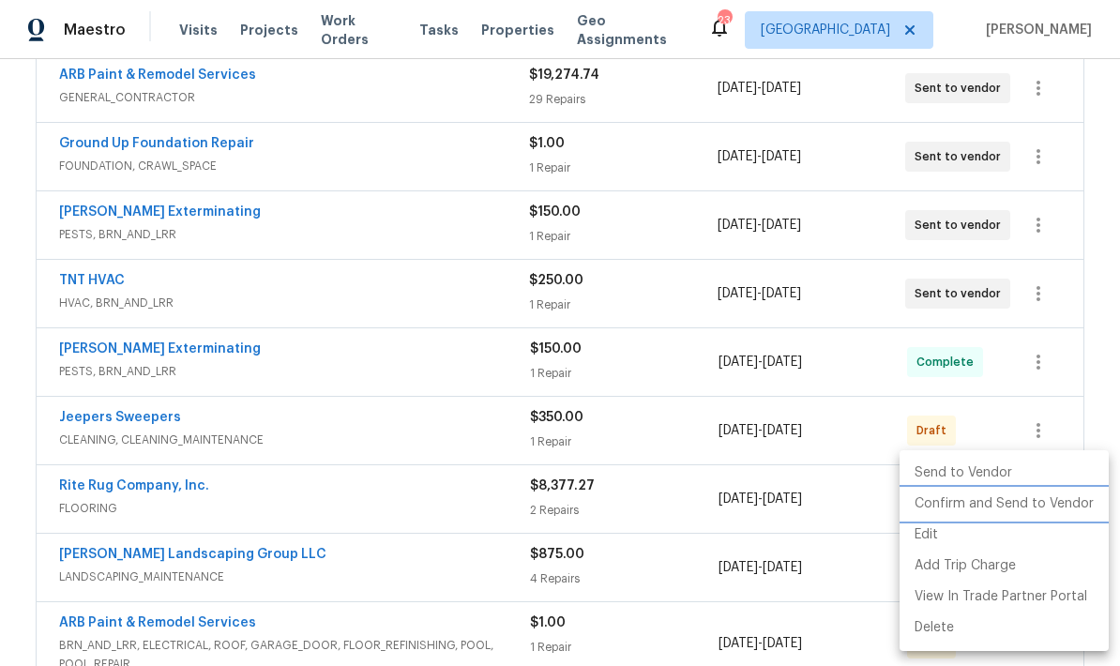
click at [781, 512] on li "Confirm and Send to Vendor" at bounding box center [1004, 504] width 209 height 31
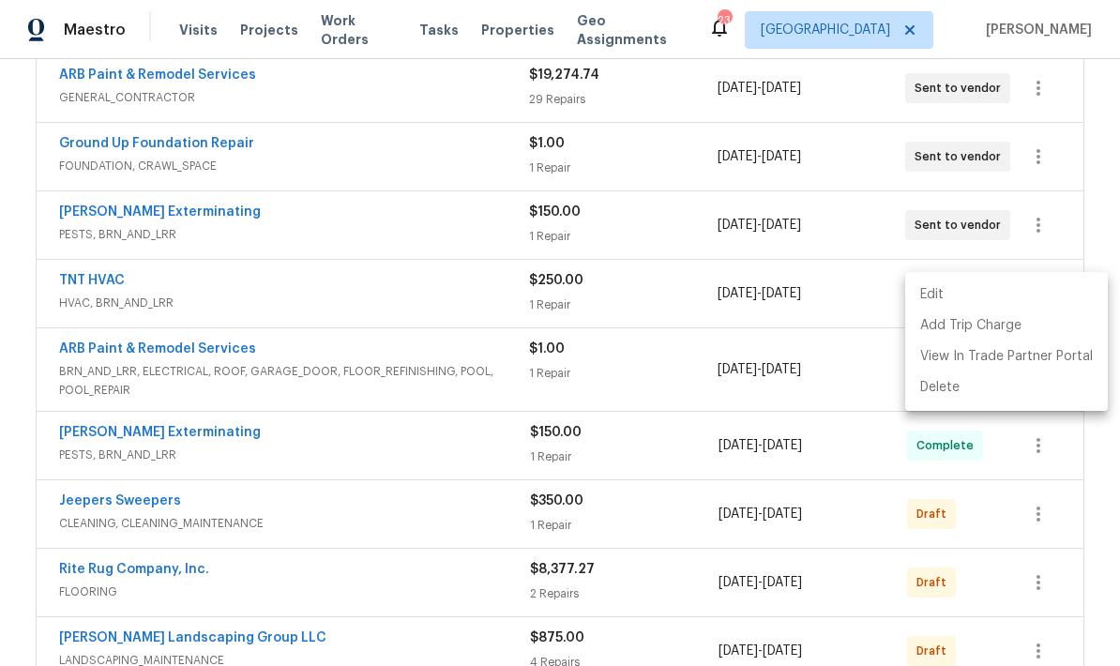
click at [741, 628] on div at bounding box center [560, 333] width 1120 height 666
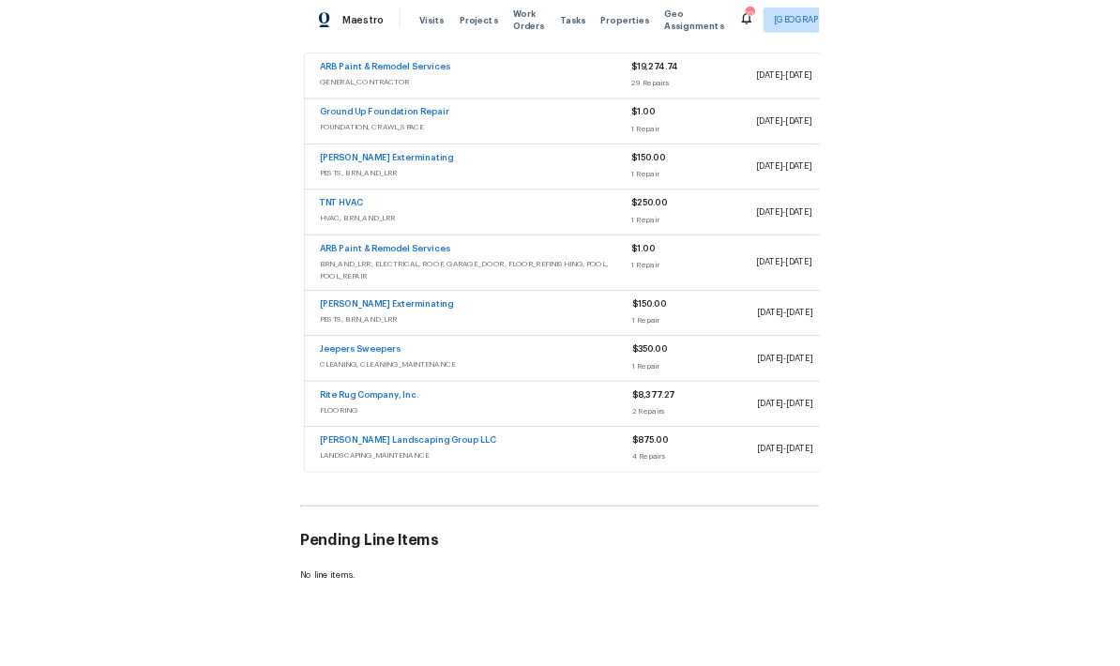
scroll to position [264, 0]
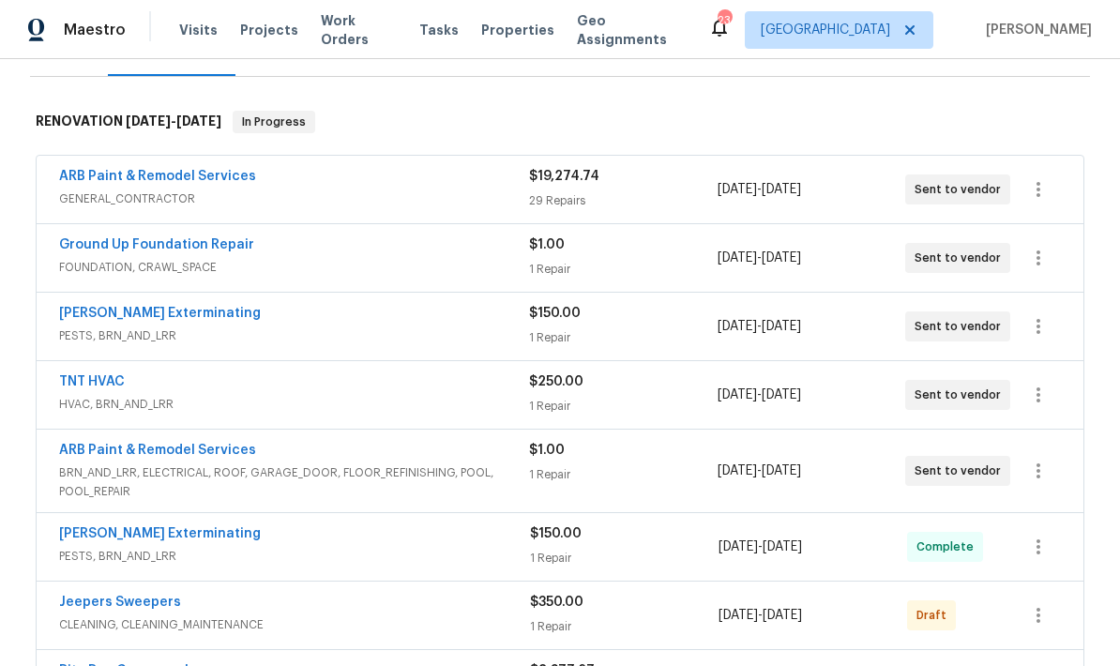
click at [154, 170] on link "ARB Paint & Remodel Services" at bounding box center [157, 176] width 197 height 13
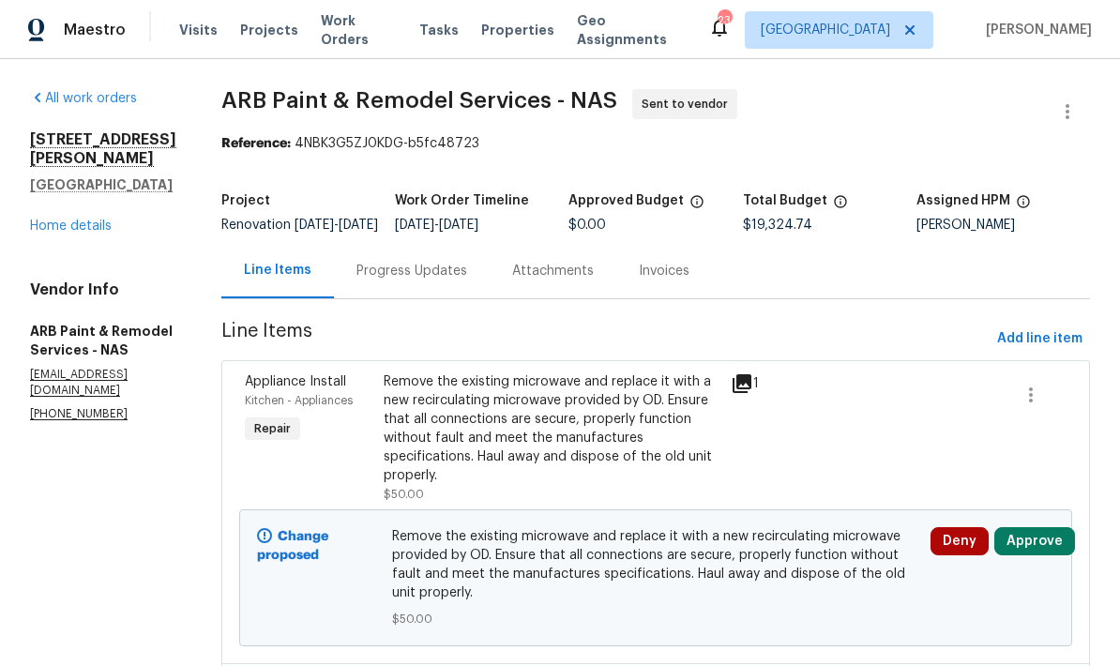
click at [512, 275] on div "Attachments" at bounding box center [553, 271] width 82 height 19
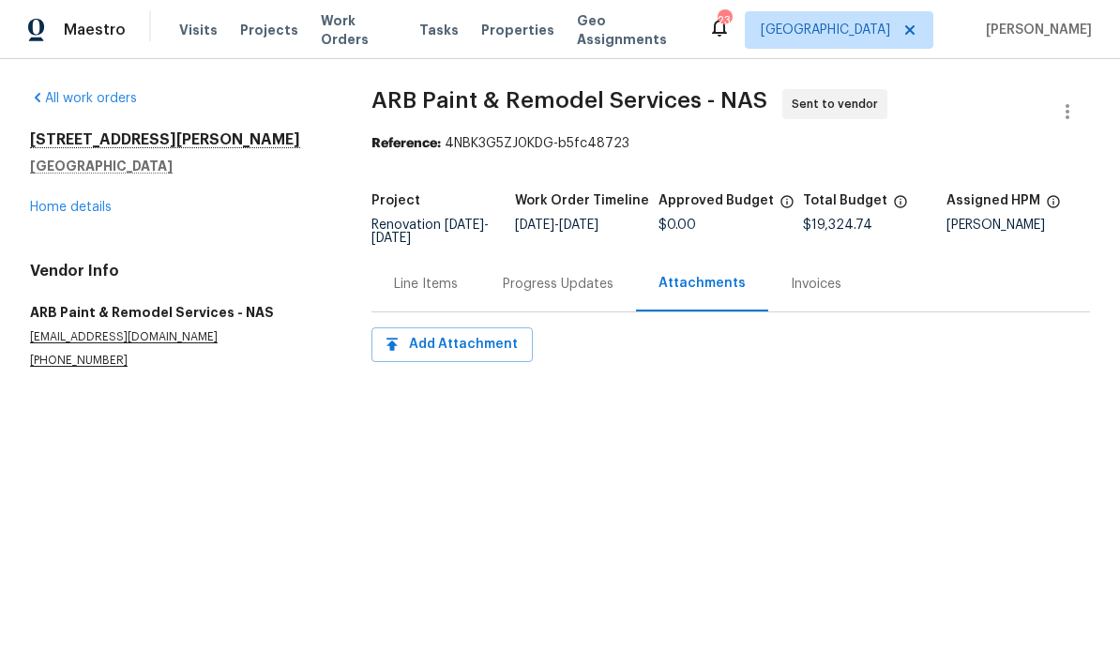
click at [537, 280] on div "Progress Updates" at bounding box center [558, 284] width 111 height 19
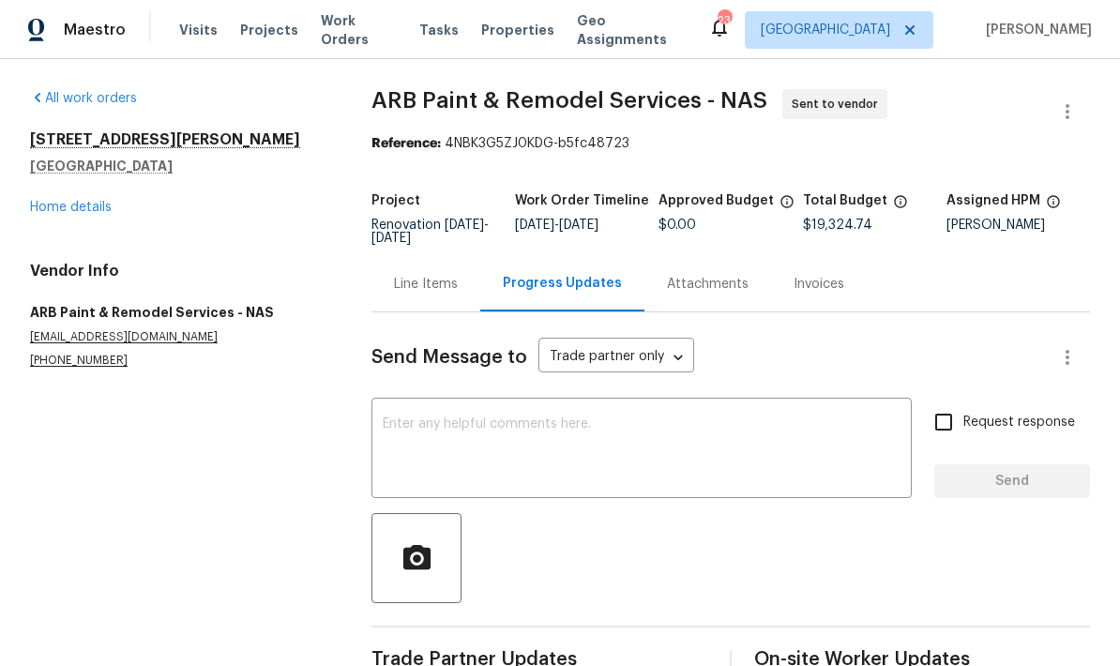
click at [460, 436] on textarea at bounding box center [642, 450] width 518 height 66
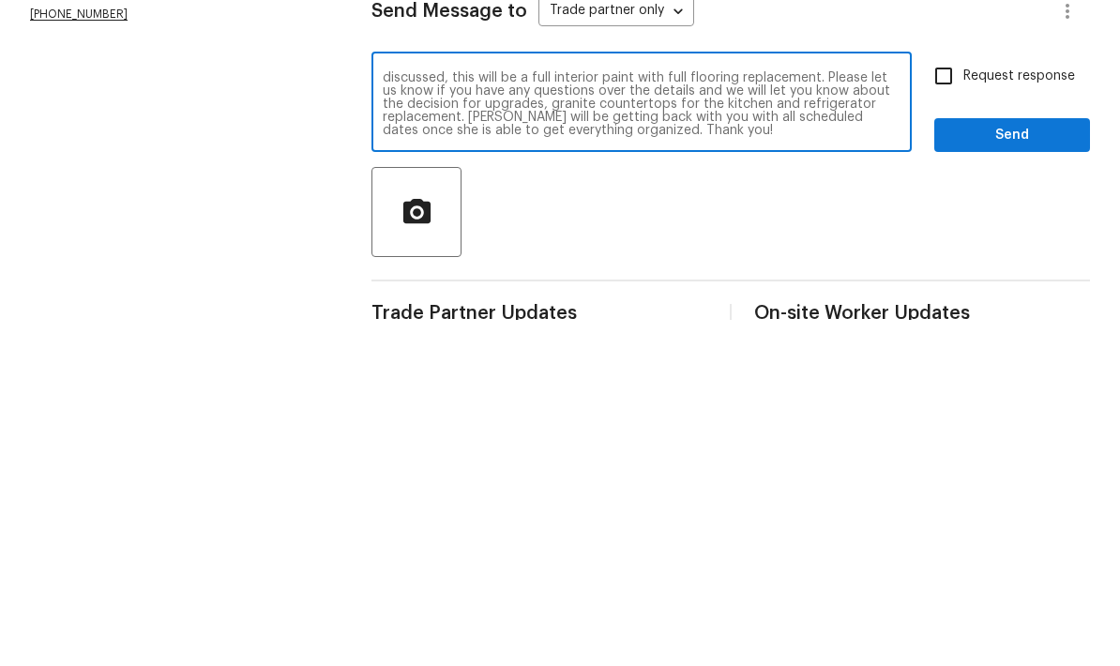
scroll to position [13, 0]
type textarea "Thank you for taking the time to walk this job with [PERSON_NAME] and I! As dis…"
click at [781, 402] on input "Request response" at bounding box center [943, 421] width 39 height 39
checkbox input "true"
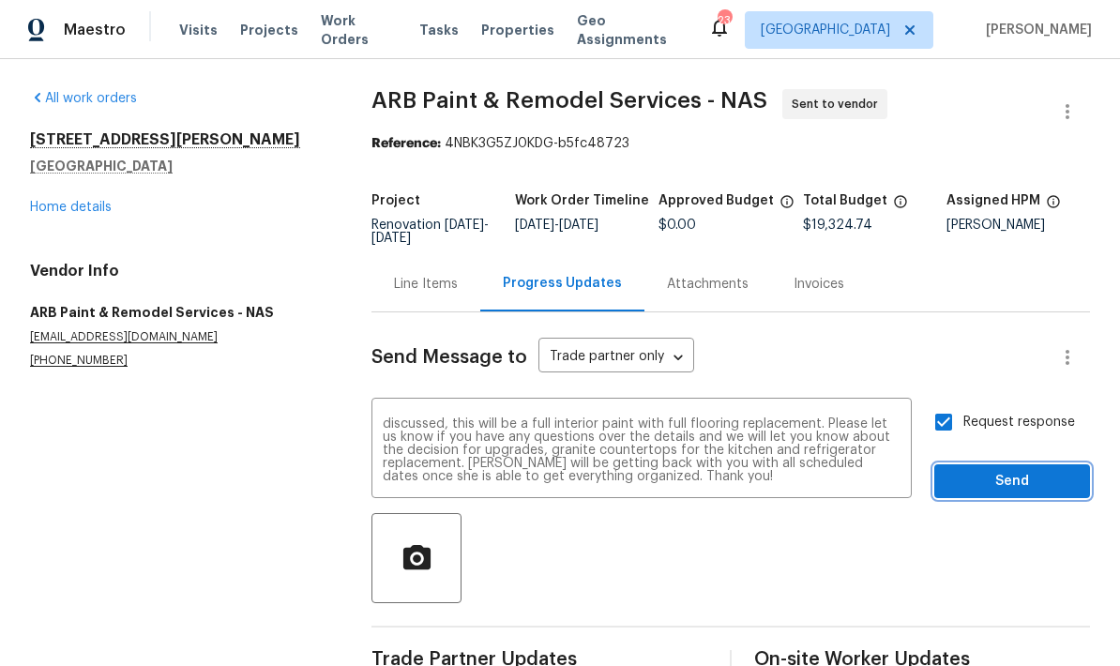
click at [781, 464] on button "Send" at bounding box center [1012, 481] width 156 height 35
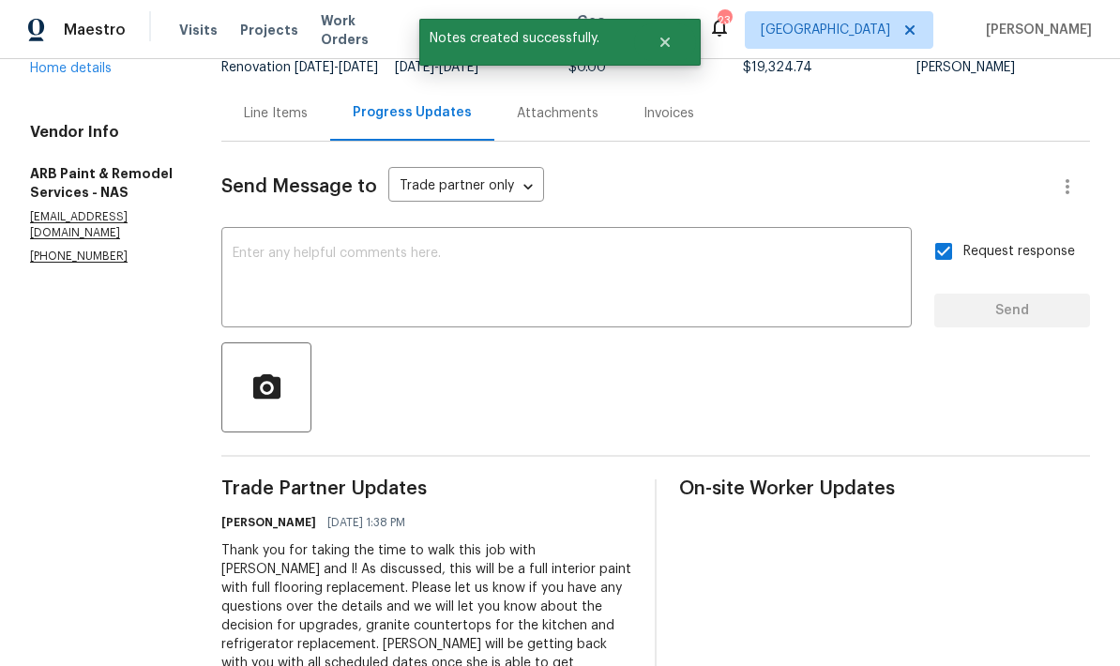
scroll to position [156, 0]
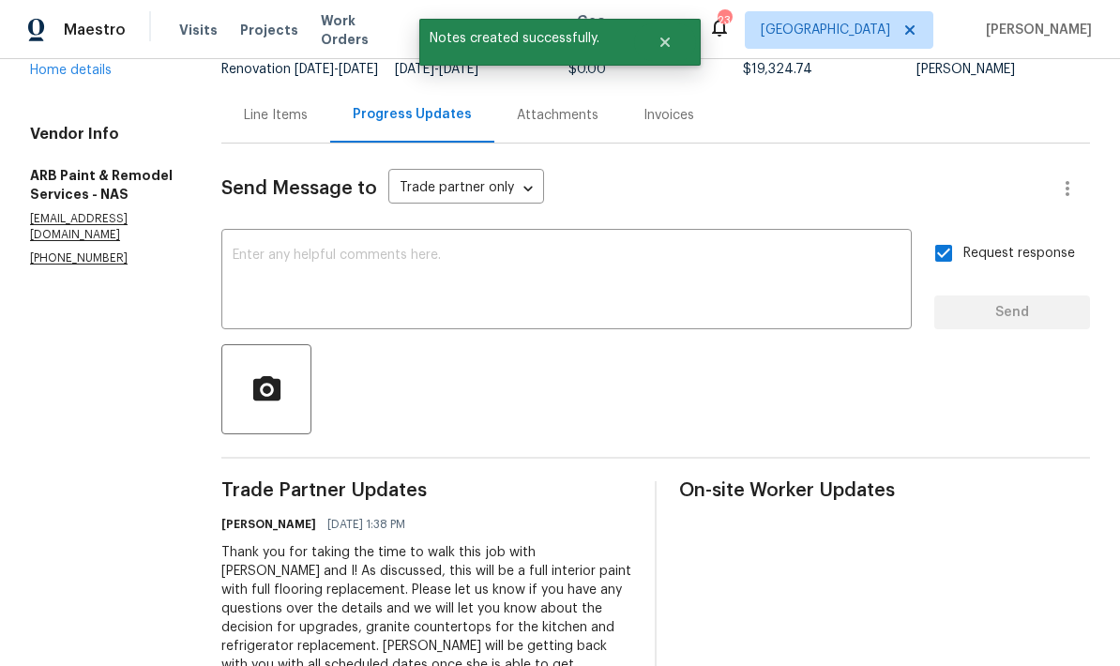
click at [276, 249] on textarea at bounding box center [567, 282] width 668 height 66
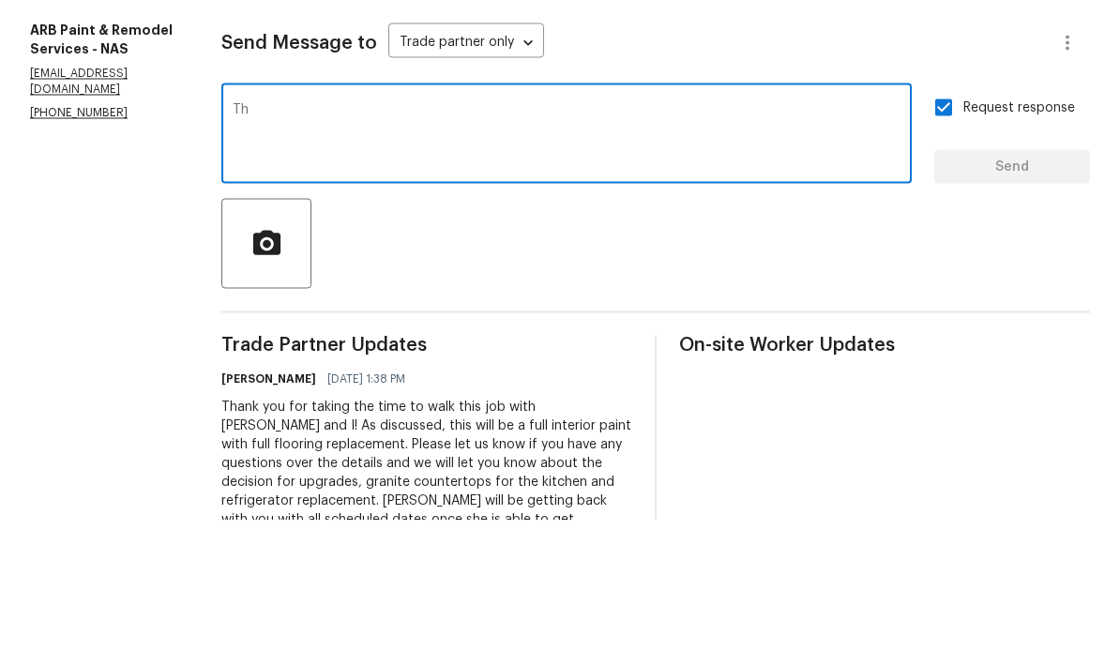
type textarea "The"
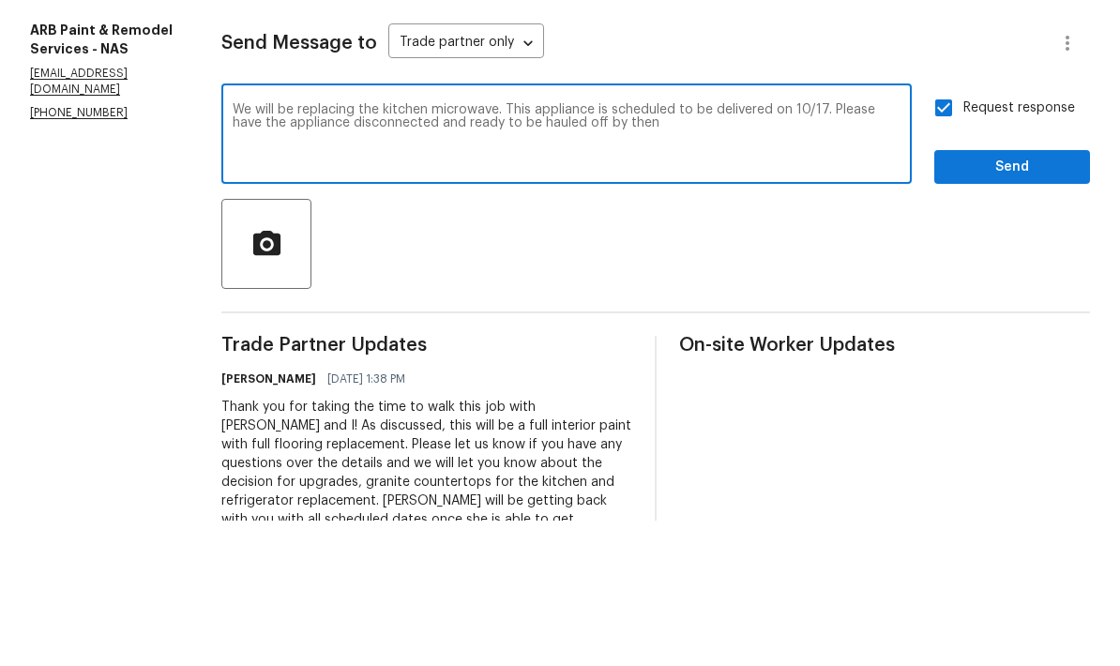
type textarea "We will be replacing the kitchen microwave. This appliance is scheduled to be d…"
click at [781, 344] on div at bounding box center [655, 389] width 869 height 90
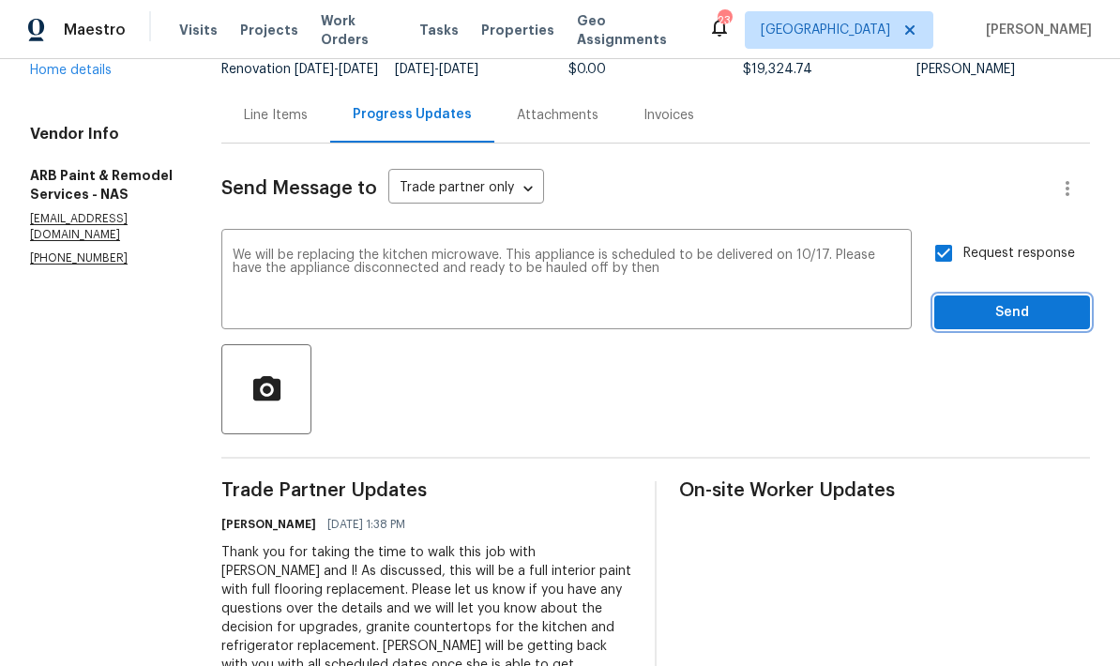
click at [781, 301] on span "Send" at bounding box center [1012, 312] width 126 height 23
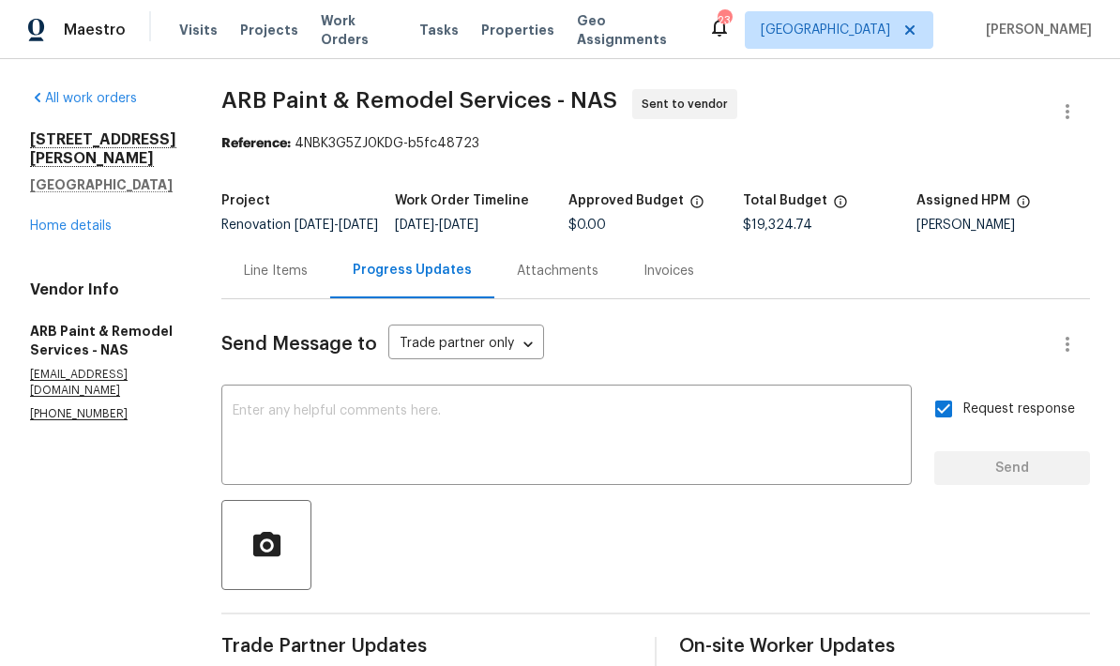
scroll to position [0, 0]
click at [60, 219] on link "Home details" at bounding box center [71, 225] width 82 height 13
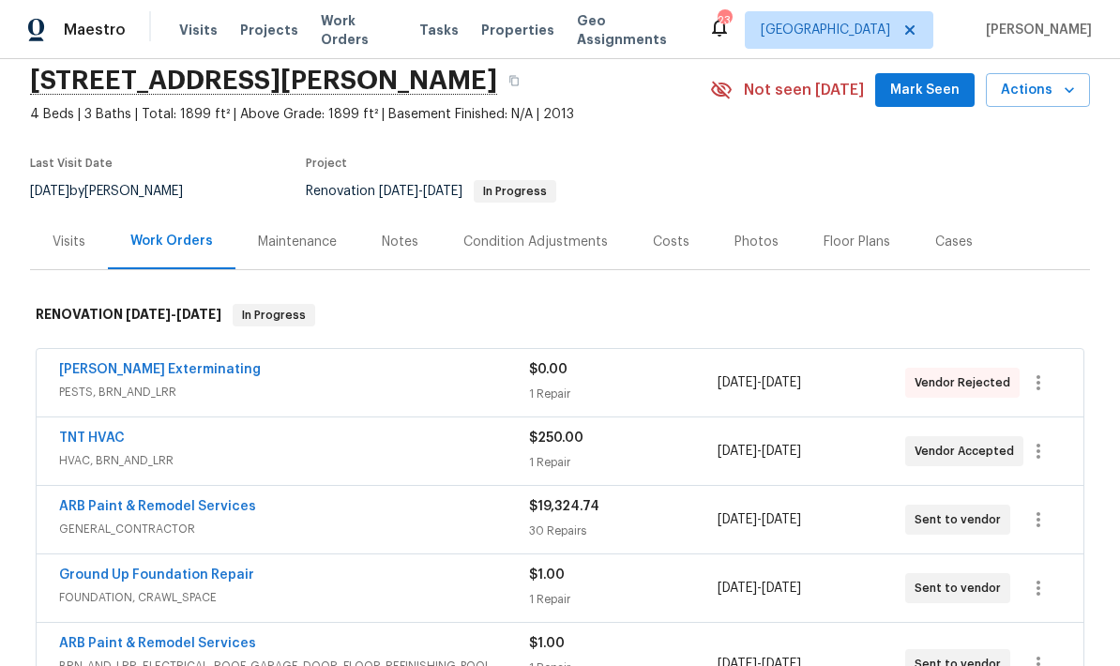
scroll to position [77, 0]
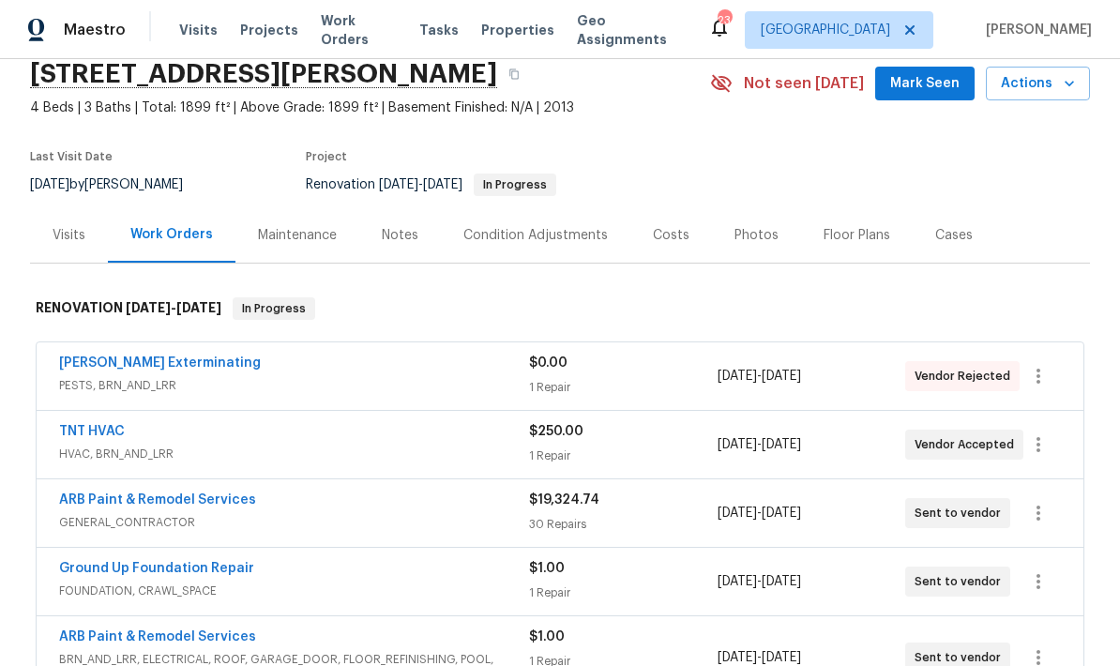
click at [141, 356] on link "[PERSON_NAME] Exterminating" at bounding box center [160, 362] width 202 height 13
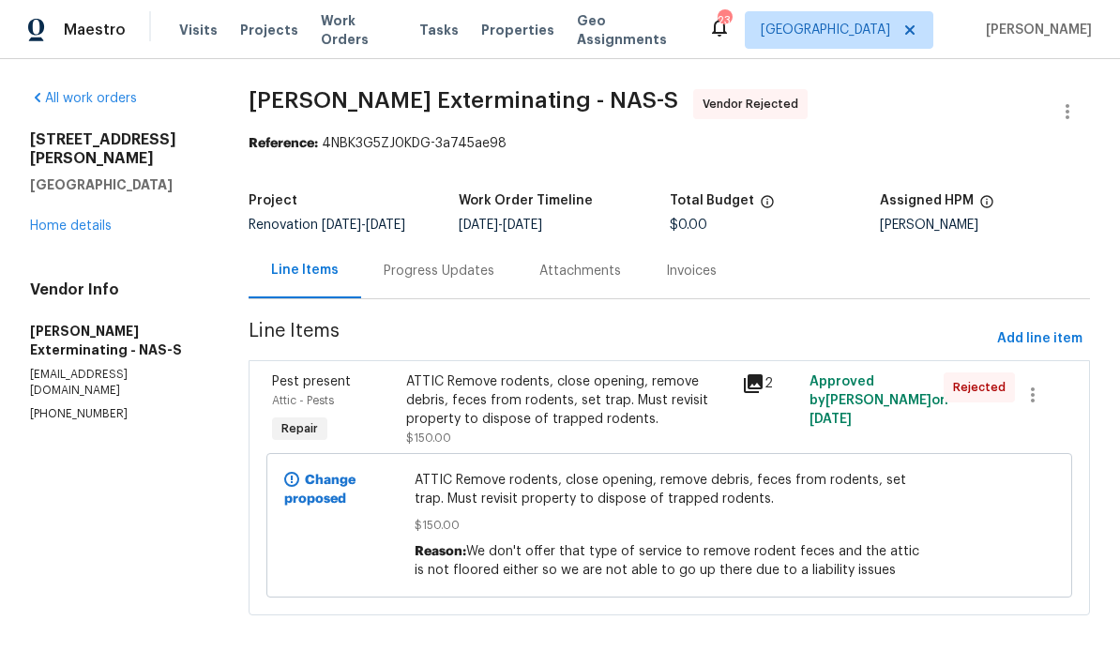
click at [528, 277] on div "Attachments" at bounding box center [580, 270] width 127 height 55
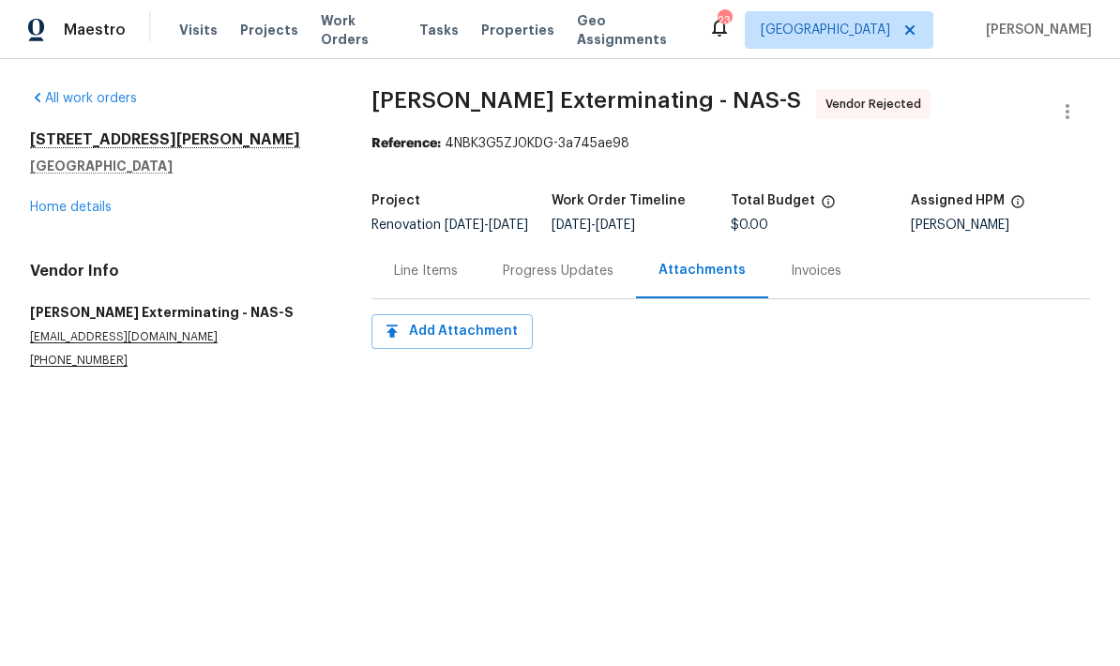
click at [66, 212] on link "Home details" at bounding box center [71, 207] width 82 height 13
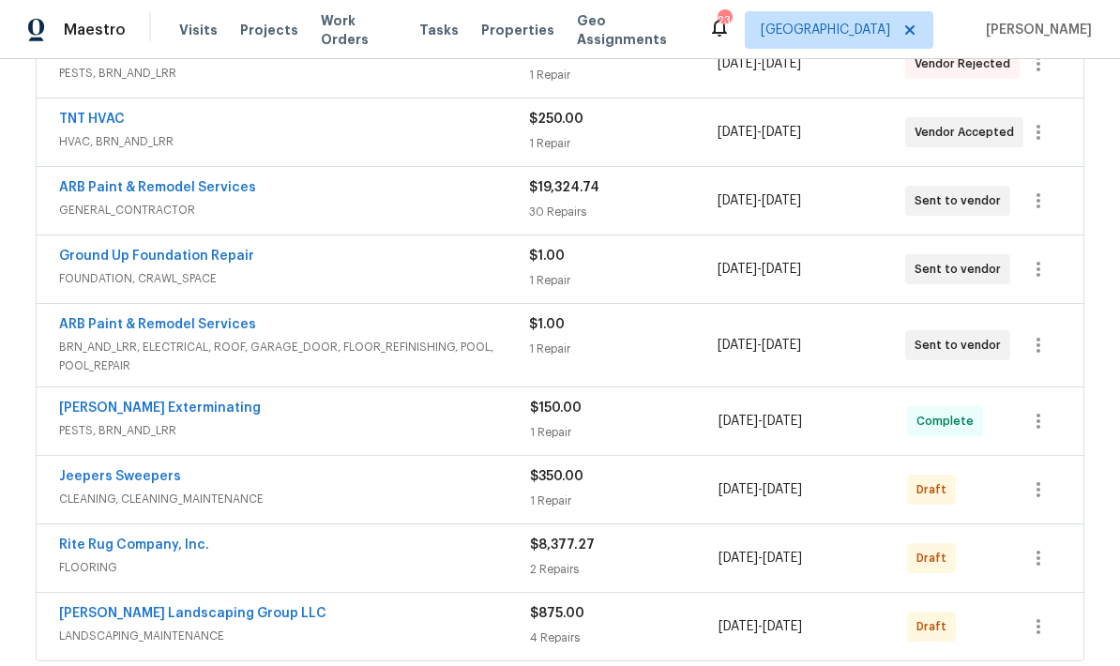
scroll to position [391, 0]
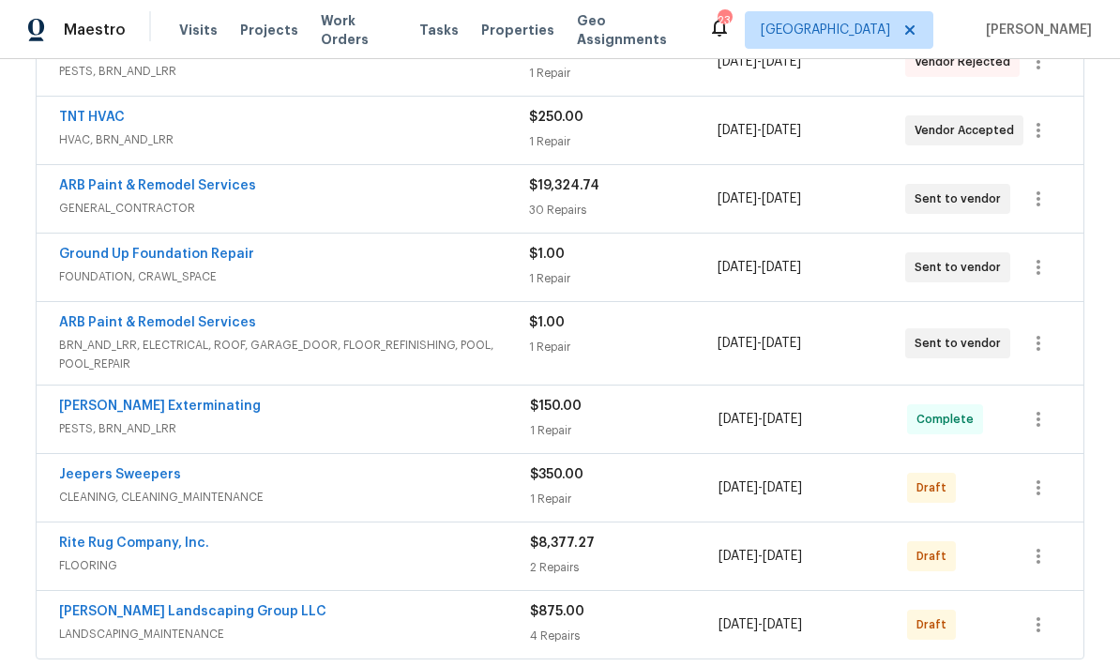
click at [190, 405] on link "[PERSON_NAME] Exterminating" at bounding box center [160, 406] width 202 height 13
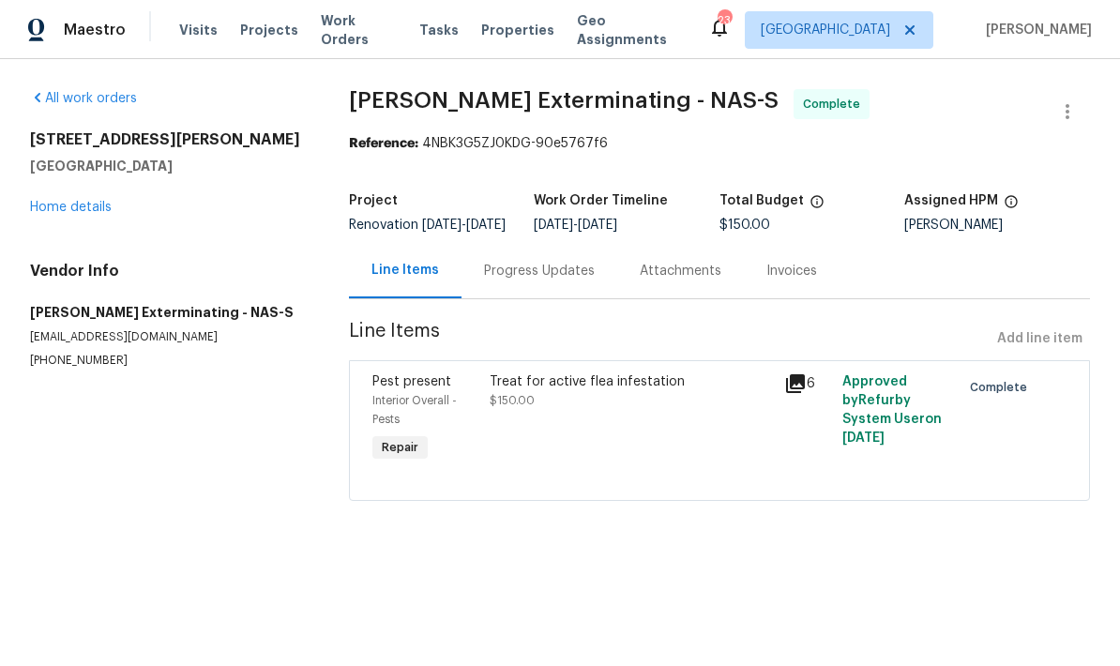
click at [537, 274] on div "Progress Updates" at bounding box center [539, 270] width 156 height 55
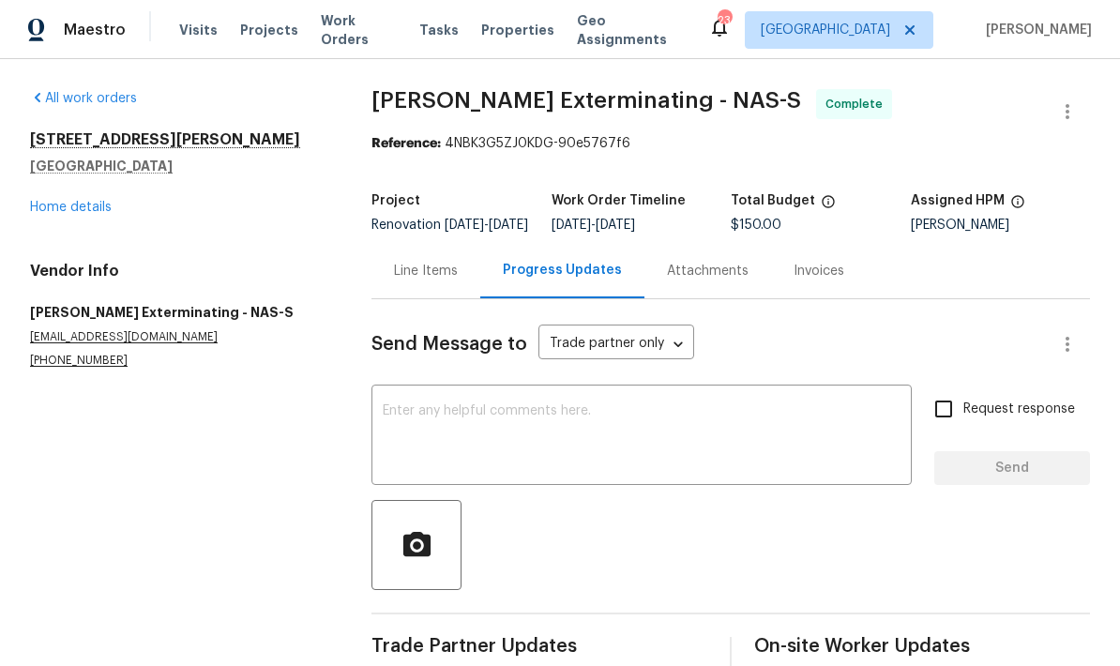
click at [555, 440] on textarea at bounding box center [642, 437] width 518 height 66
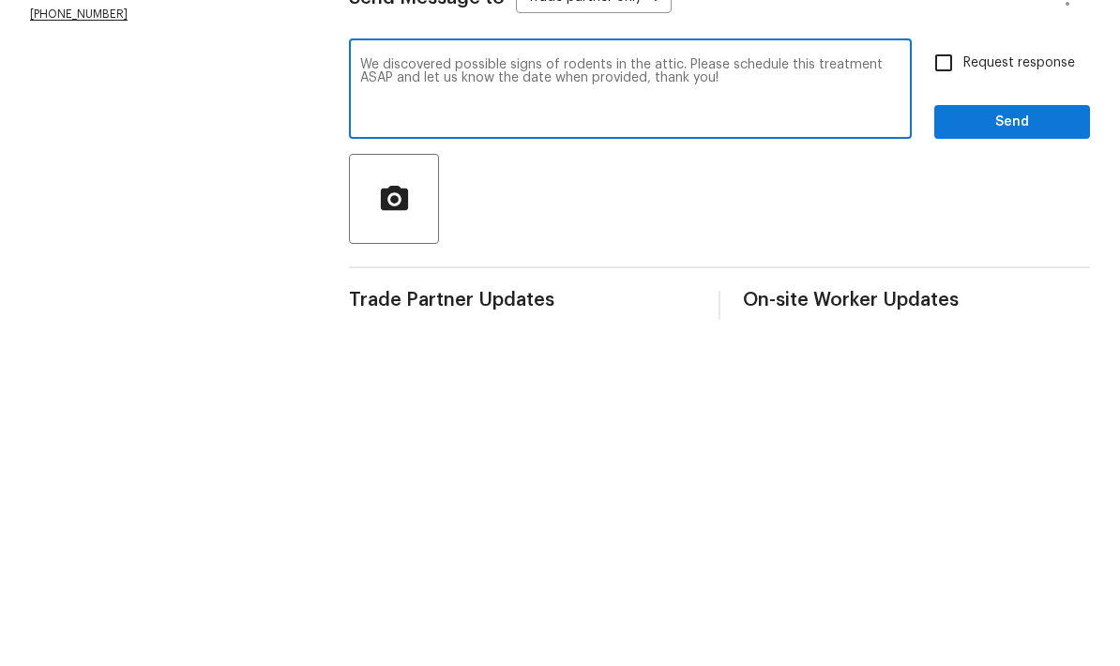
type textarea "We discovered possible signs of rodents in the attic. Please schedule this trea…"
click at [781, 457] on span "Send" at bounding box center [1012, 468] width 126 height 23
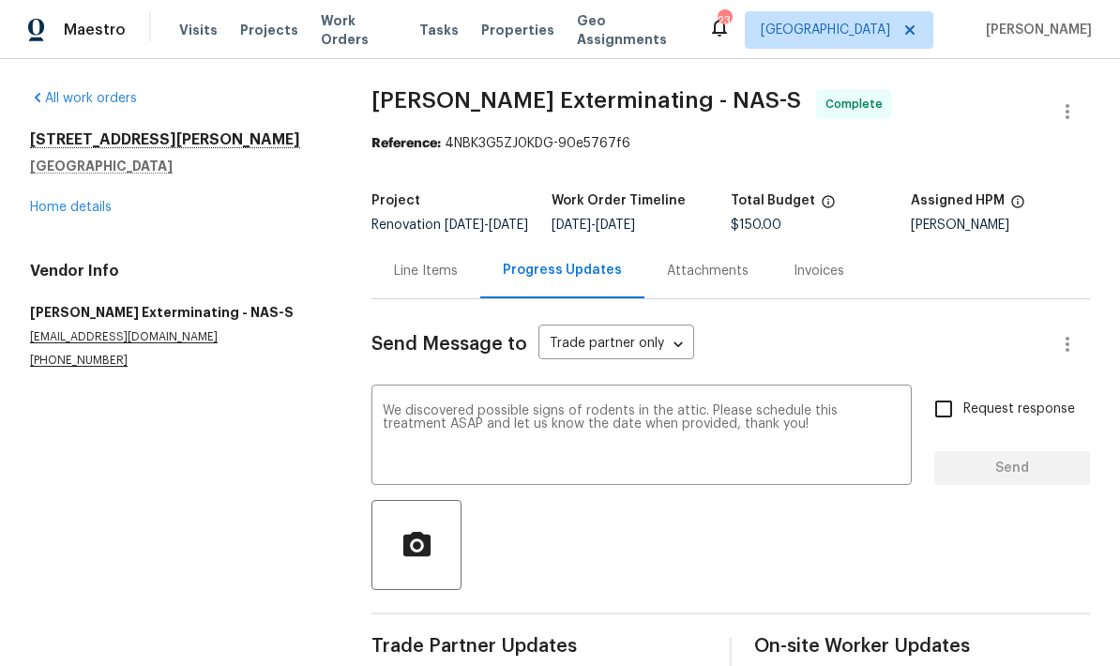
scroll to position [49, 0]
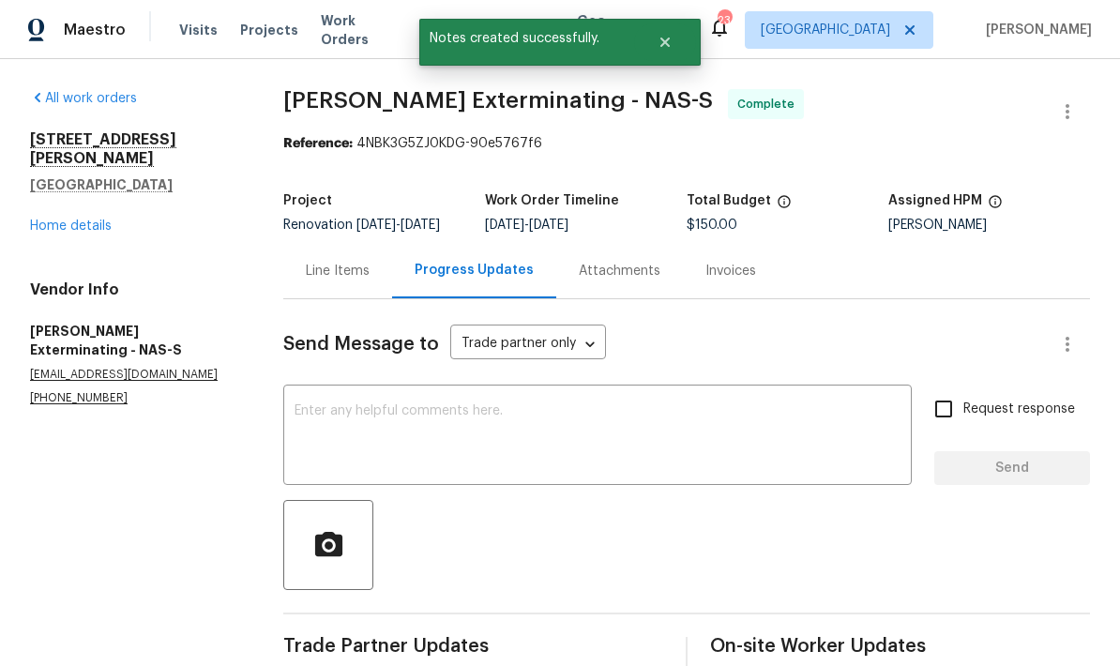
click at [75, 219] on link "Home details" at bounding box center [71, 225] width 82 height 13
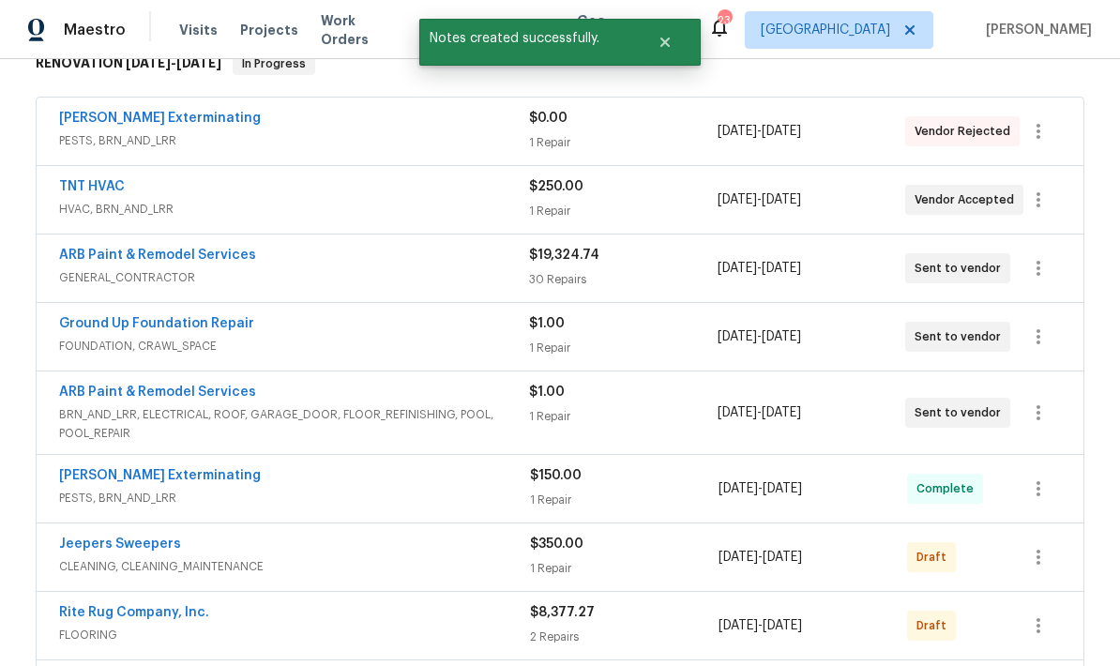
scroll to position [378, 0]
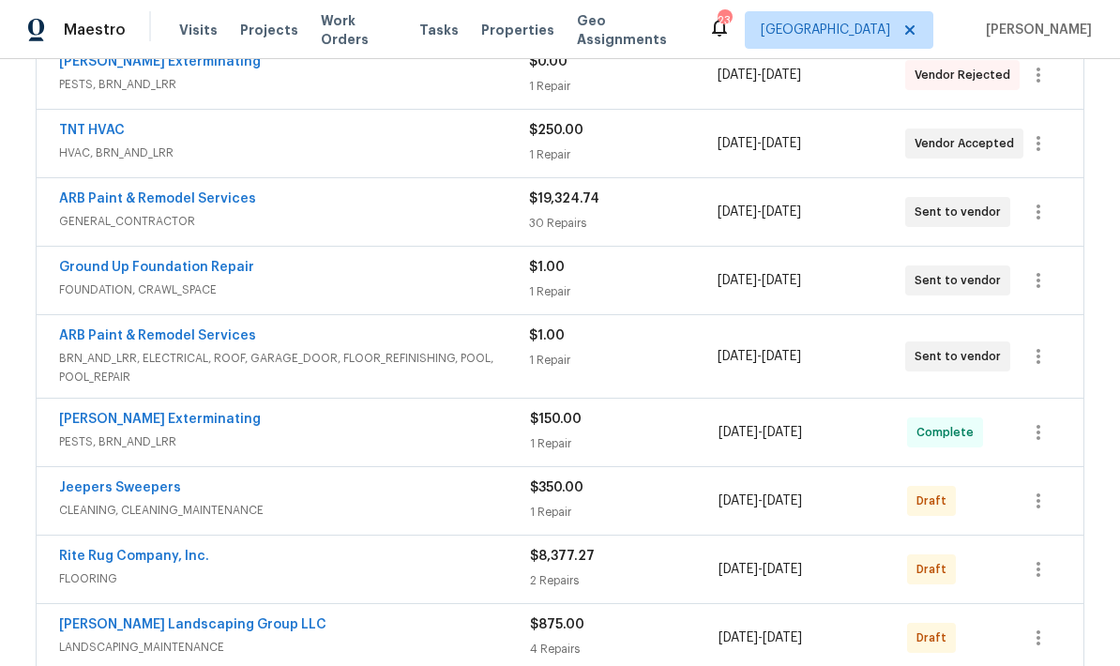
click at [163, 329] on link "ARB Paint & Remodel Services" at bounding box center [157, 335] width 197 height 13
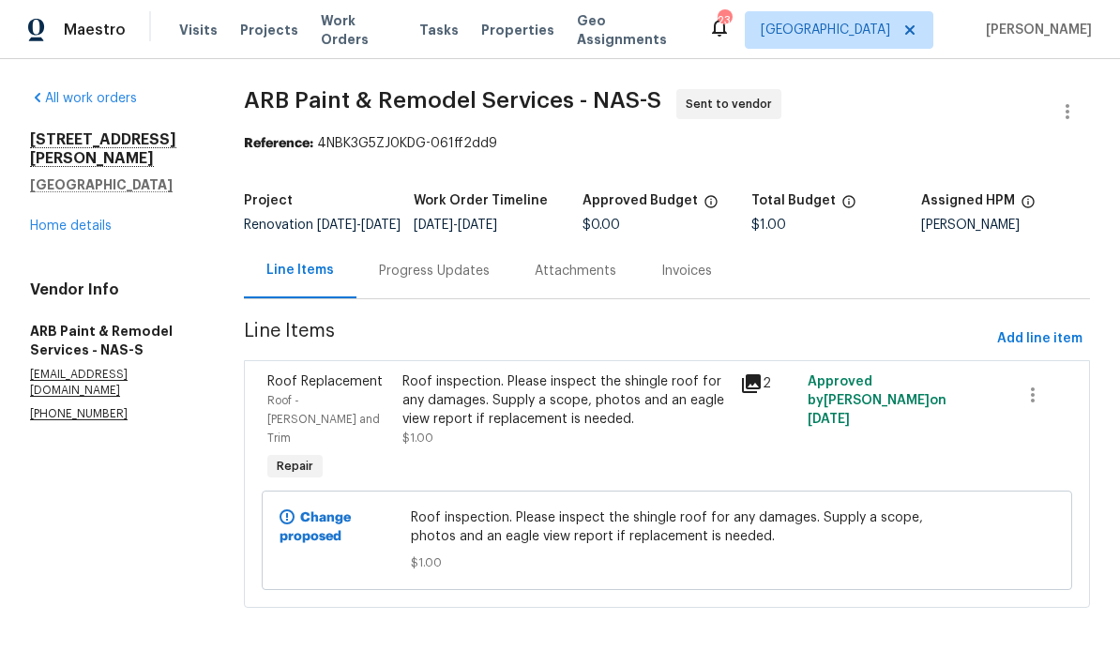
click at [444, 280] on div "Progress Updates" at bounding box center [434, 271] width 111 height 19
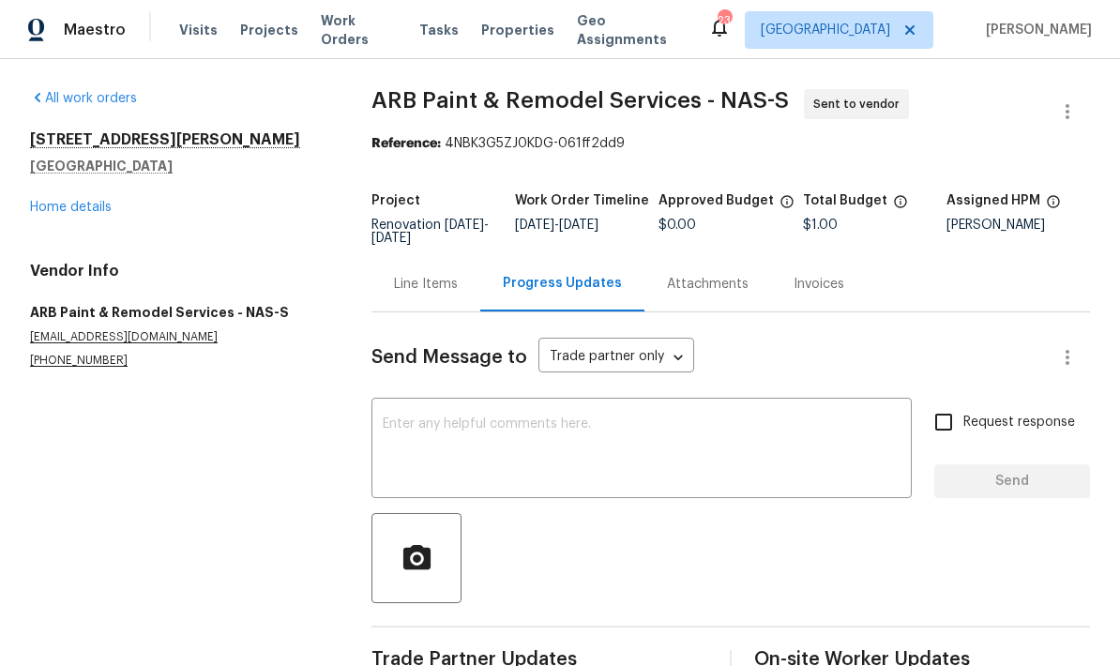
click at [469, 446] on textarea at bounding box center [642, 450] width 518 height 66
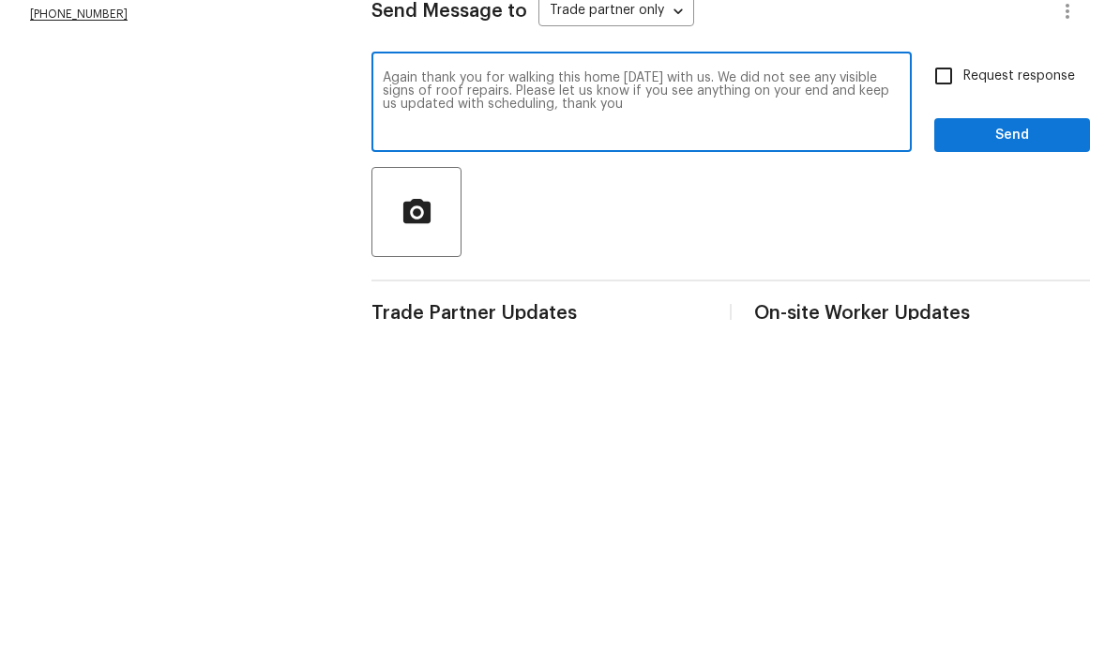
type textarea "Again thank you for walking this home [DATE] with us. We did not see any visibl…"
click at [781, 470] on span "Send" at bounding box center [1012, 481] width 126 height 23
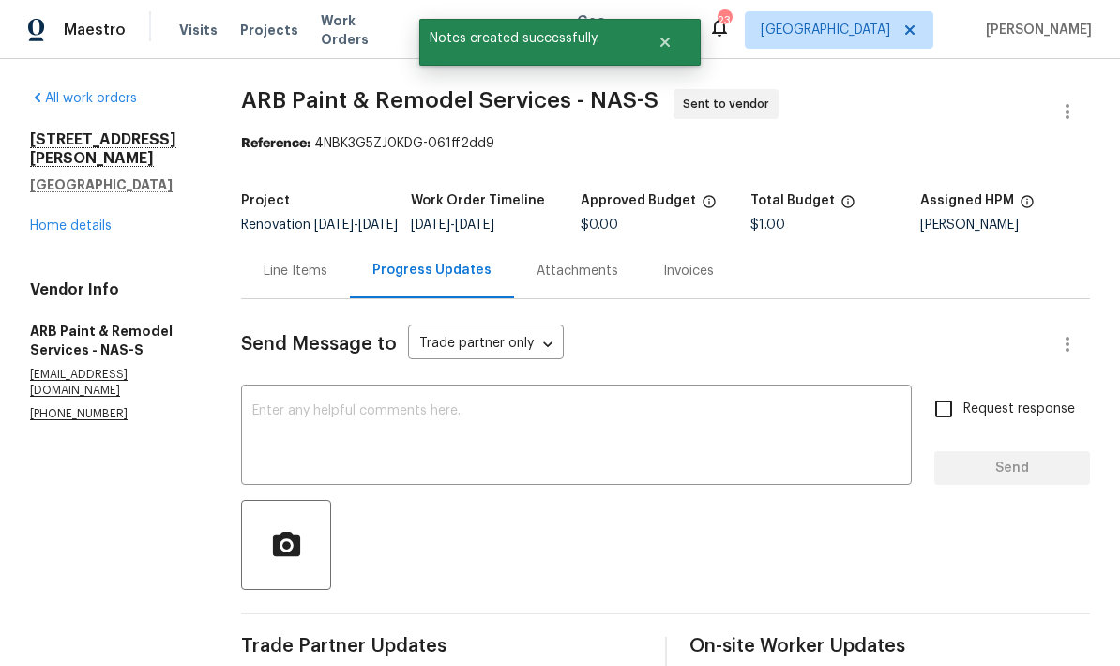
click at [82, 219] on link "Home details" at bounding box center [71, 225] width 82 height 13
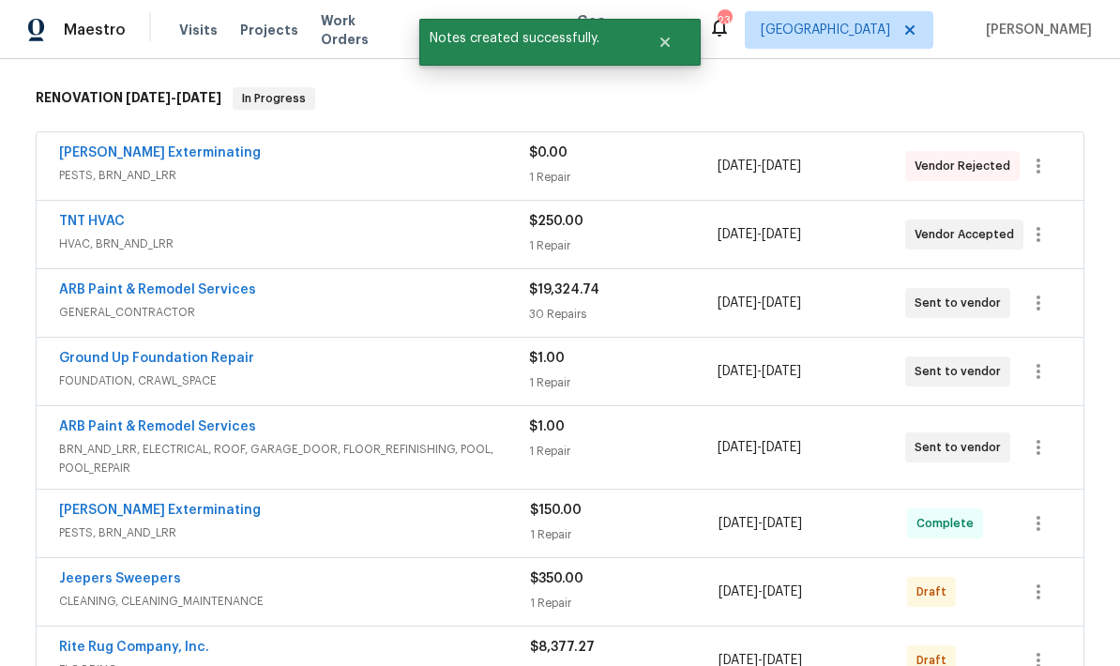
scroll to position [289, 0]
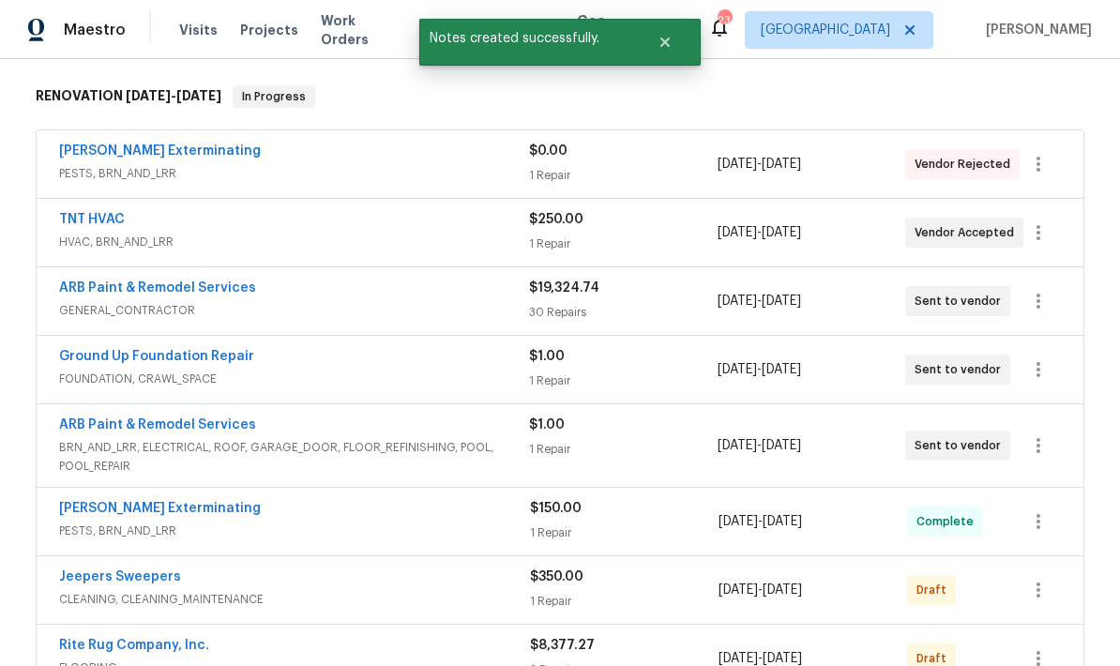
click at [178, 350] on link "Ground Up Foundation Repair" at bounding box center [156, 356] width 195 height 13
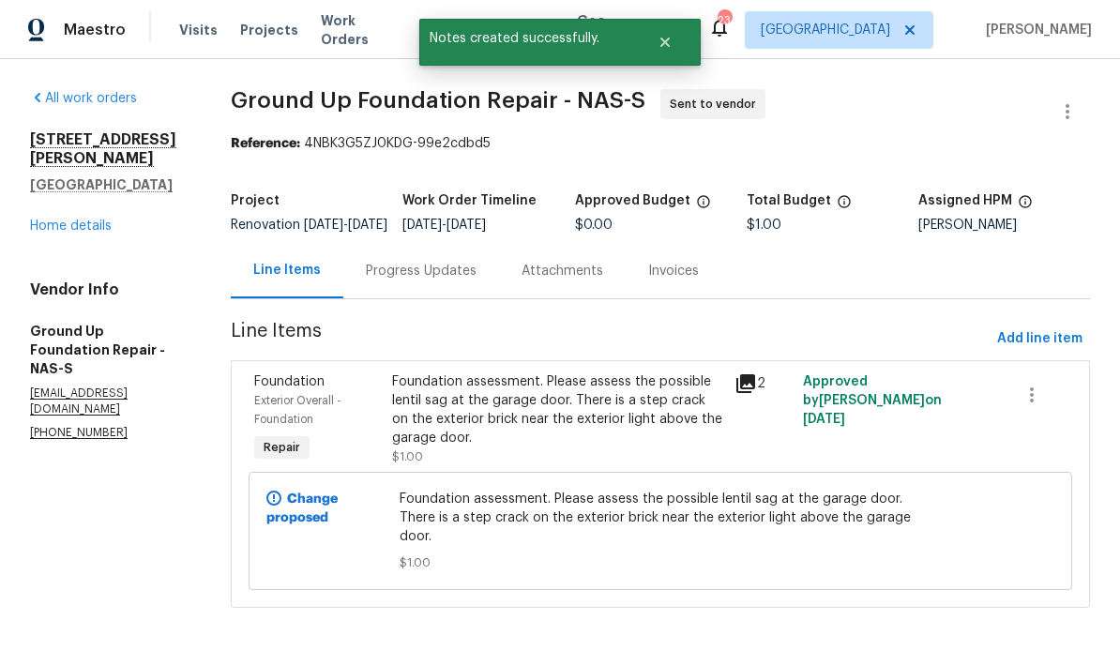
click at [414, 280] on div "Progress Updates" at bounding box center [421, 271] width 111 height 19
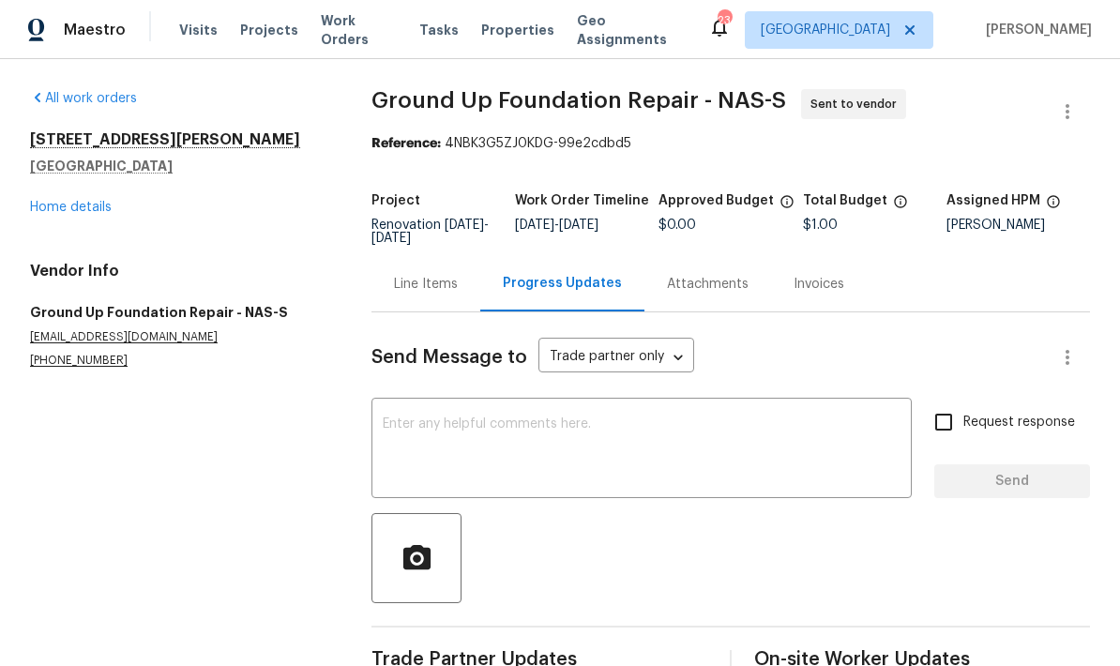
click at [529, 448] on textarea at bounding box center [642, 450] width 518 height 66
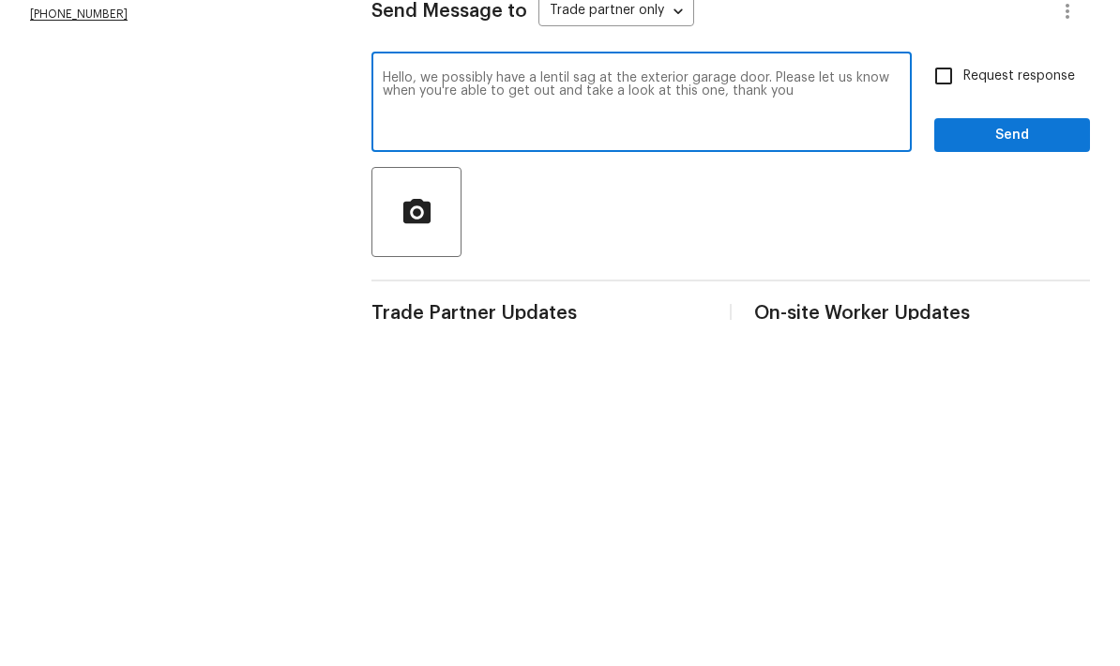
type textarea "Hello, we possibly have a lentil sag at the exterior garage door. Please let us…"
click at [781, 470] on span "Send" at bounding box center [1012, 481] width 126 height 23
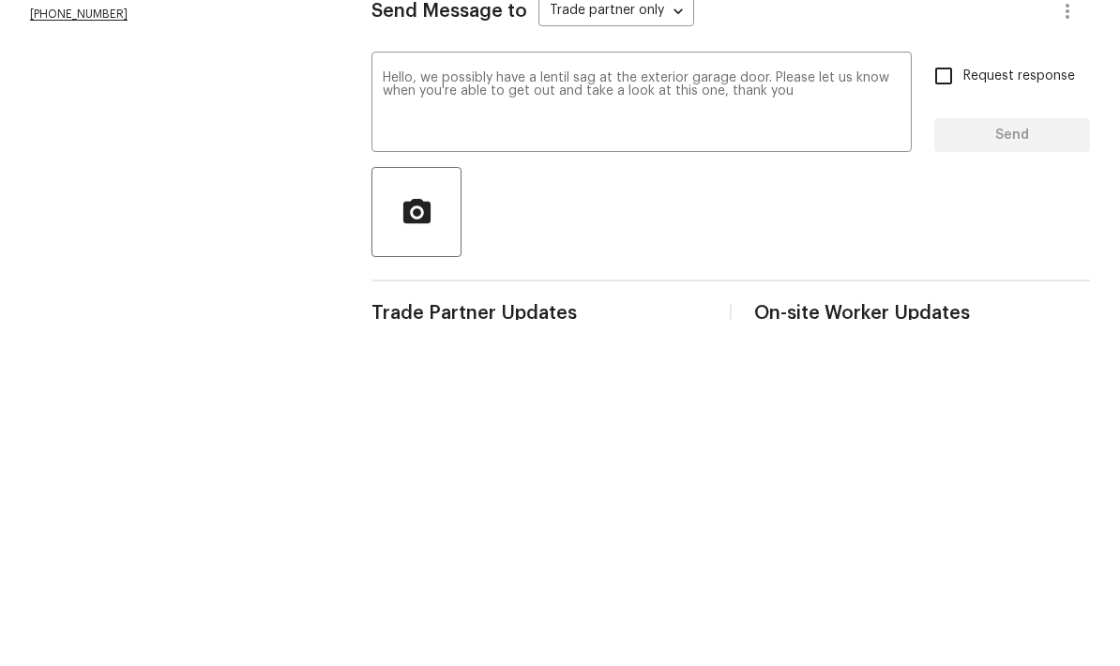
scroll to position [45, 0]
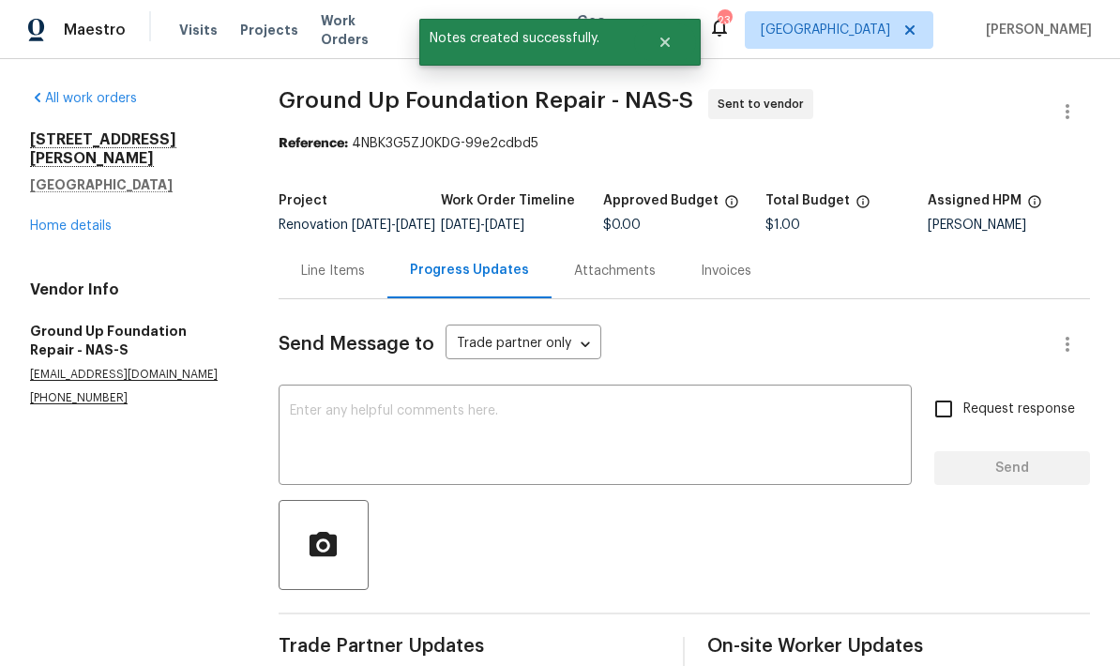
click at [90, 219] on link "Home details" at bounding box center [71, 225] width 82 height 13
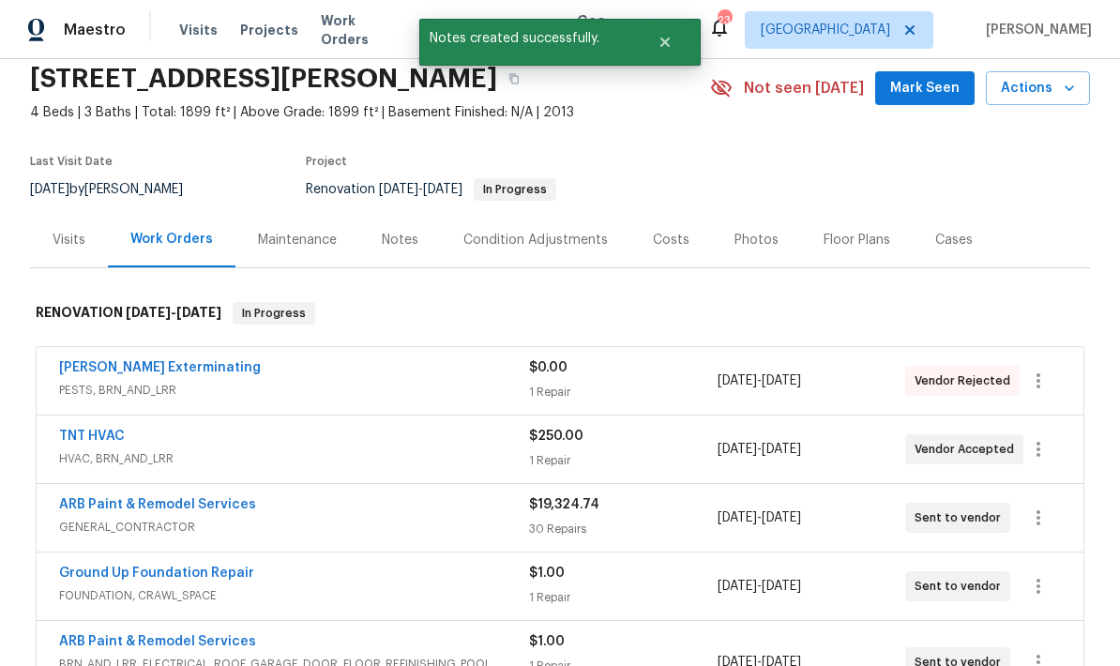
scroll to position [152, 0]
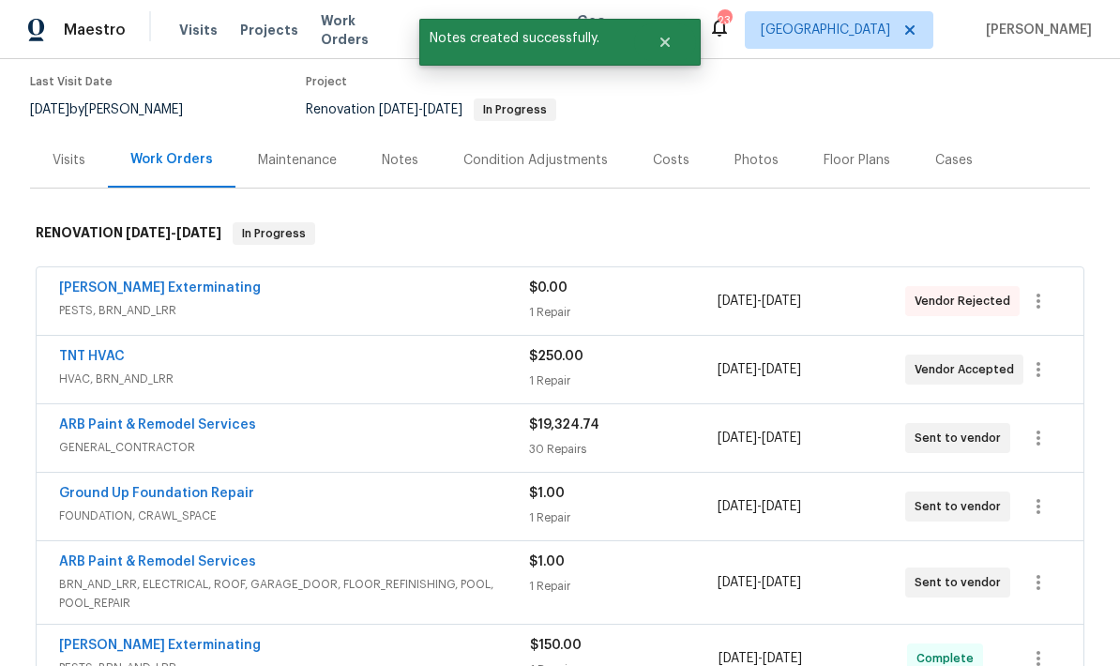
click at [104, 350] on link "TNT HVAC" at bounding box center [92, 356] width 66 height 13
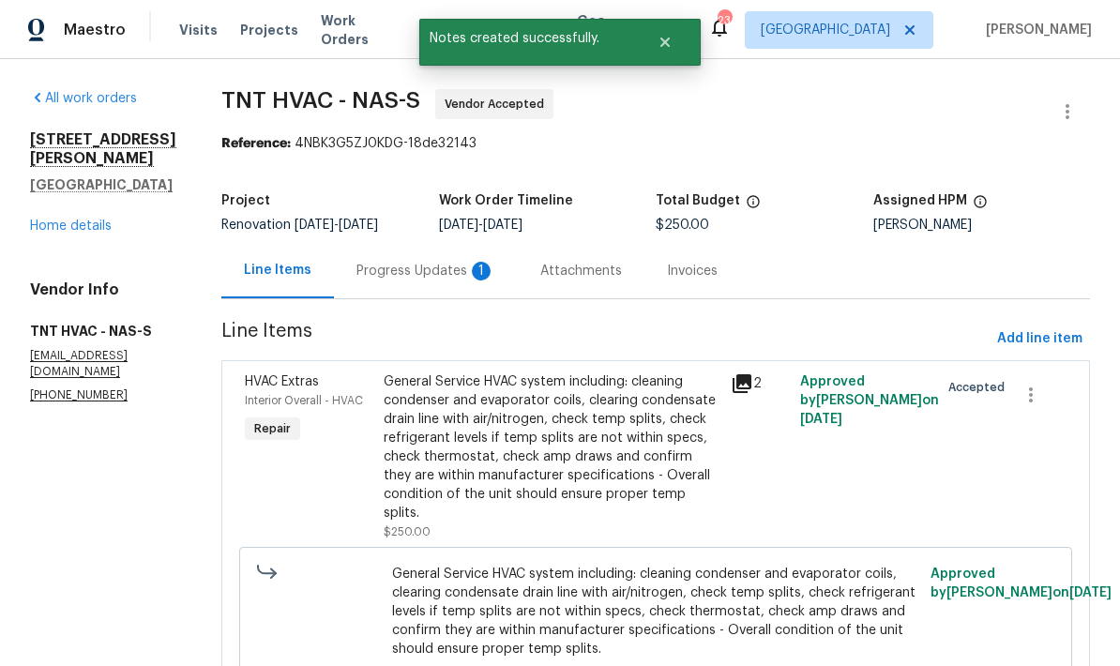
click at [429, 266] on div "Progress Updates 1" at bounding box center [425, 271] width 139 height 19
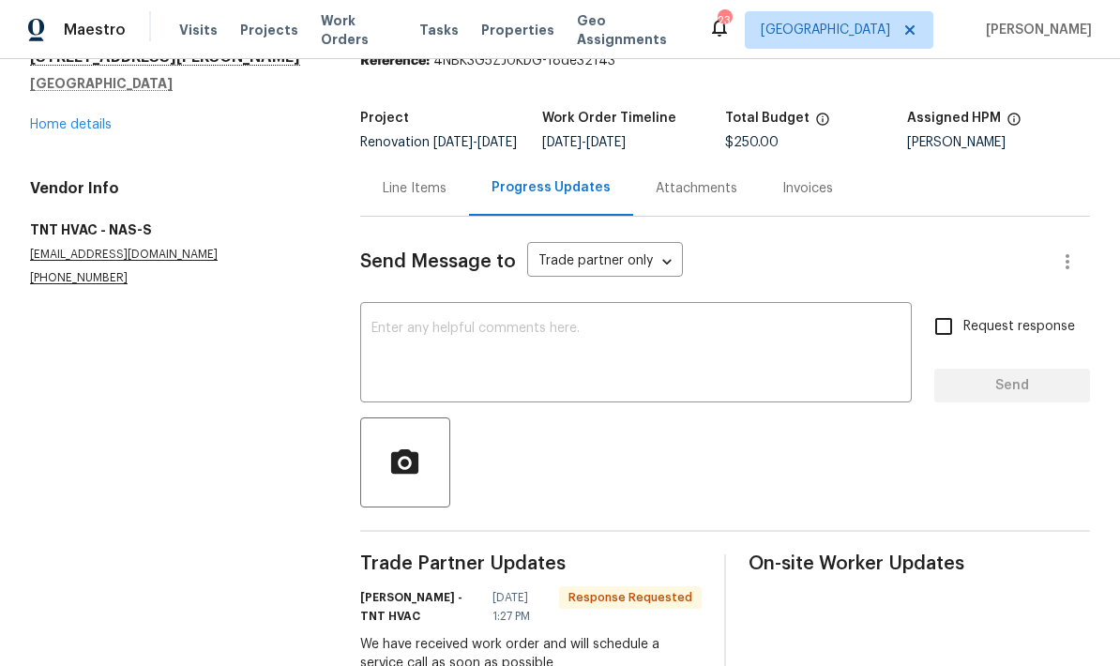
scroll to position [81, 0]
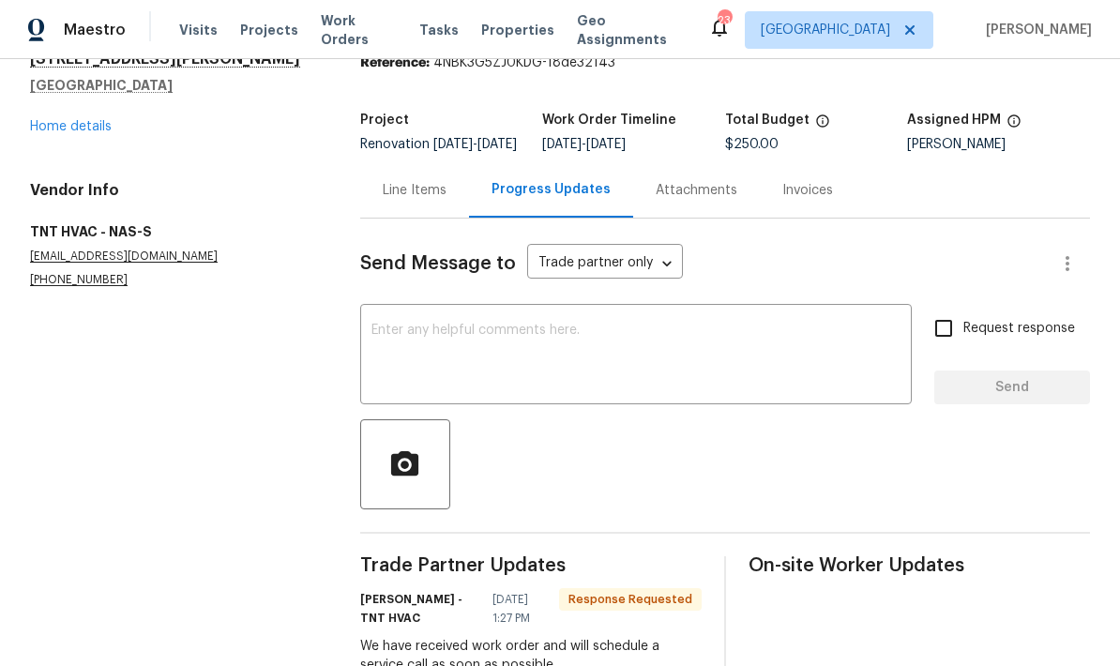
click at [552, 350] on textarea at bounding box center [635, 357] width 529 height 66
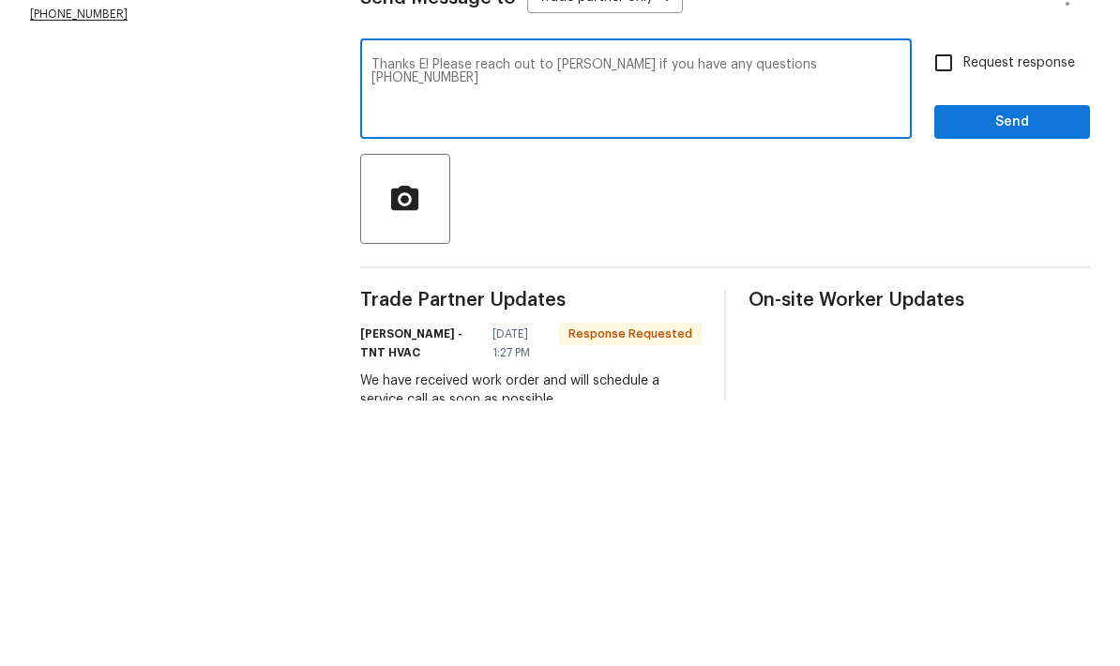
type textarea "Thanks E! Please reach out to [PERSON_NAME] if you have any questions [PHONE_NU…"
click at [781, 376] on span "Send" at bounding box center [1012, 387] width 126 height 23
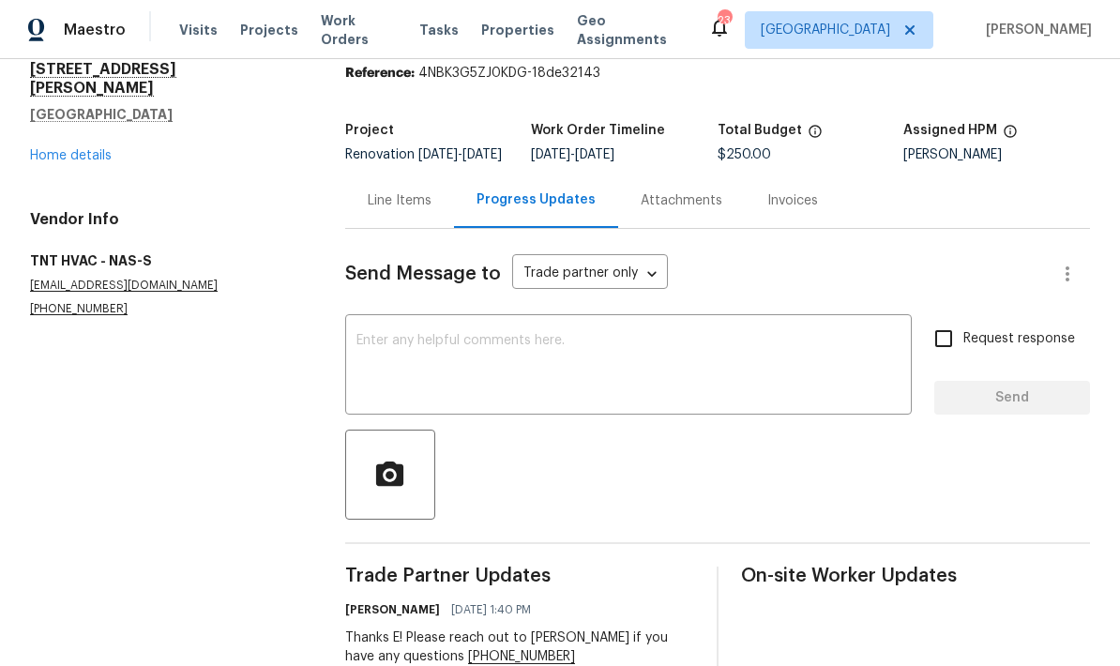
scroll to position [53, 0]
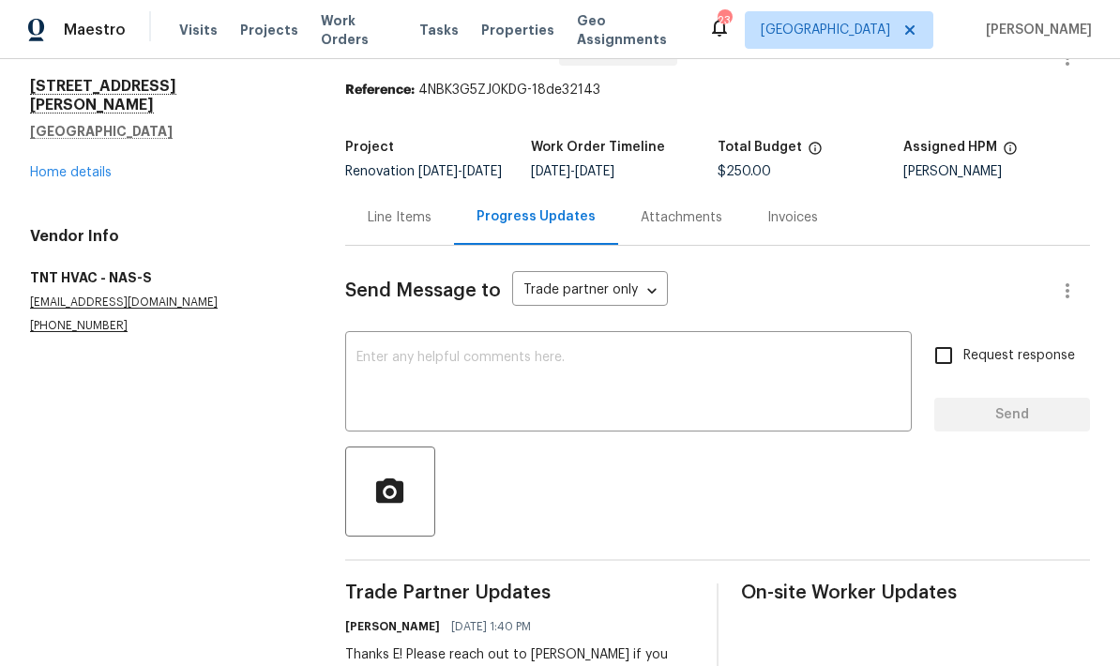
click at [83, 166] on link "Home details" at bounding box center [71, 172] width 82 height 13
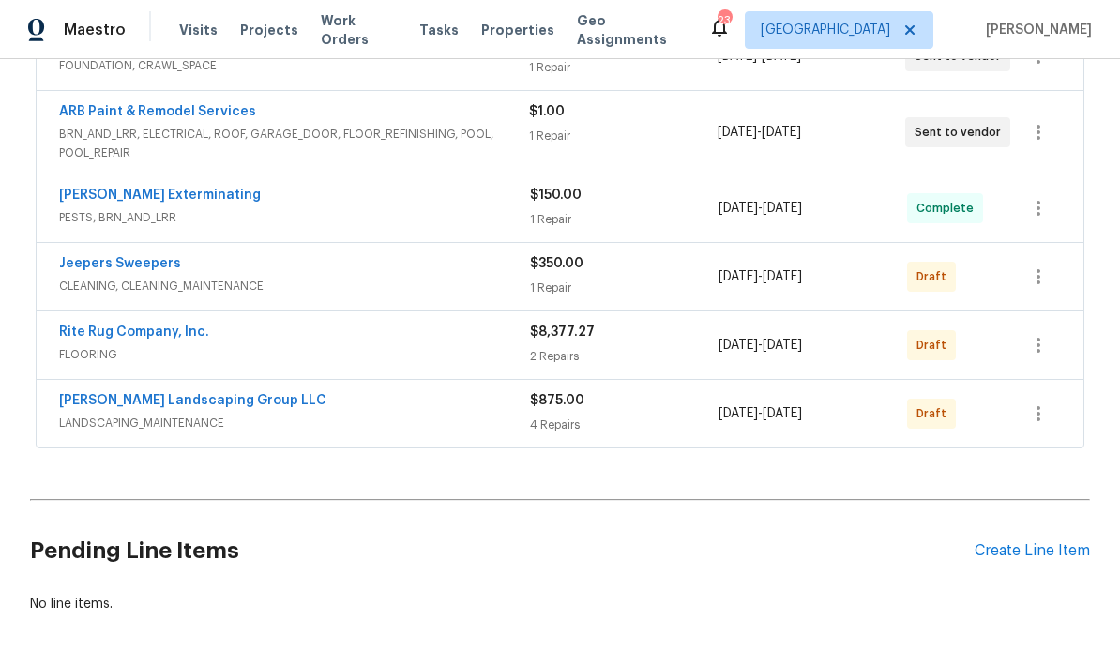
scroll to position [601, 0]
click at [781, 403] on icon "button" at bounding box center [1038, 414] width 23 height 23
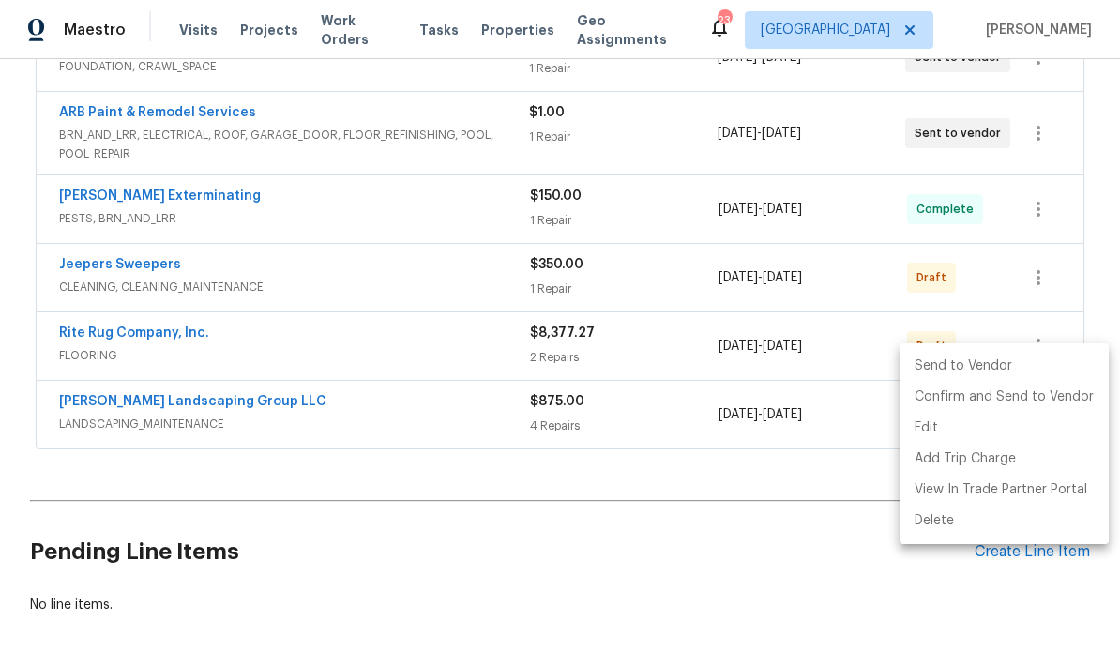
click at [768, 556] on div at bounding box center [560, 333] width 1120 height 666
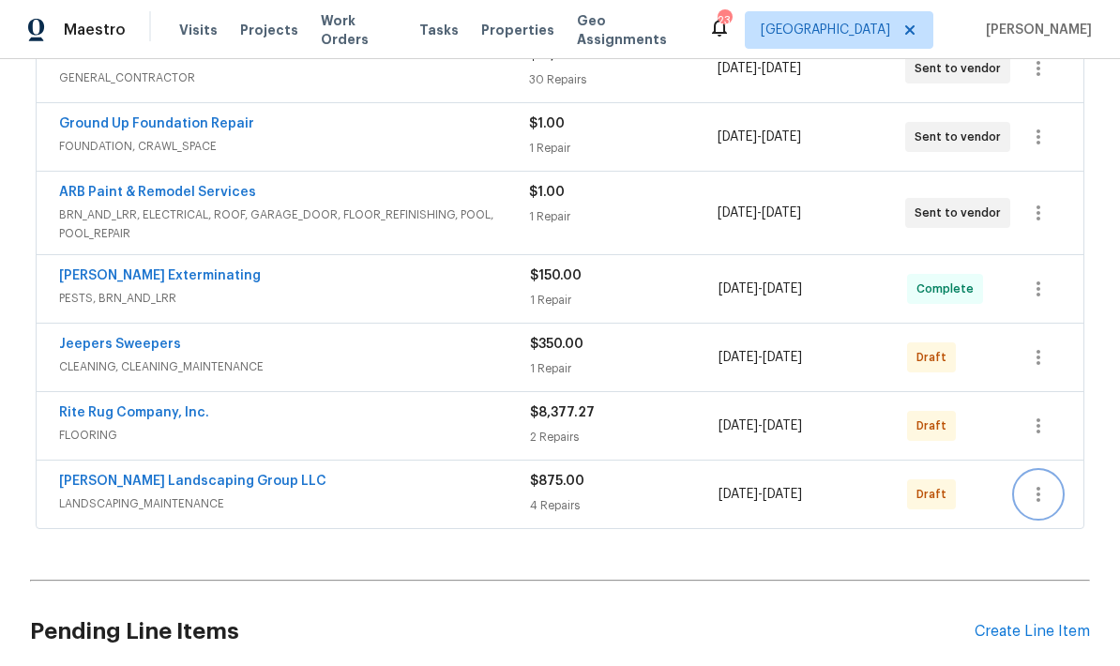
scroll to position [507, 0]
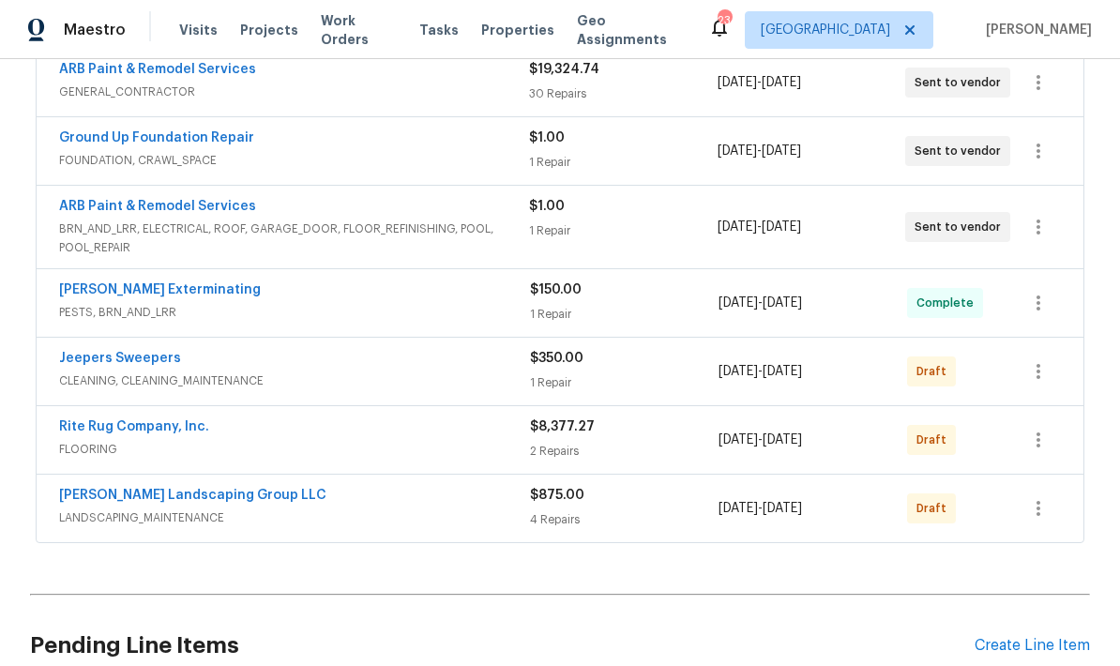
click at [199, 489] on link "[PERSON_NAME] Landscaping Group LLC" at bounding box center [192, 495] width 267 height 13
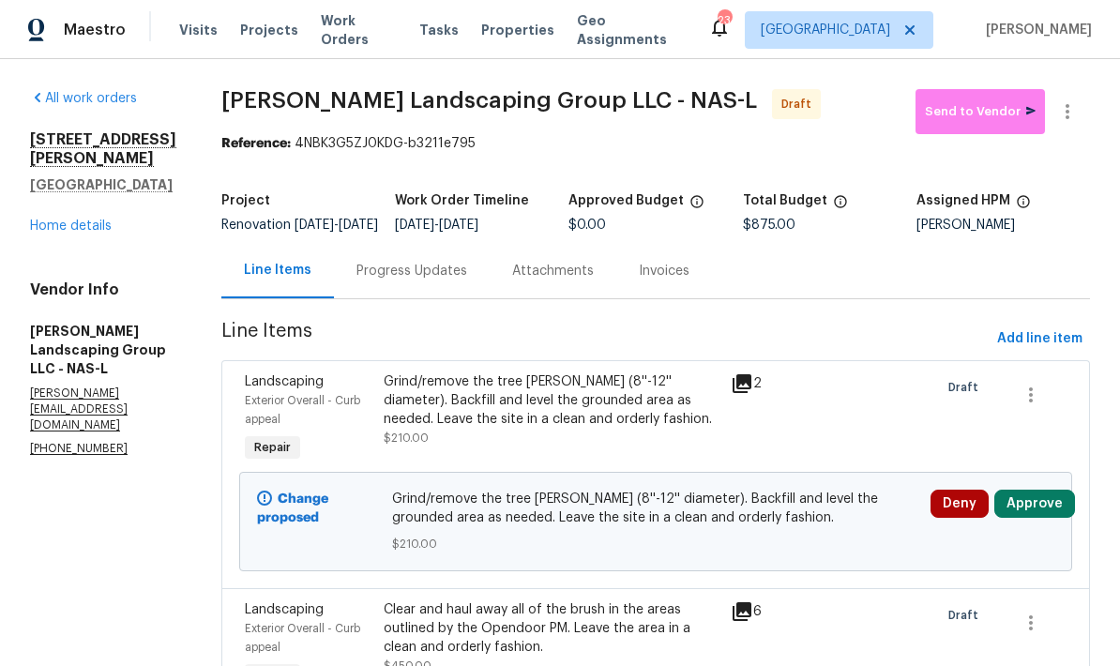
click at [68, 219] on link "Home details" at bounding box center [71, 225] width 82 height 13
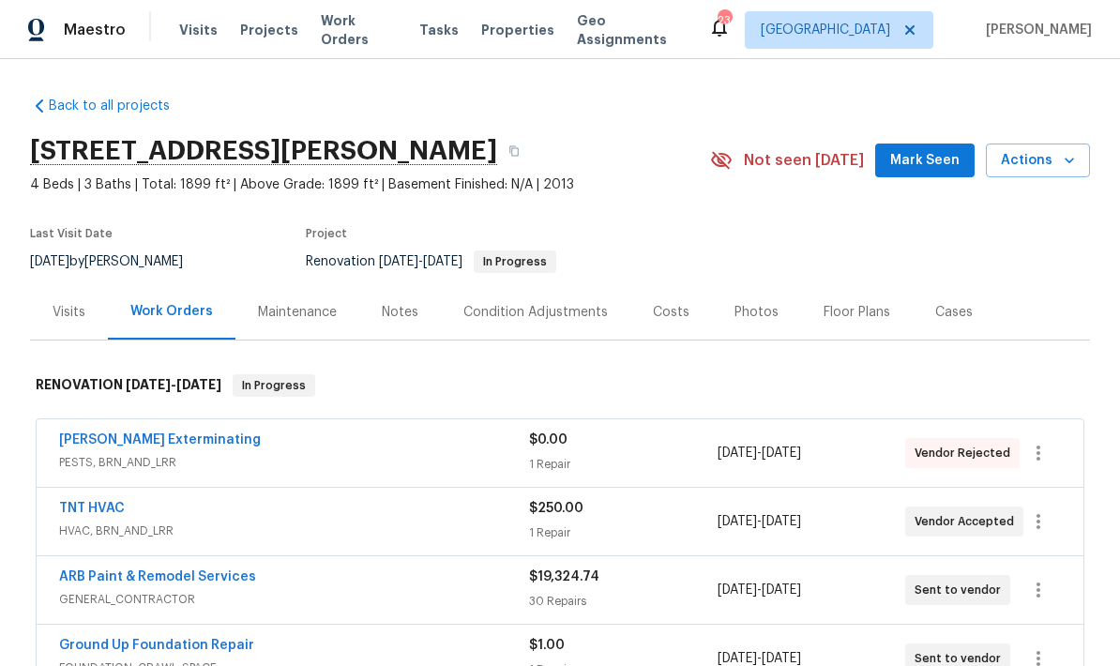
click at [119, 434] on link "[PERSON_NAME] Exterminating" at bounding box center [160, 439] width 202 height 13
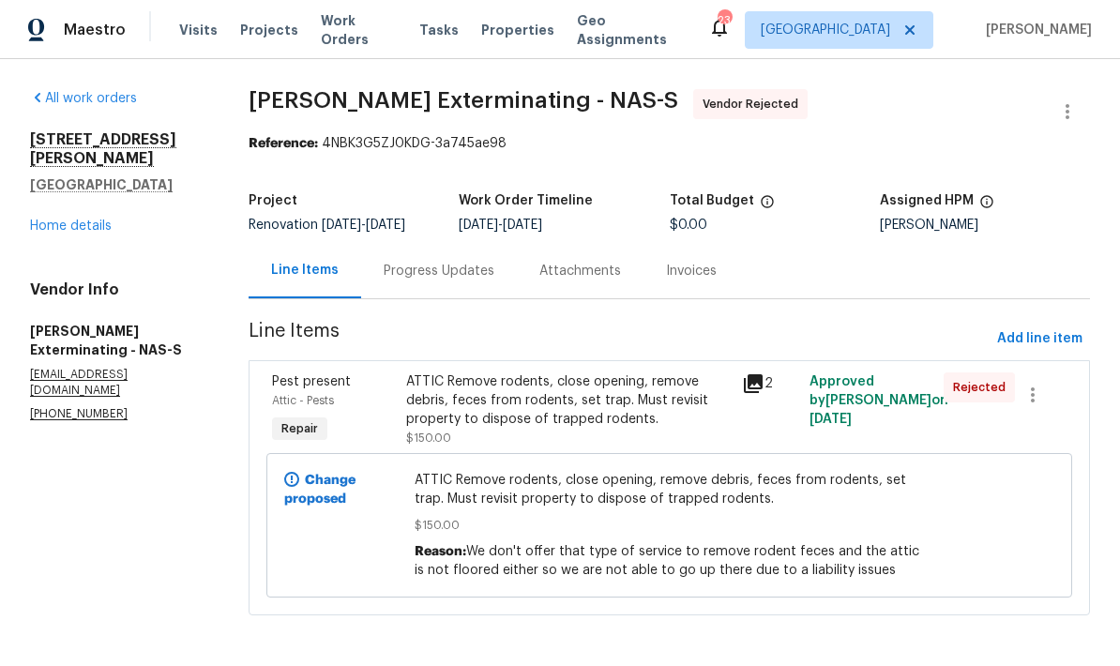
click at [439, 298] on div "Progress Updates" at bounding box center [439, 270] width 156 height 55
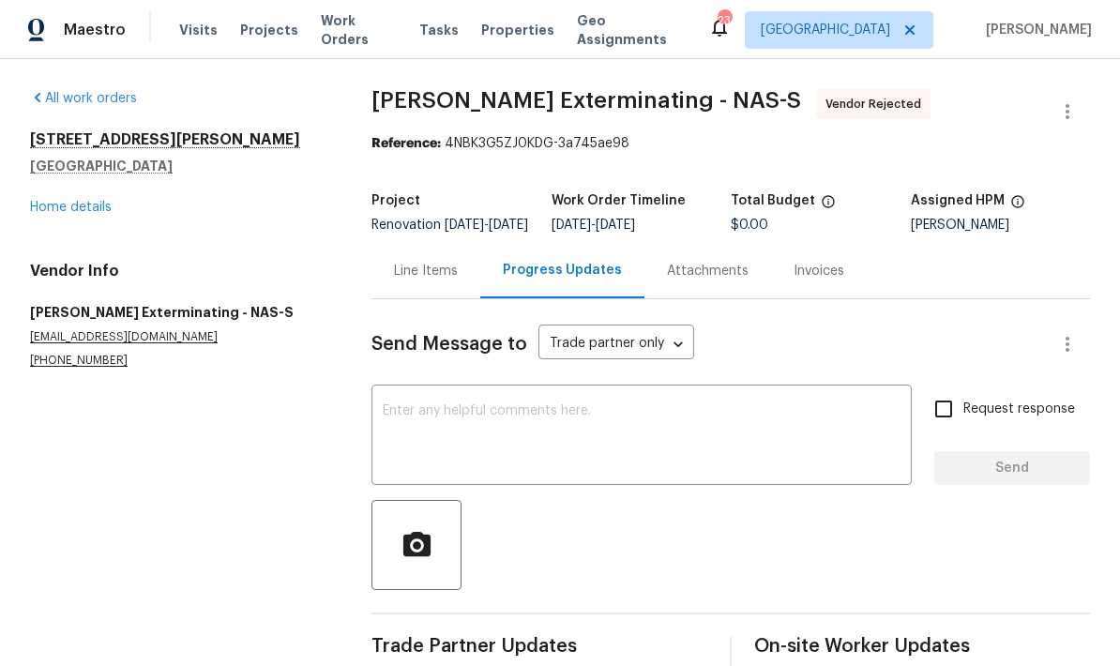
scroll to position [45, 0]
click at [436, 262] on div "Line Items" at bounding box center [426, 271] width 64 height 19
